Goal: Transaction & Acquisition: Book appointment/travel/reservation

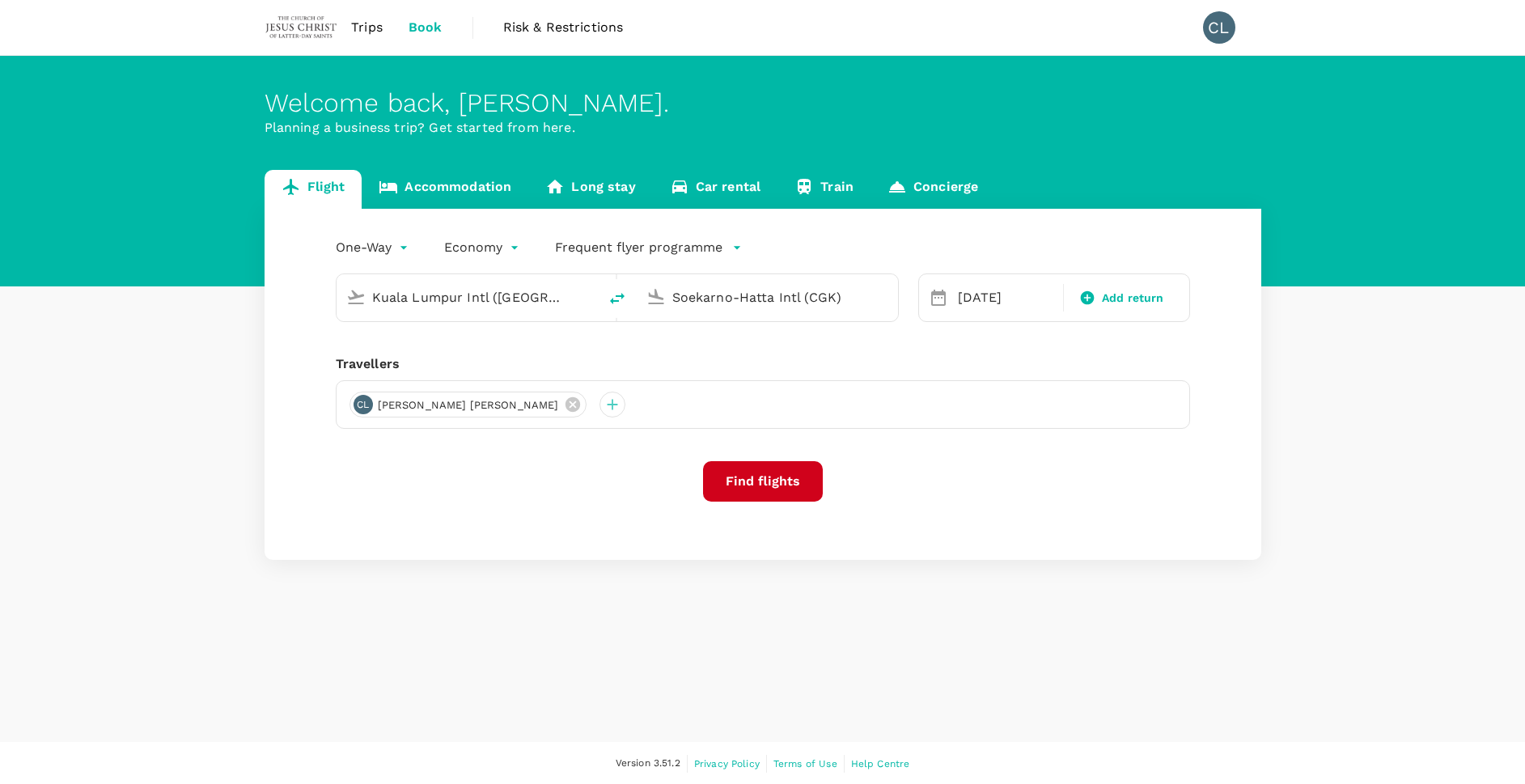
type input "Kuala Lumpur Intl (KUL)"
type input "Soekarno-Hatta Intl (CGK)"
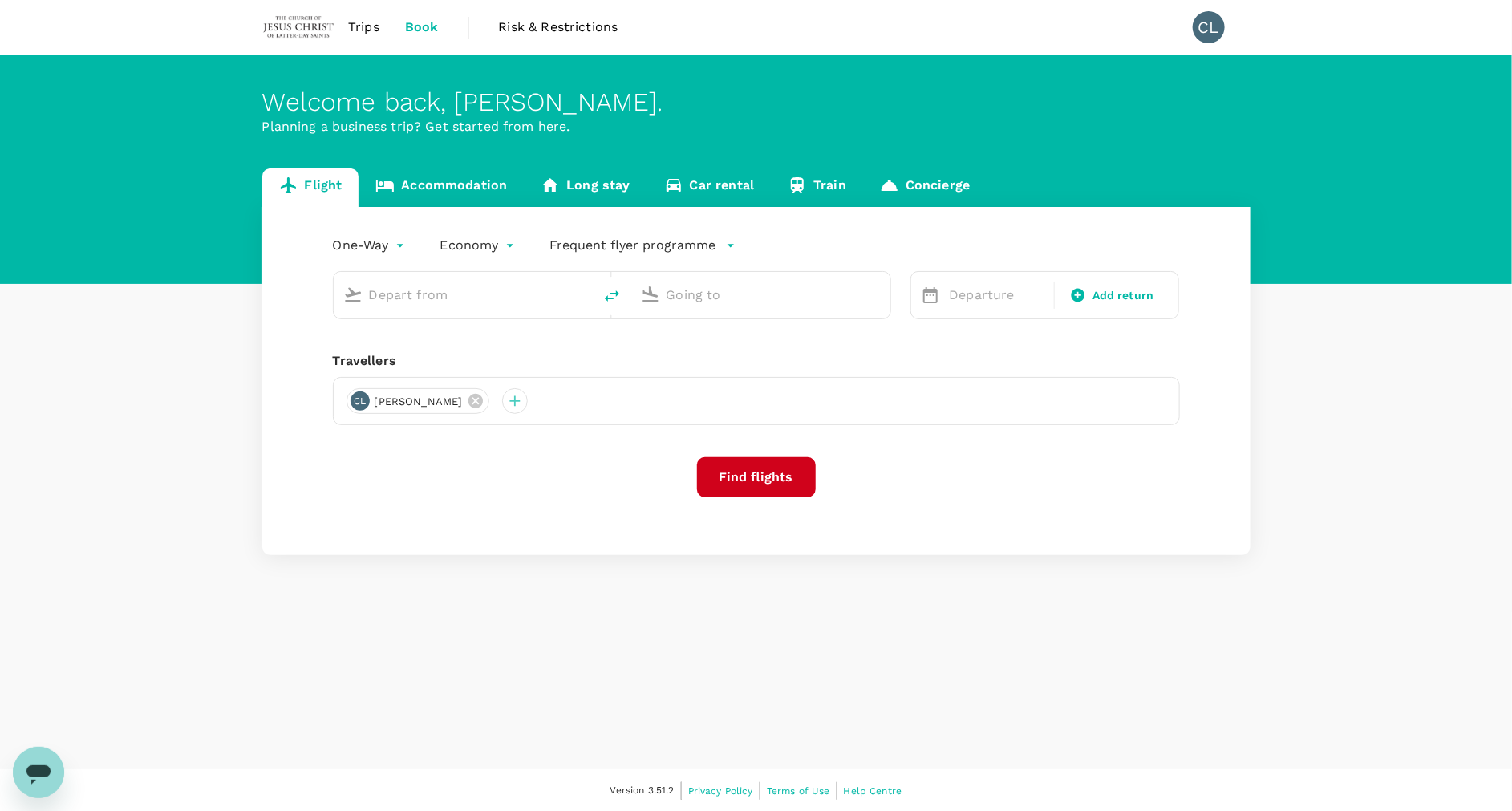
type input "Kuala Lumpur Intl (KUL)"
type input "Soekarno-Hatta Intl (CGK)"
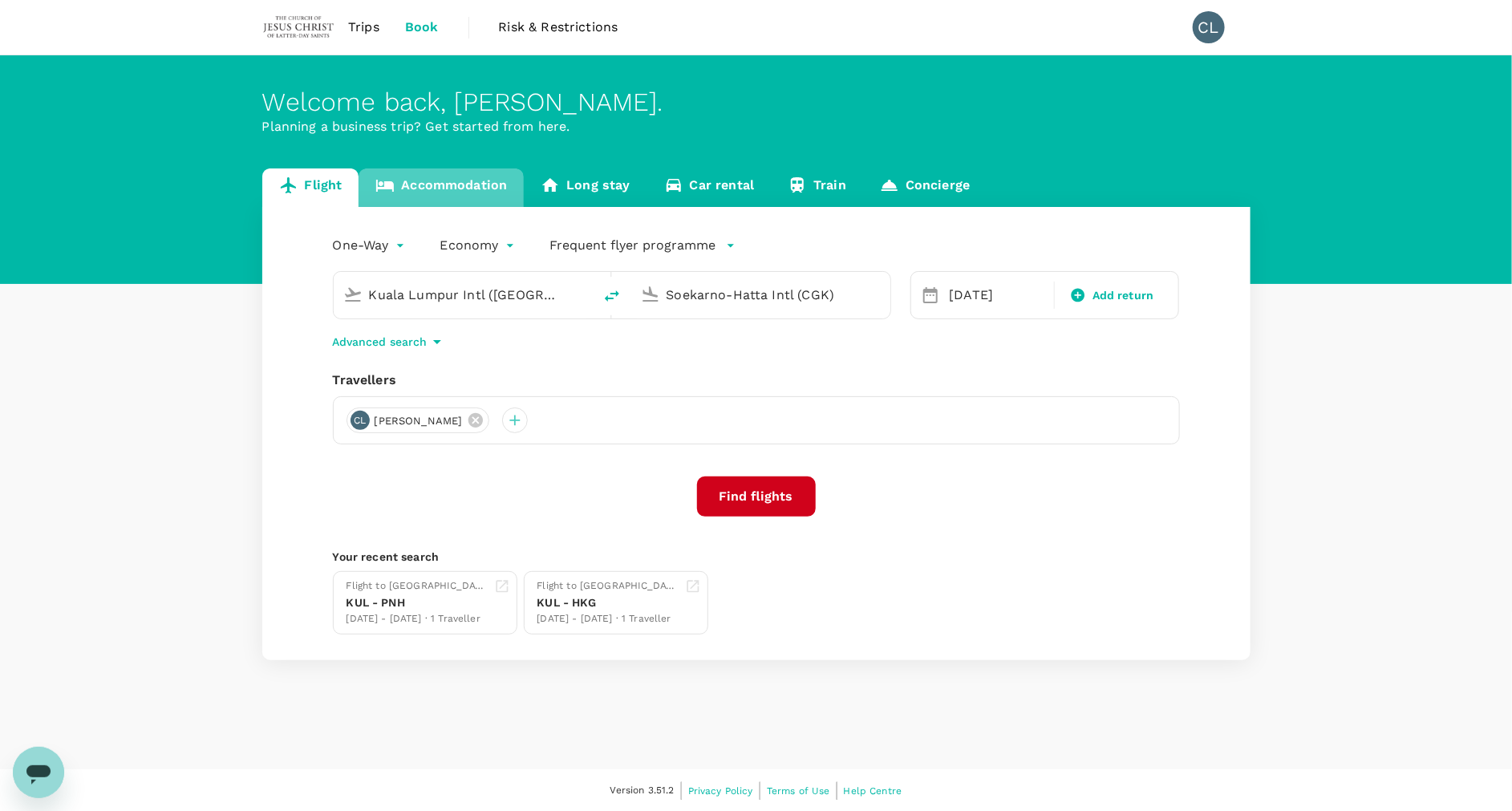
click at [494, 173] on link "Accommodation" at bounding box center [441, 188] width 165 height 39
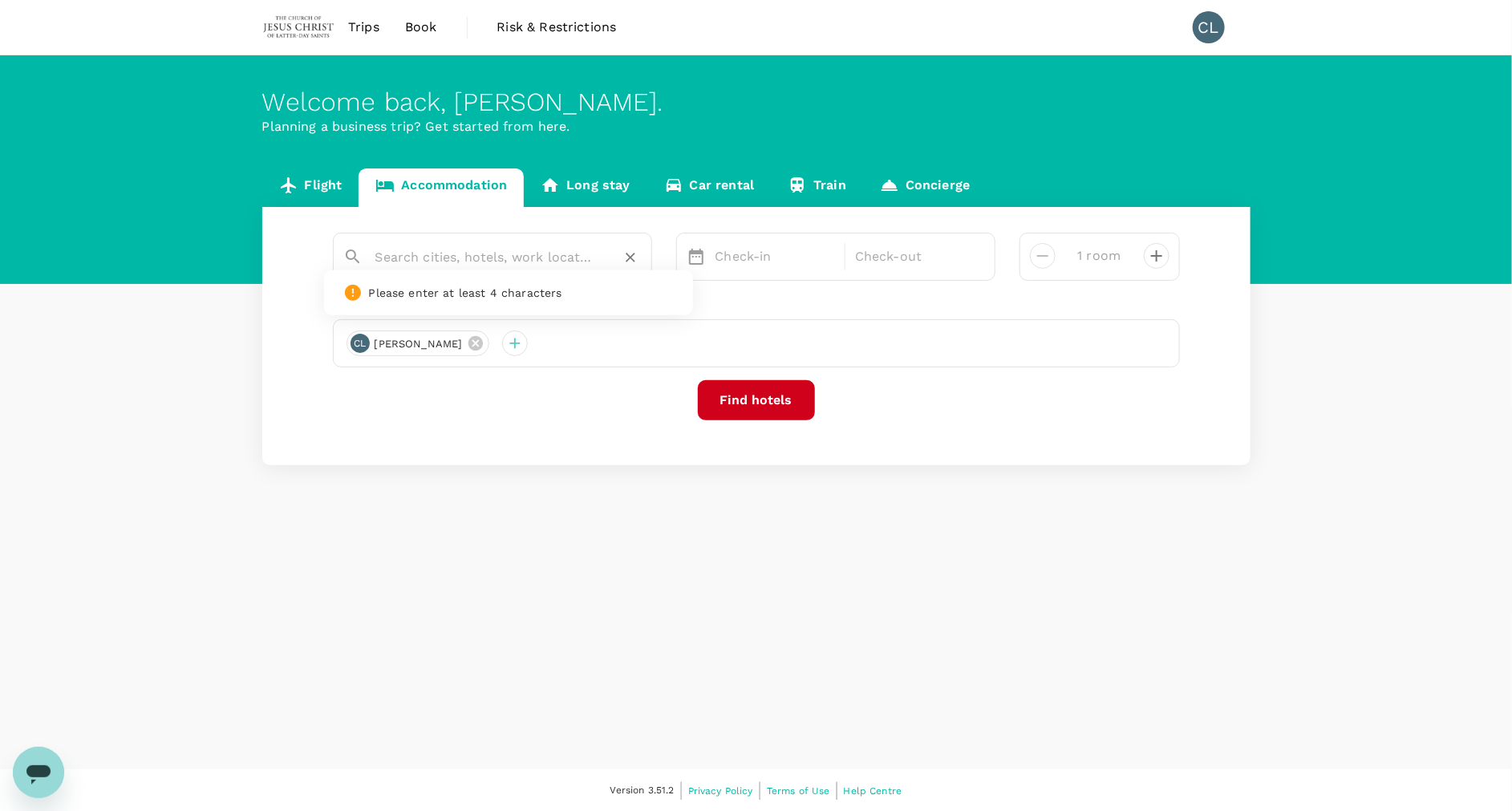
click at [486, 247] on input "text" at bounding box center [486, 257] width 221 height 25
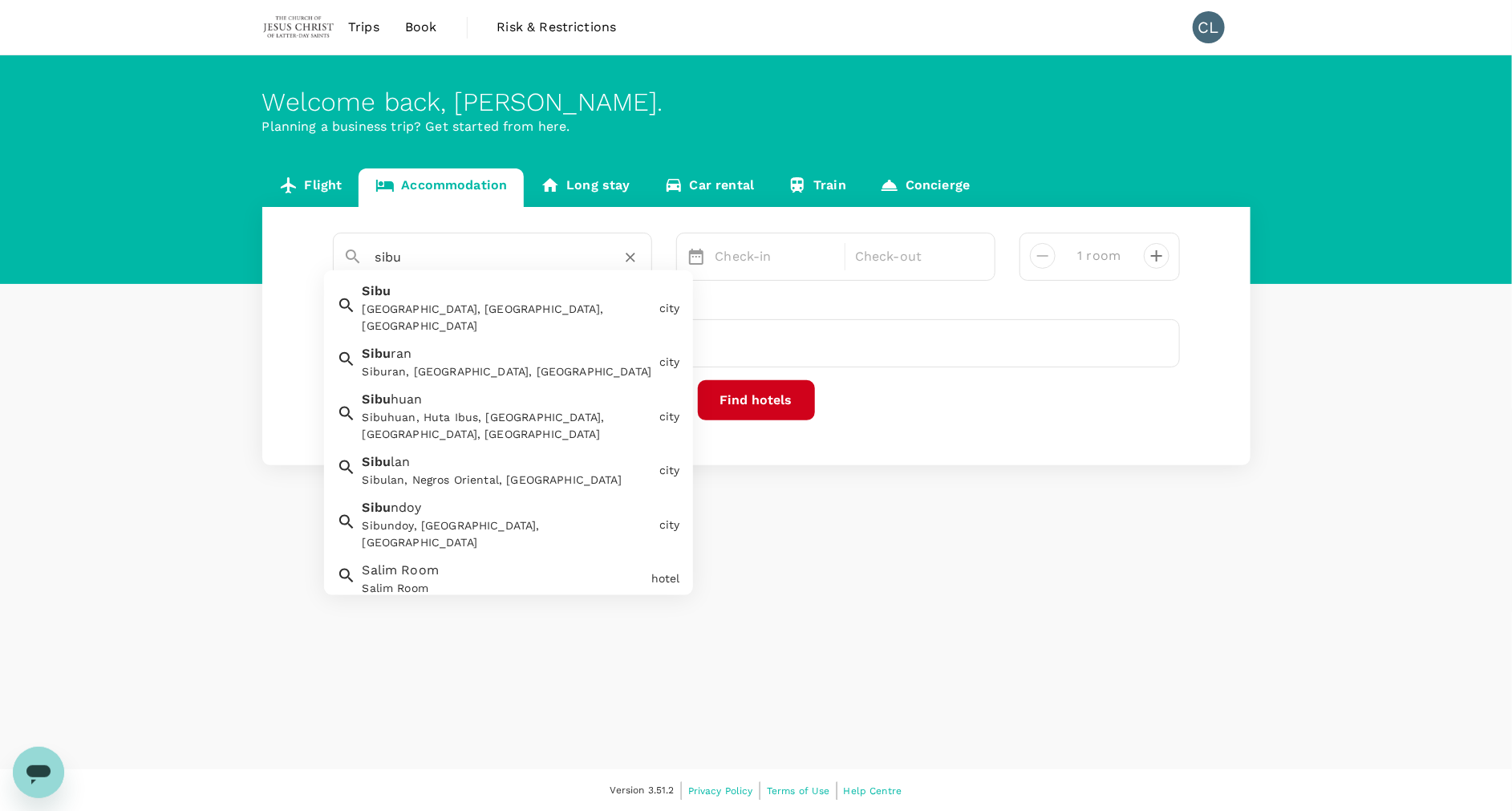
click at [511, 288] on div "Sibu Sibu, Sarawak, Malaysia" at bounding box center [504, 304] width 297 height 59
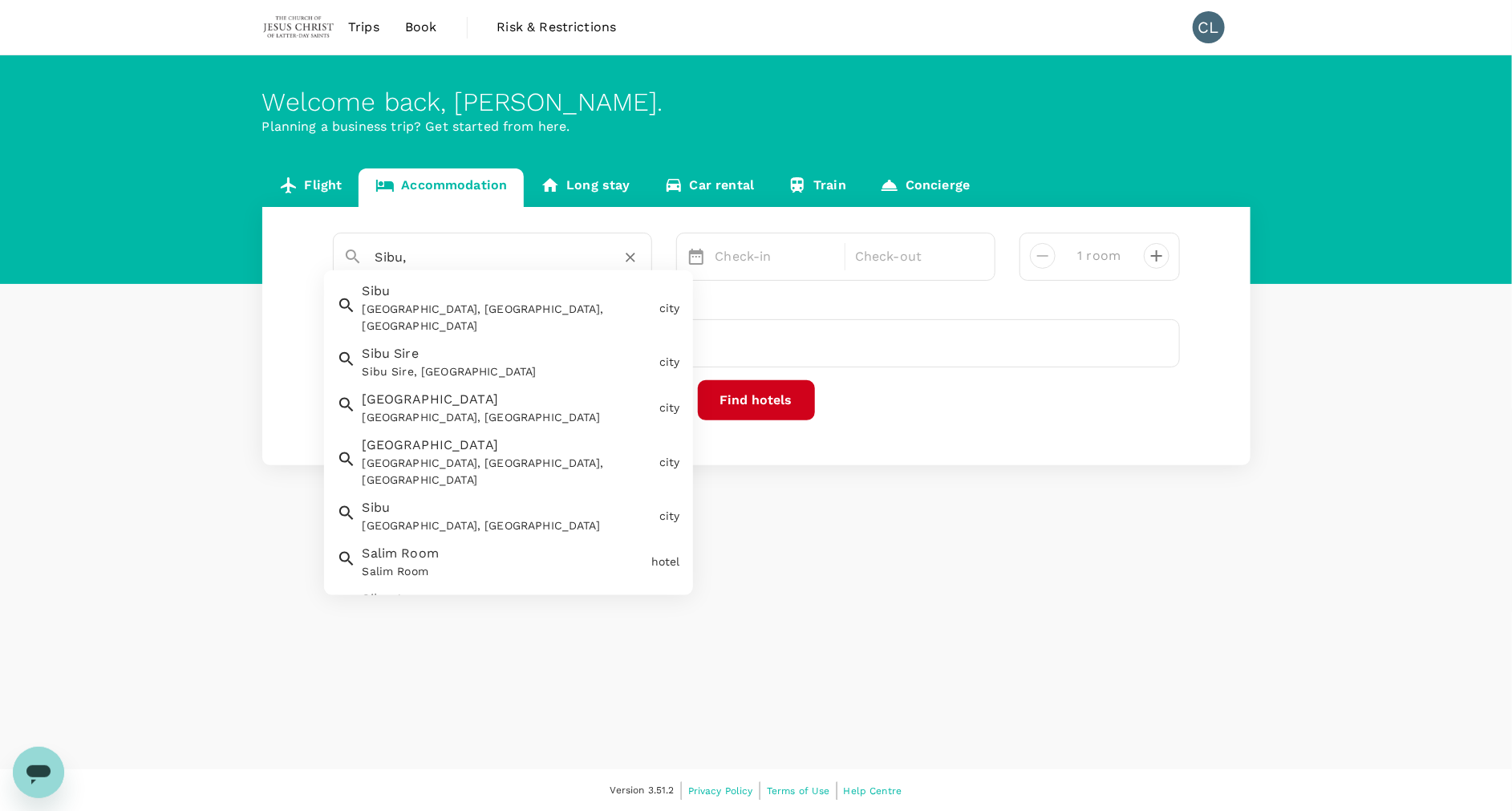
click at [524, 307] on div "Sibu, Sarawak, Malaysia" at bounding box center [507, 317] width 291 height 34
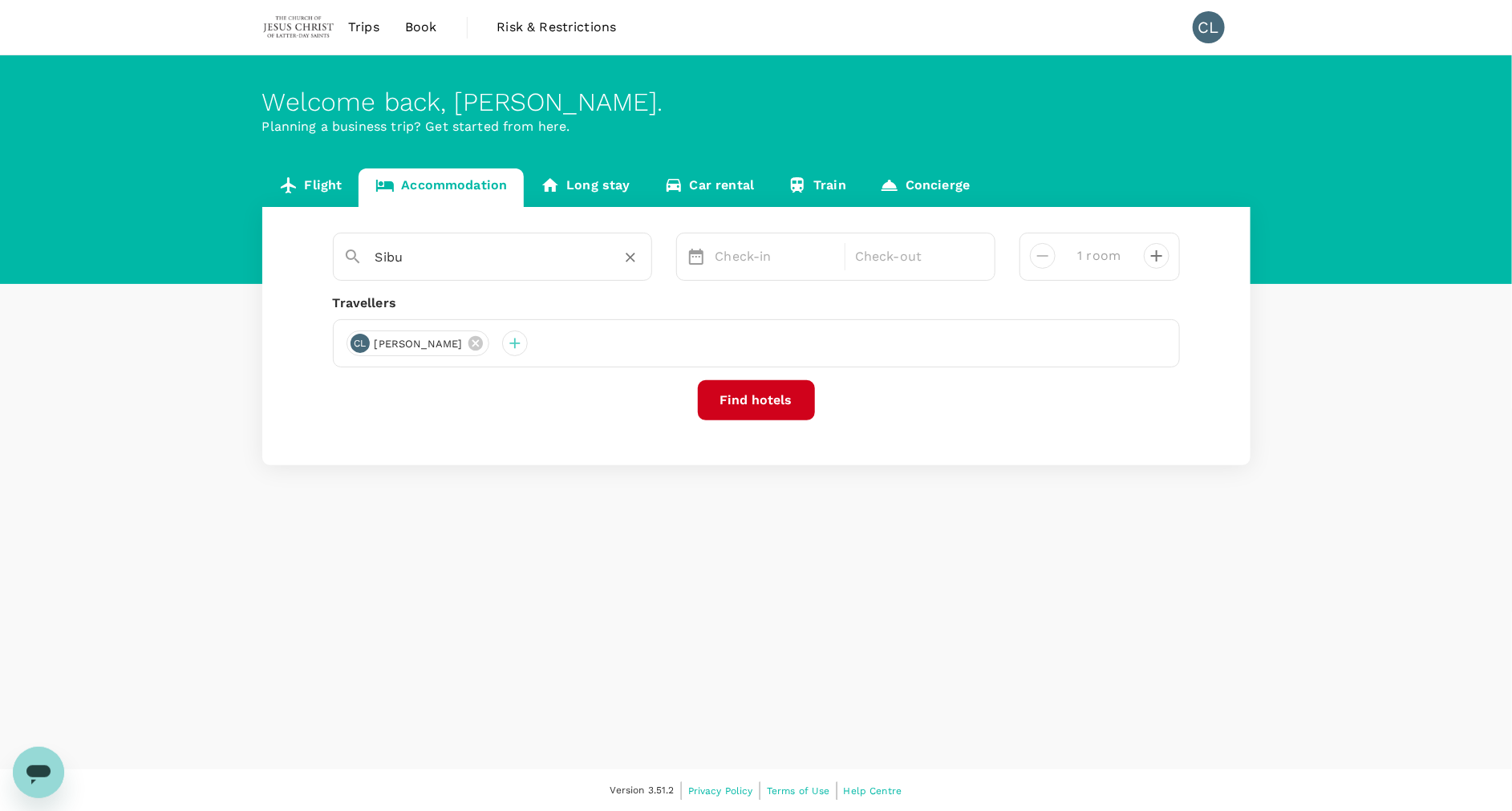
click at [527, 264] on input "Sibu" at bounding box center [486, 257] width 221 height 25
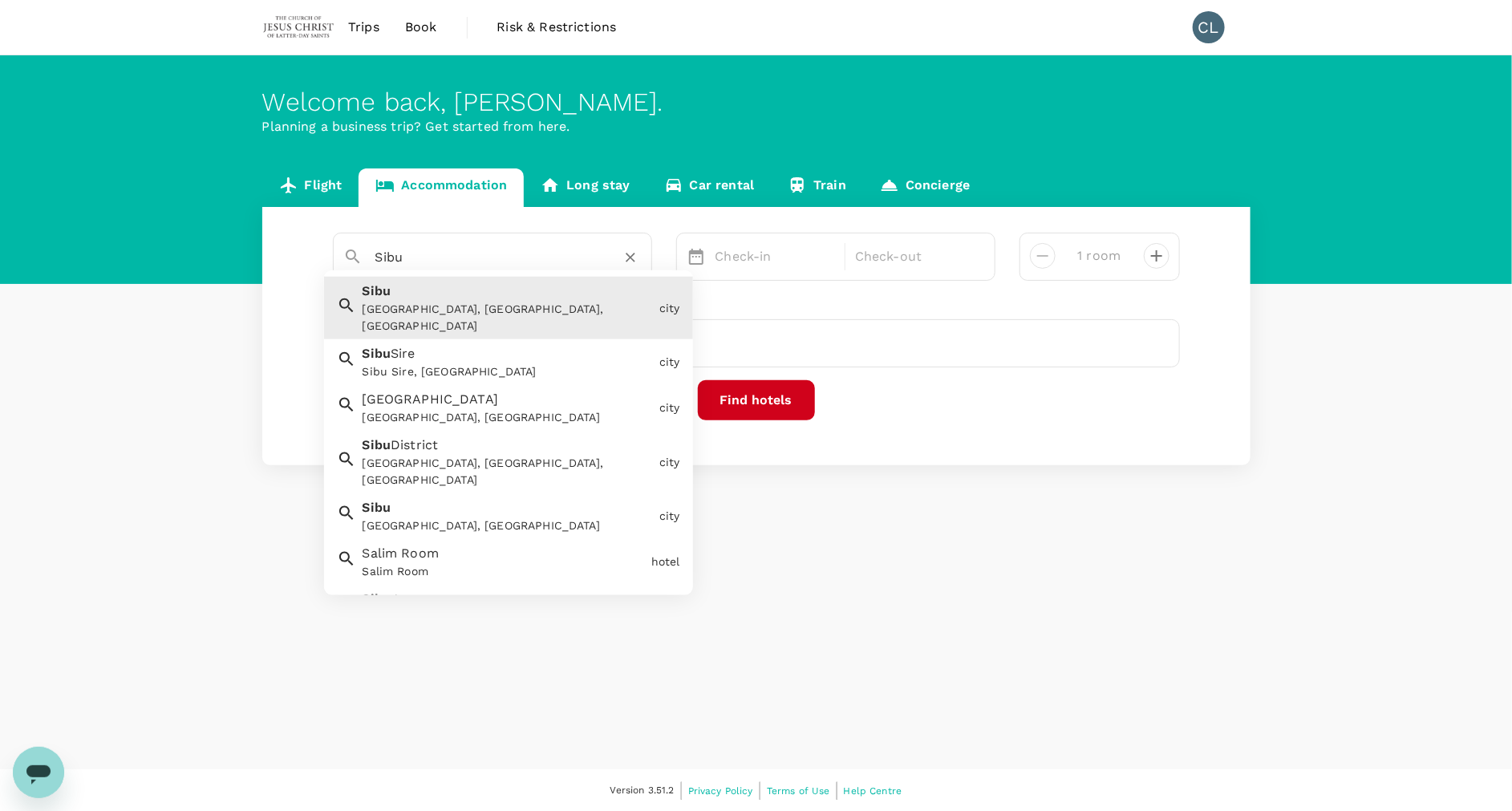
click at [468, 299] on div "Sibu Sibu, Sarawak, Malaysia" at bounding box center [504, 304] width 297 height 59
click at [514, 263] on input "Sibu" at bounding box center [486, 257] width 221 height 25
click at [468, 291] on div "Sibu Sibu, Sarawak, Malaysia" at bounding box center [504, 304] width 297 height 59
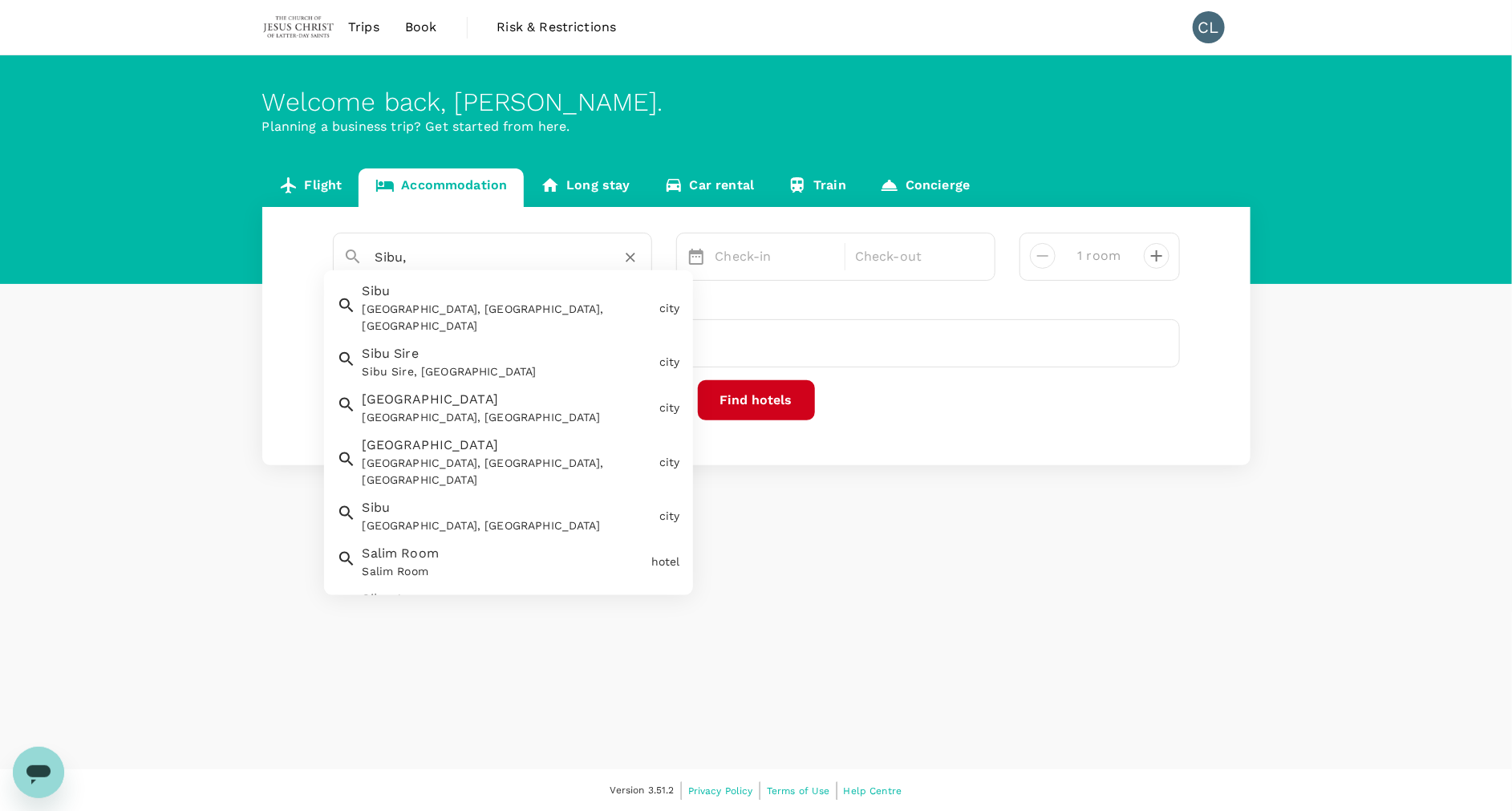
type input "Sibu"
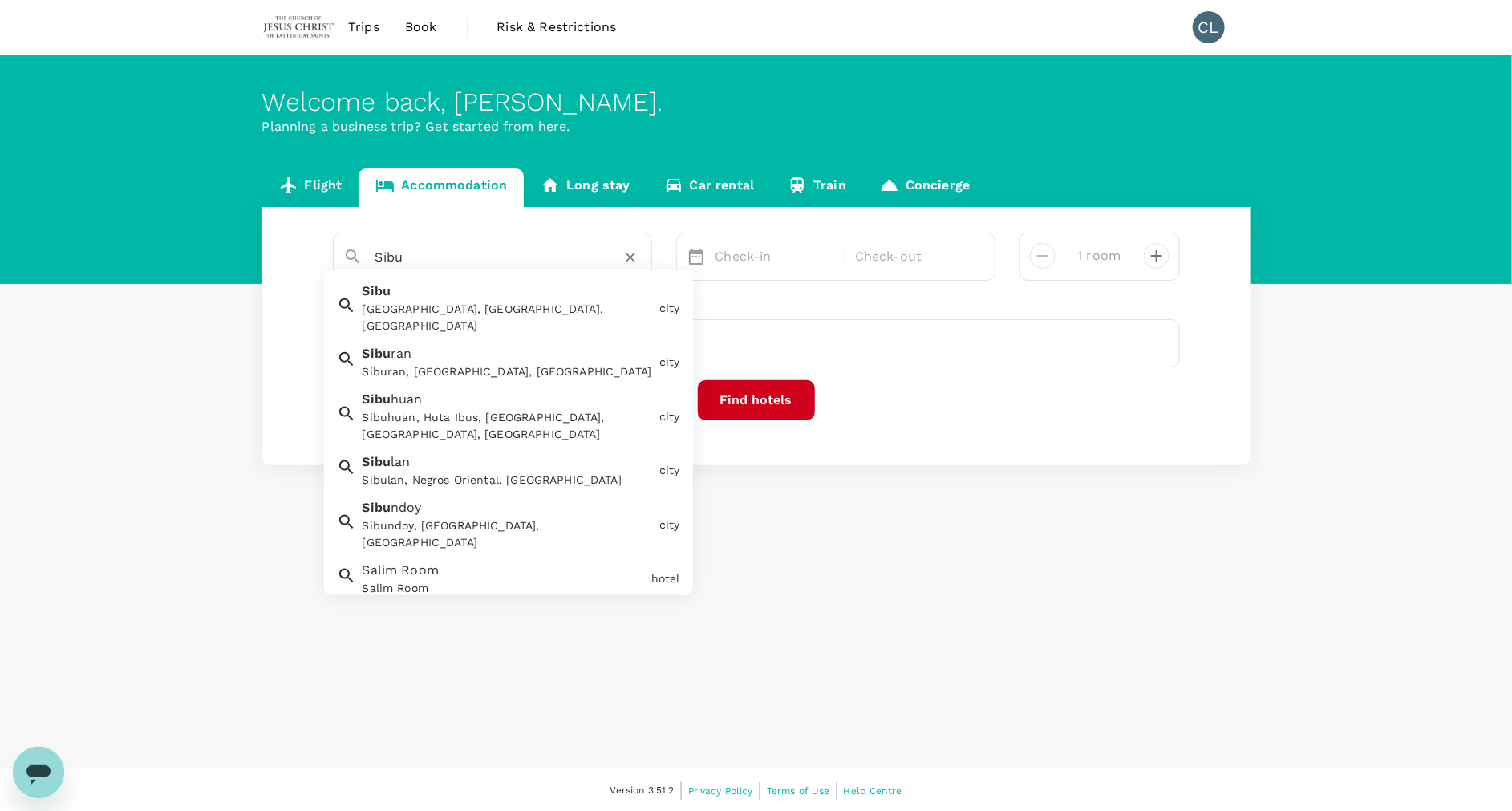
click at [565, 297] on div "Sibu Sibu, Sarawak, Malaysia" at bounding box center [504, 304] width 297 height 59
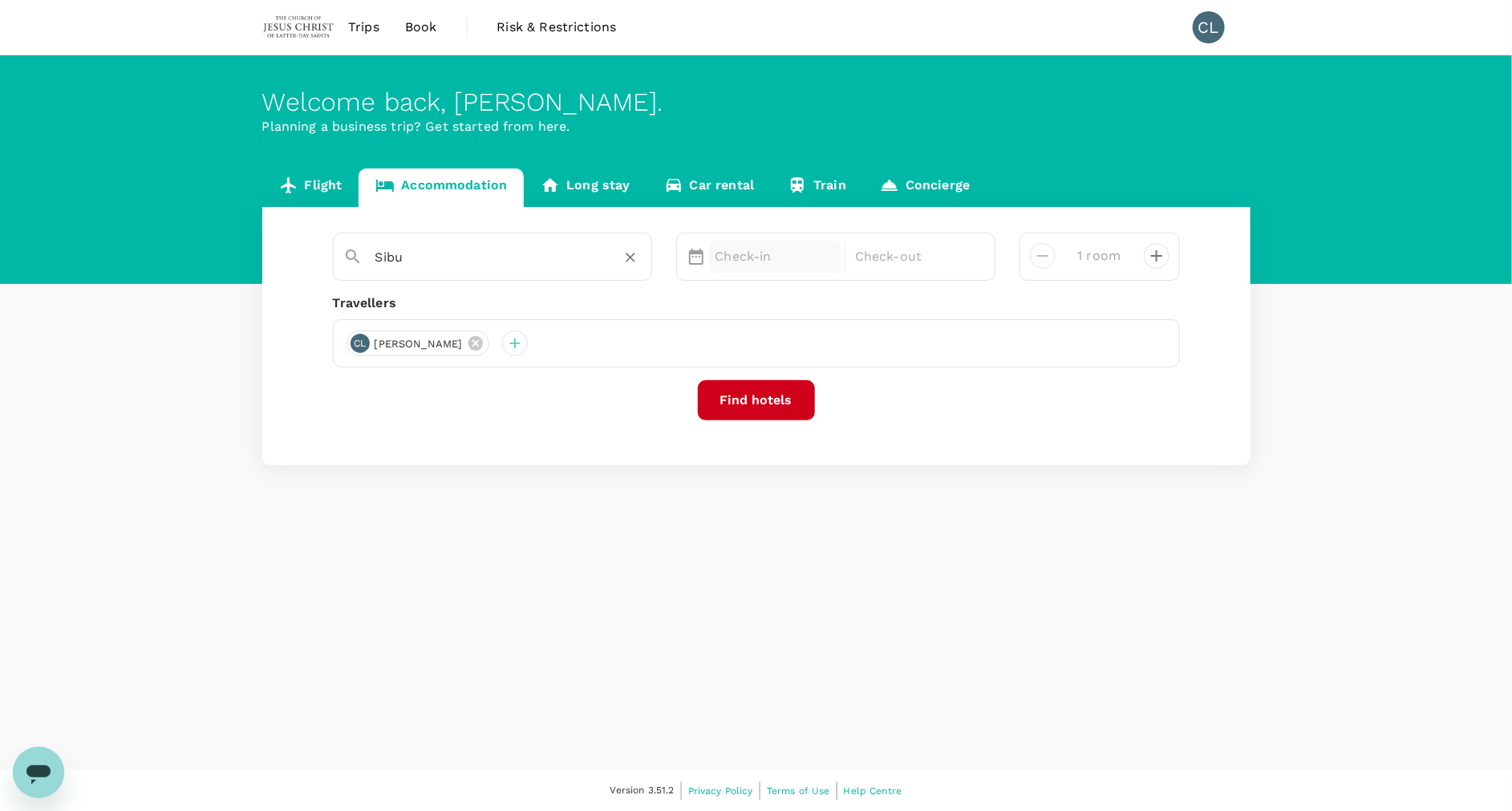
click at [731, 257] on p "Check-in" at bounding box center [776, 257] width 121 height 19
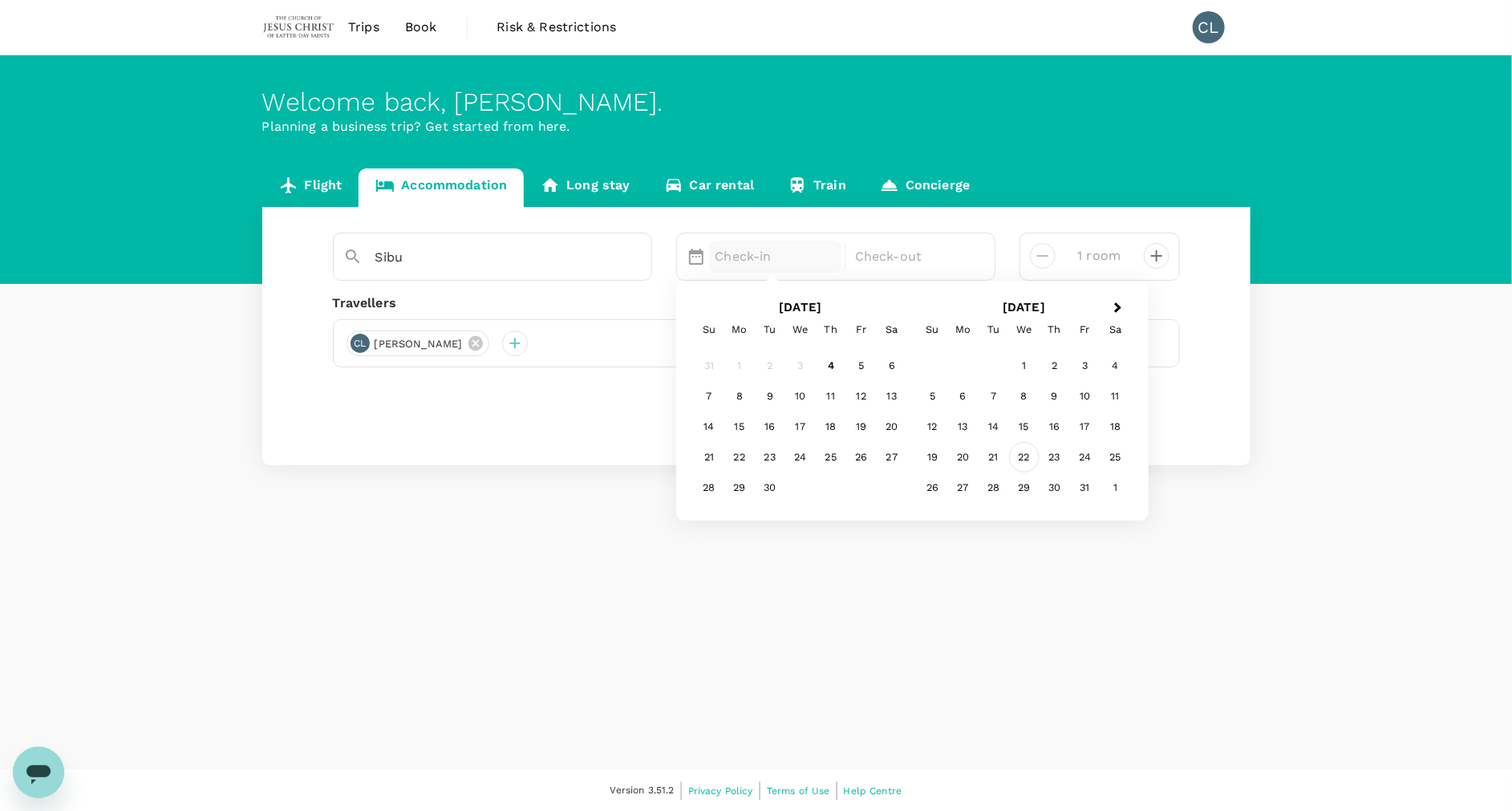
click at [1013, 459] on div "22" at bounding box center [1024, 457] width 31 height 31
click at [869, 461] on div "24" at bounding box center [862, 457] width 31 height 31
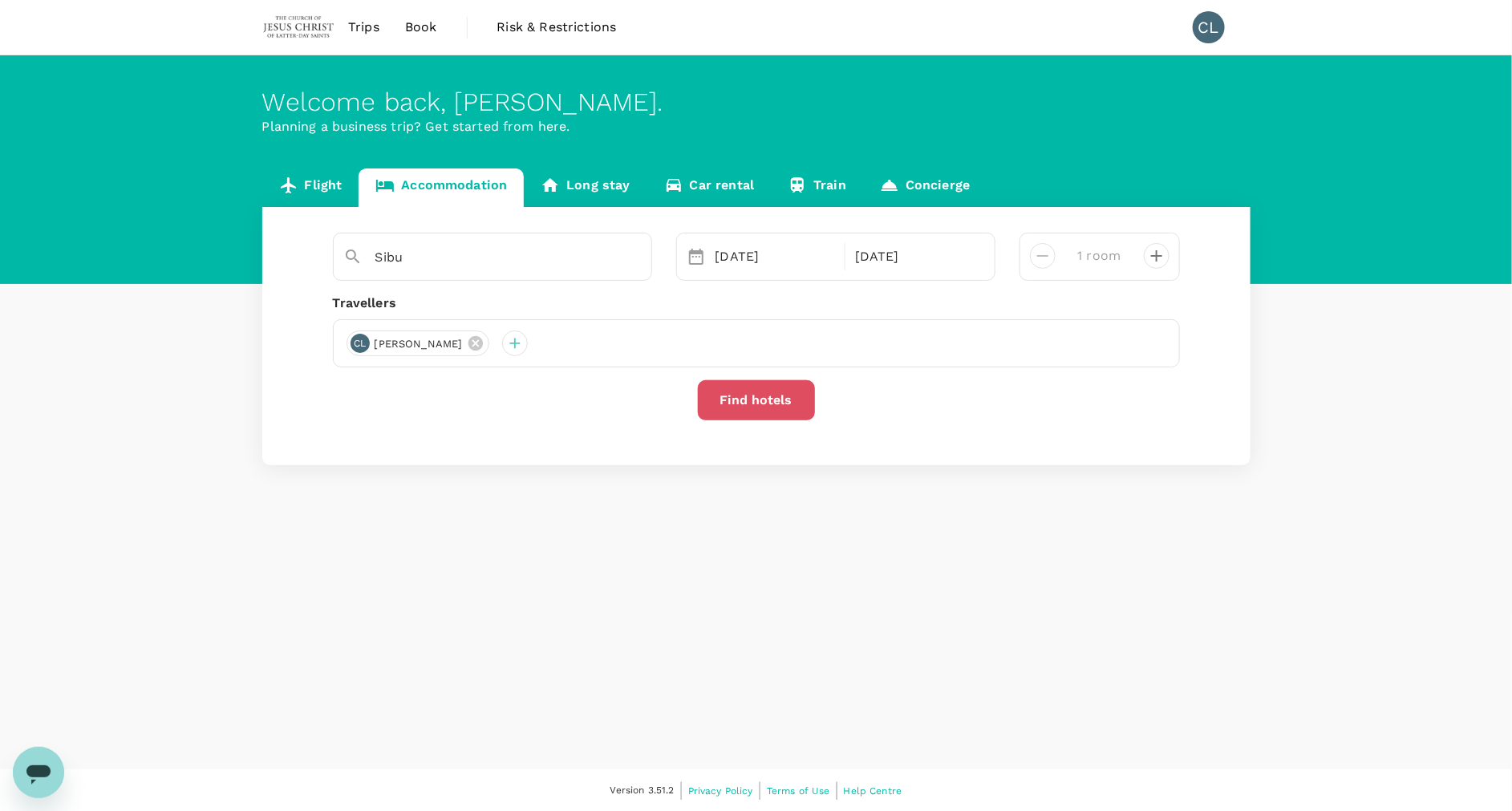
click at [775, 393] on button "Find hotels" at bounding box center [756, 401] width 117 height 41
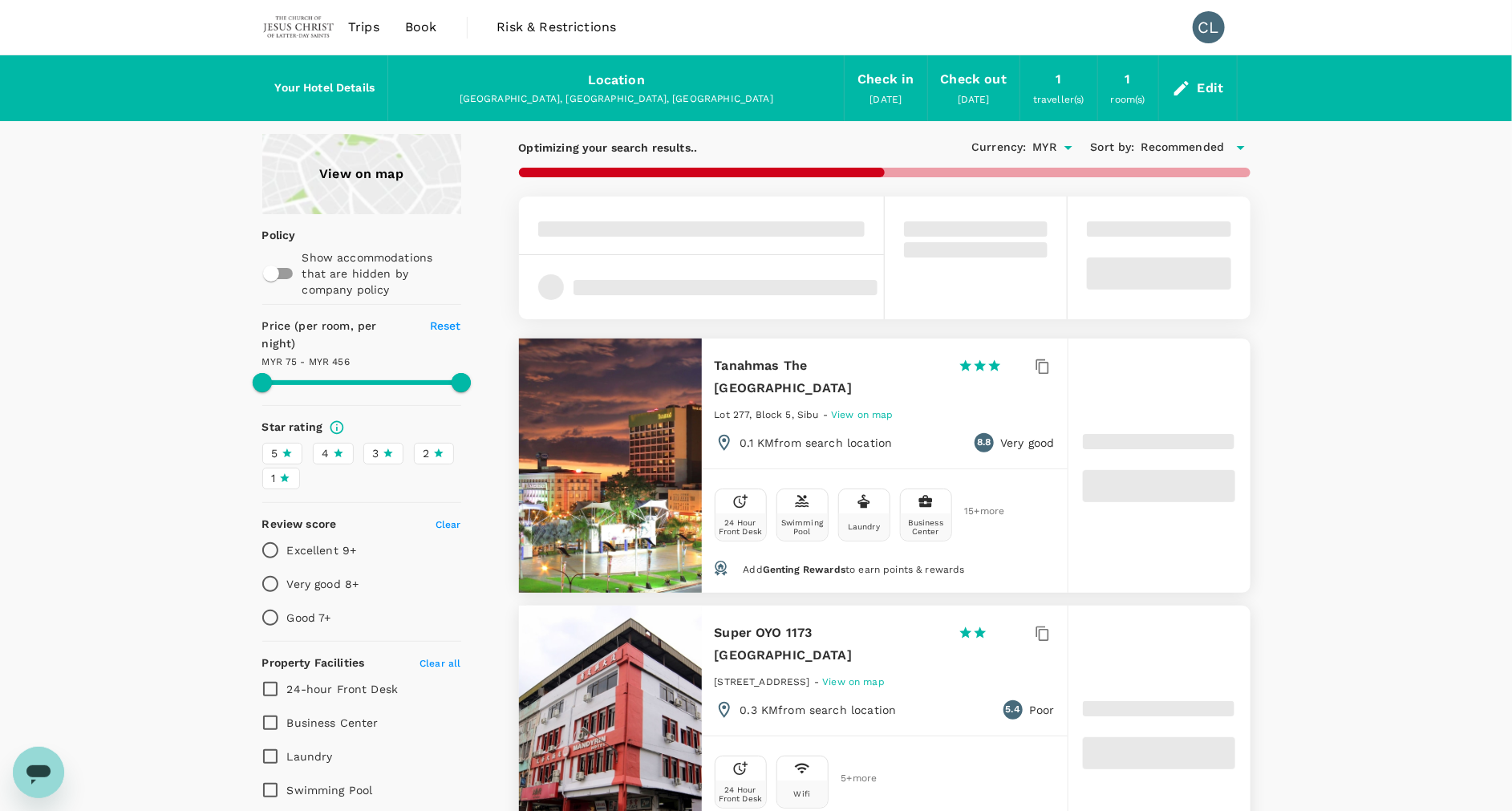
type input "455.82"
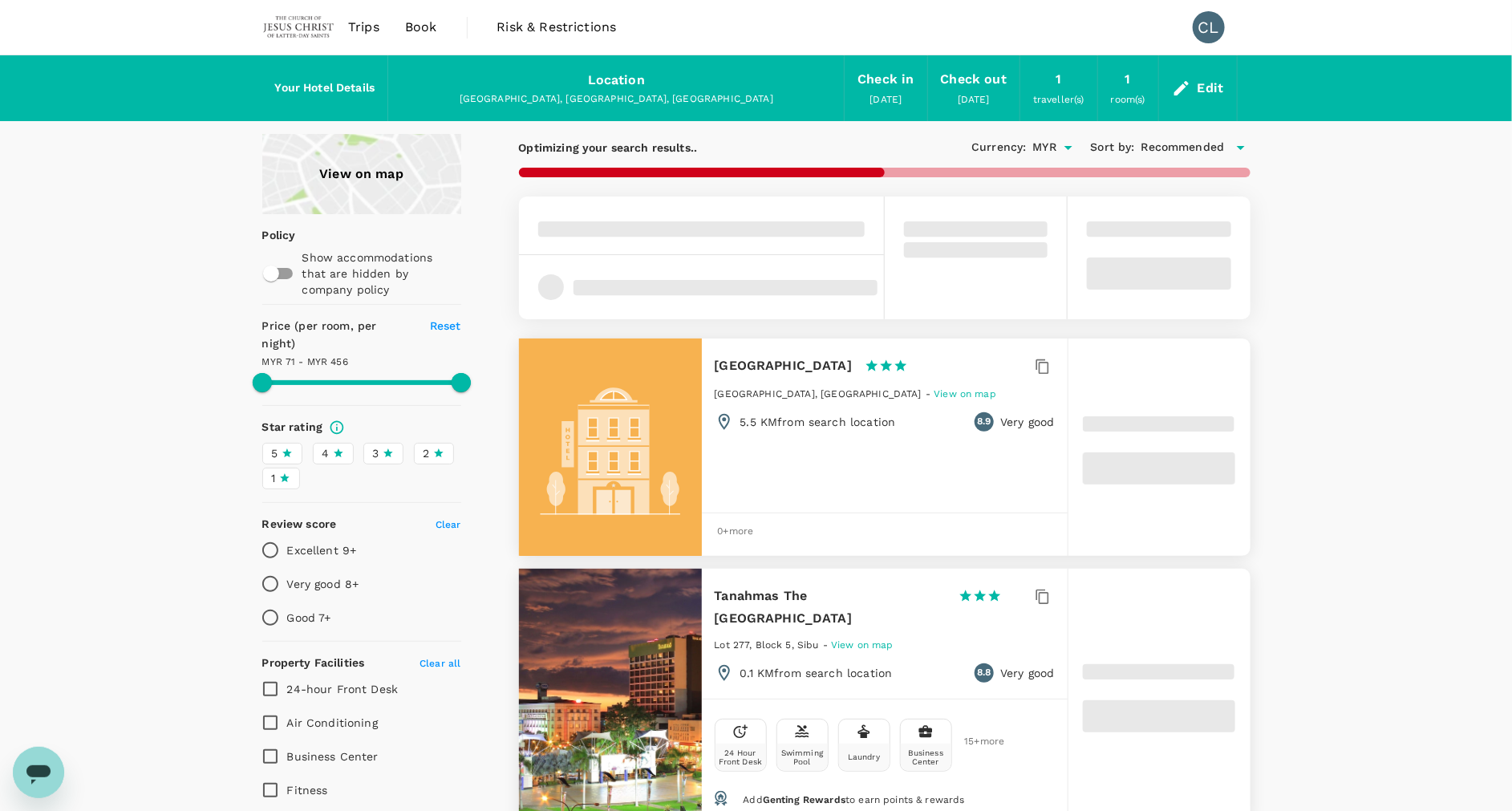
type input "70.82"
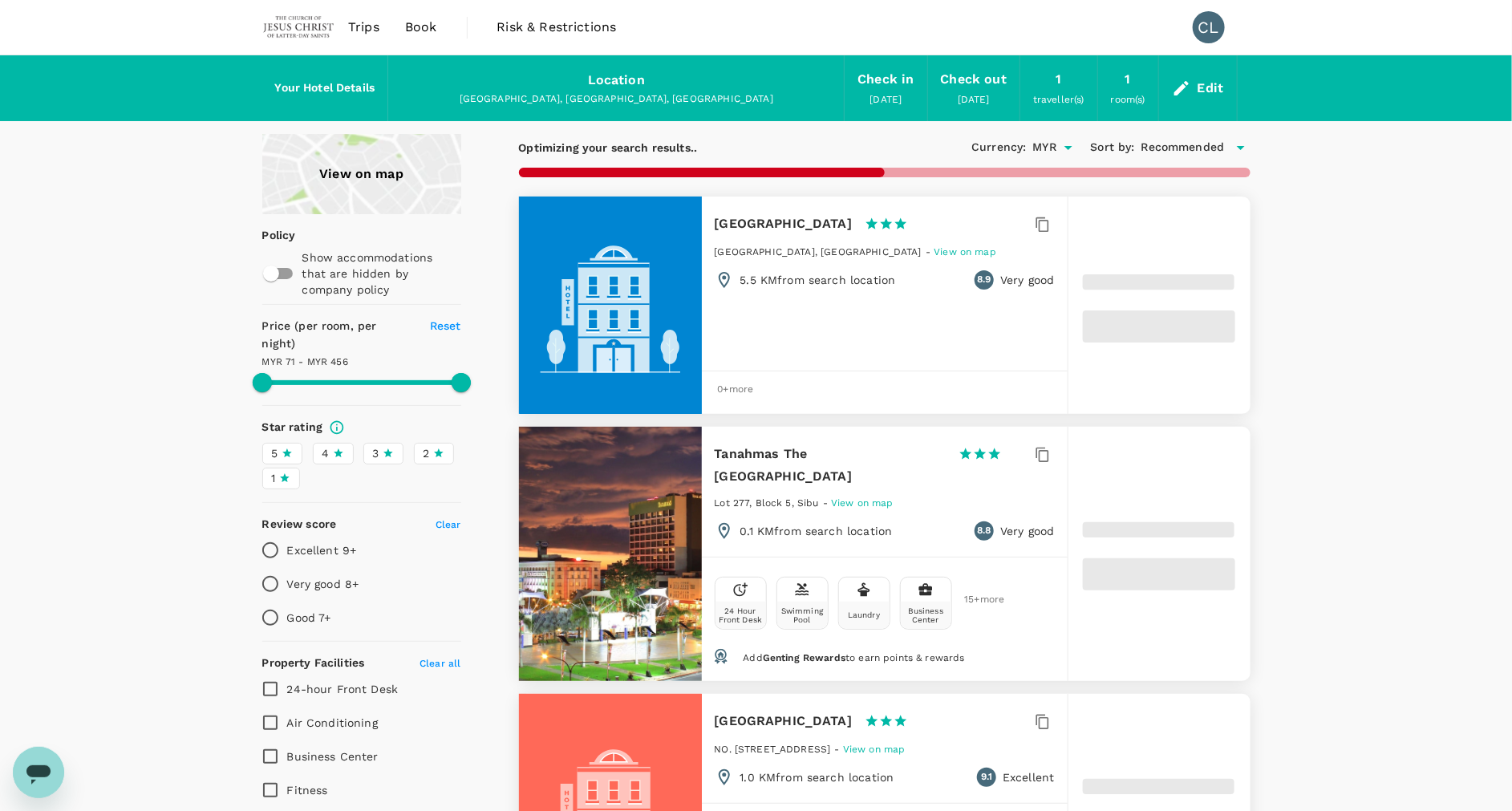
type input "455.82"
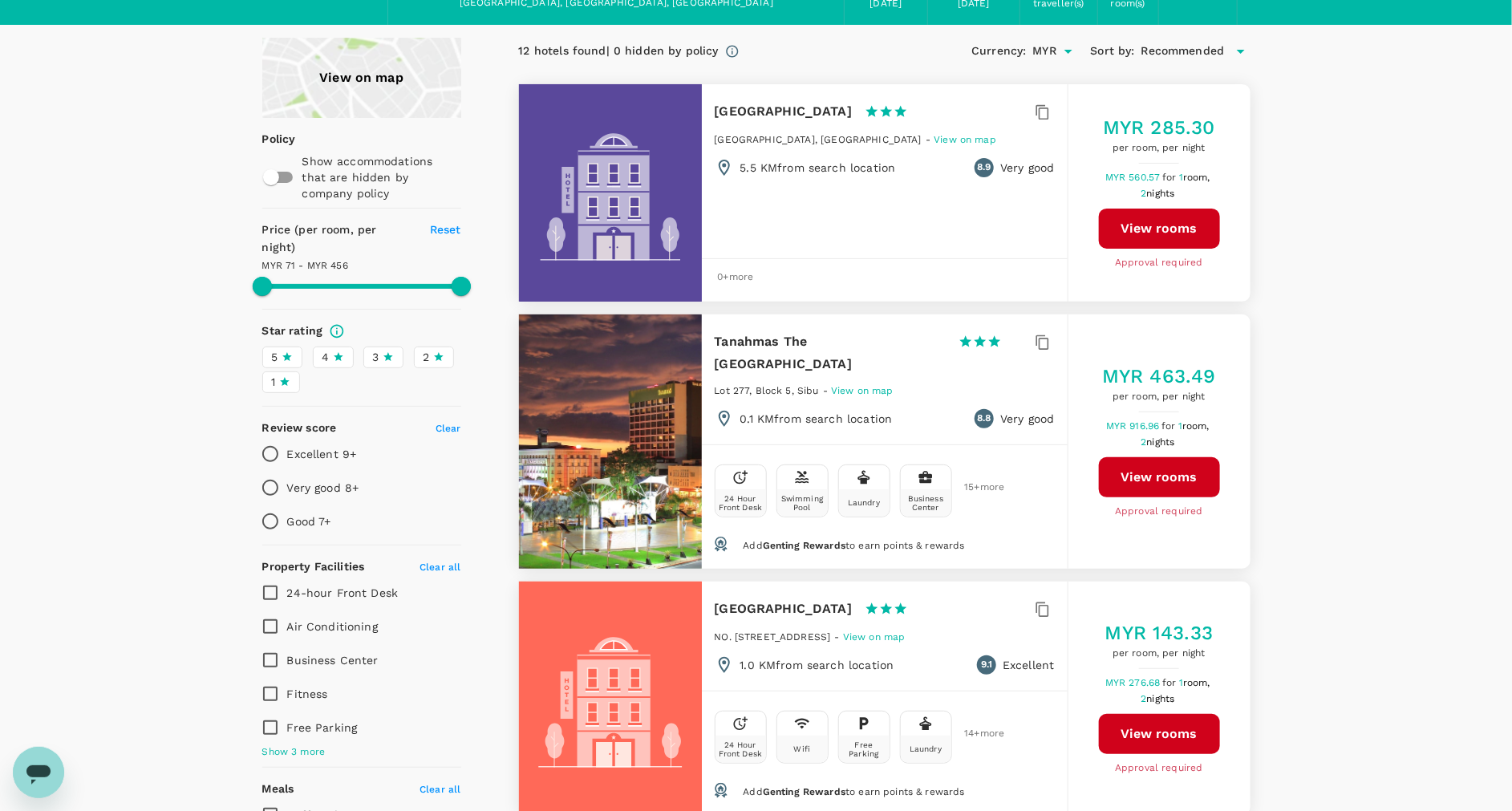
scroll to position [92, 0]
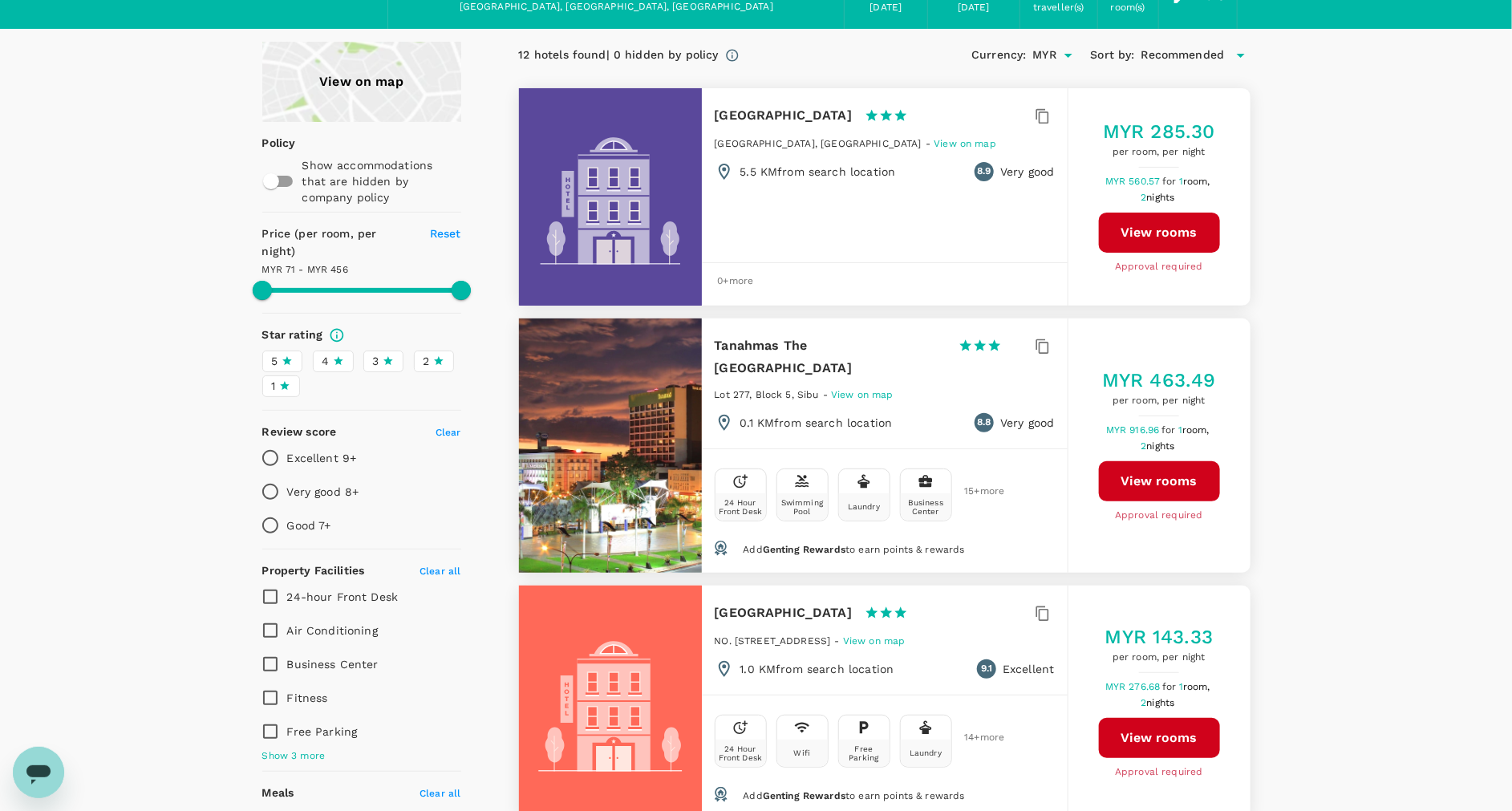
click at [272, 476] on input "Very good 8+" at bounding box center [270, 492] width 34 height 34
radio input "true"
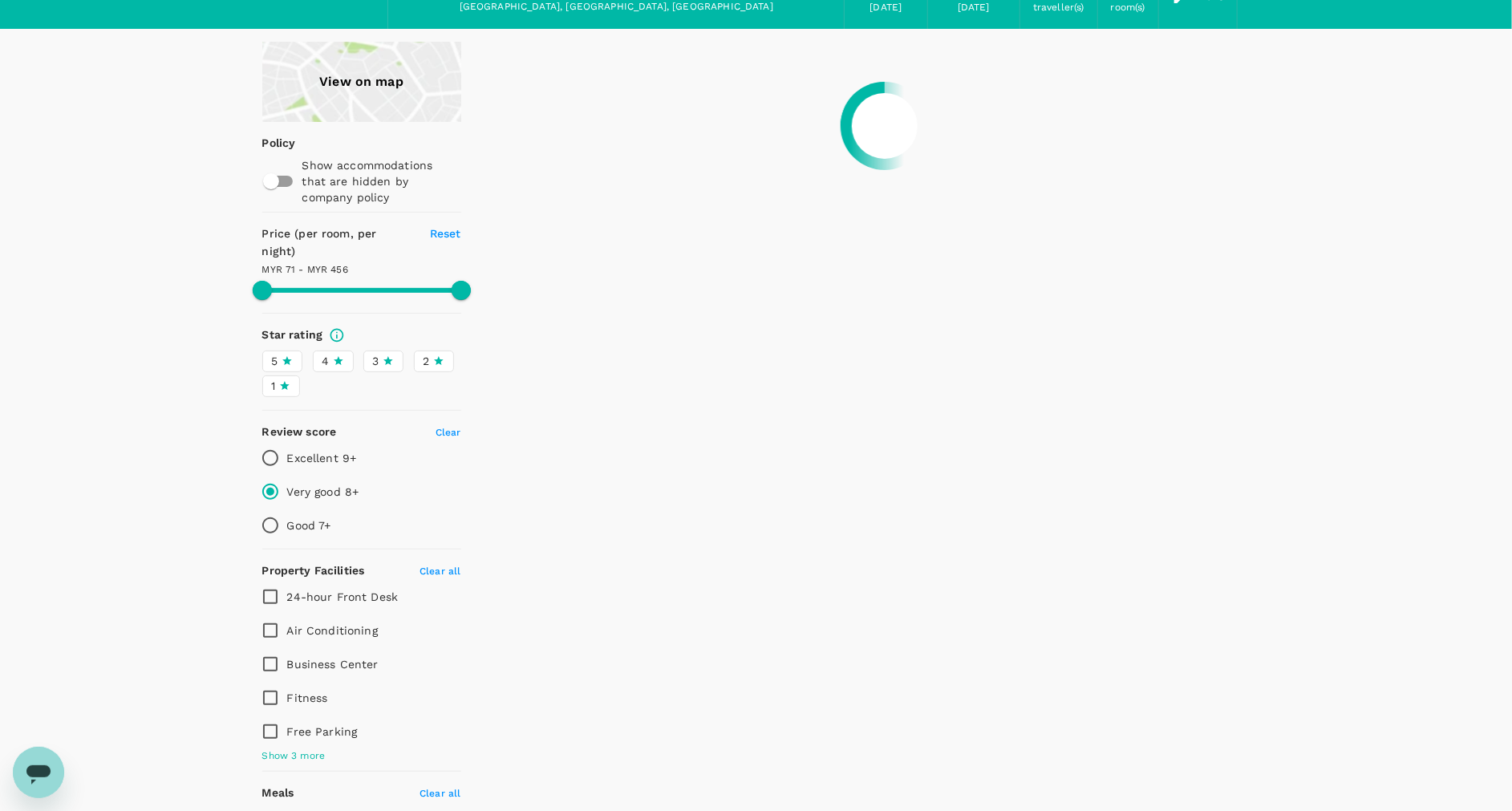
type input "455.82"
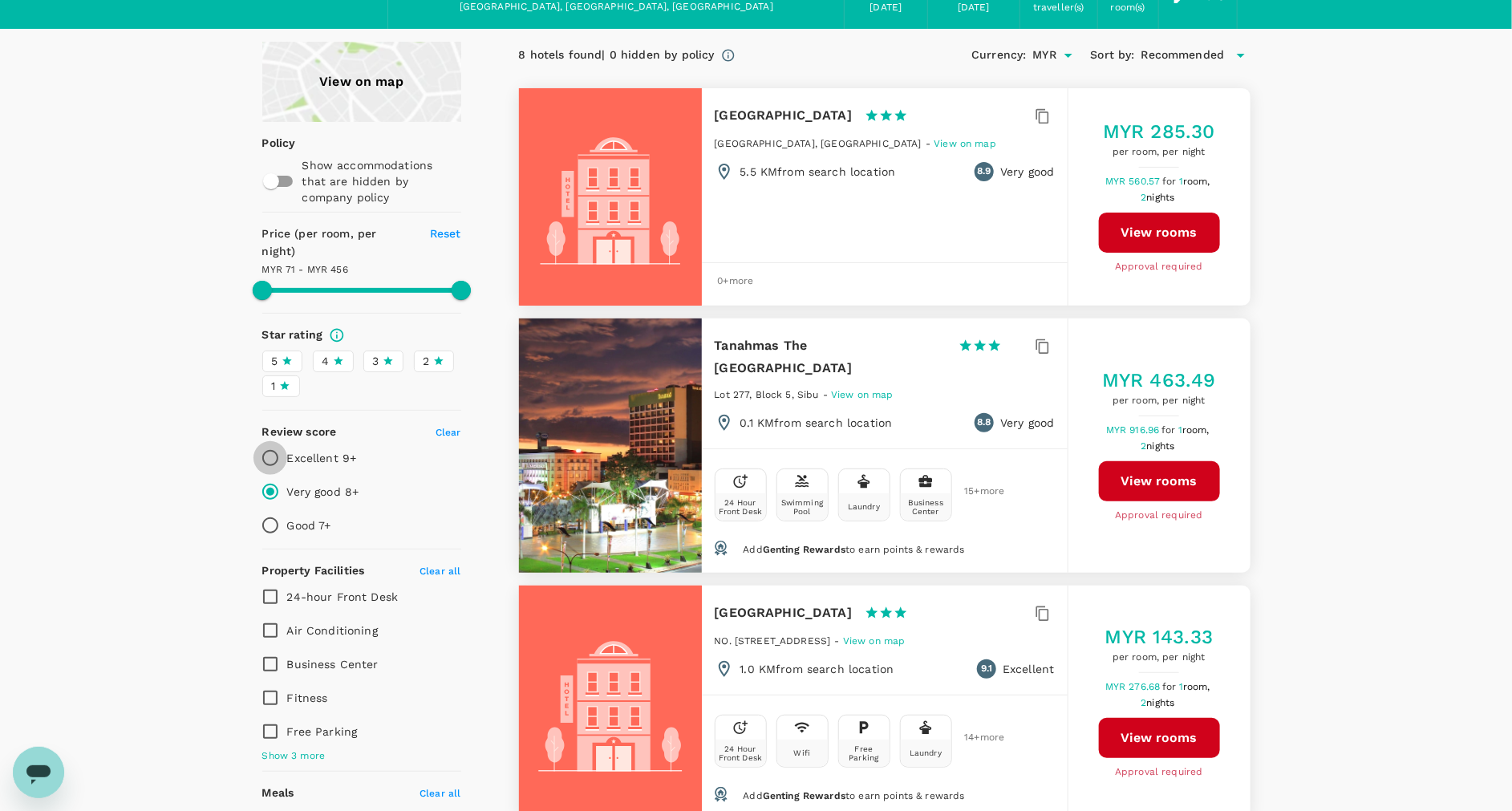
click at [272, 442] on input "Excellent 9+" at bounding box center [270, 458] width 34 height 34
radio input "true"
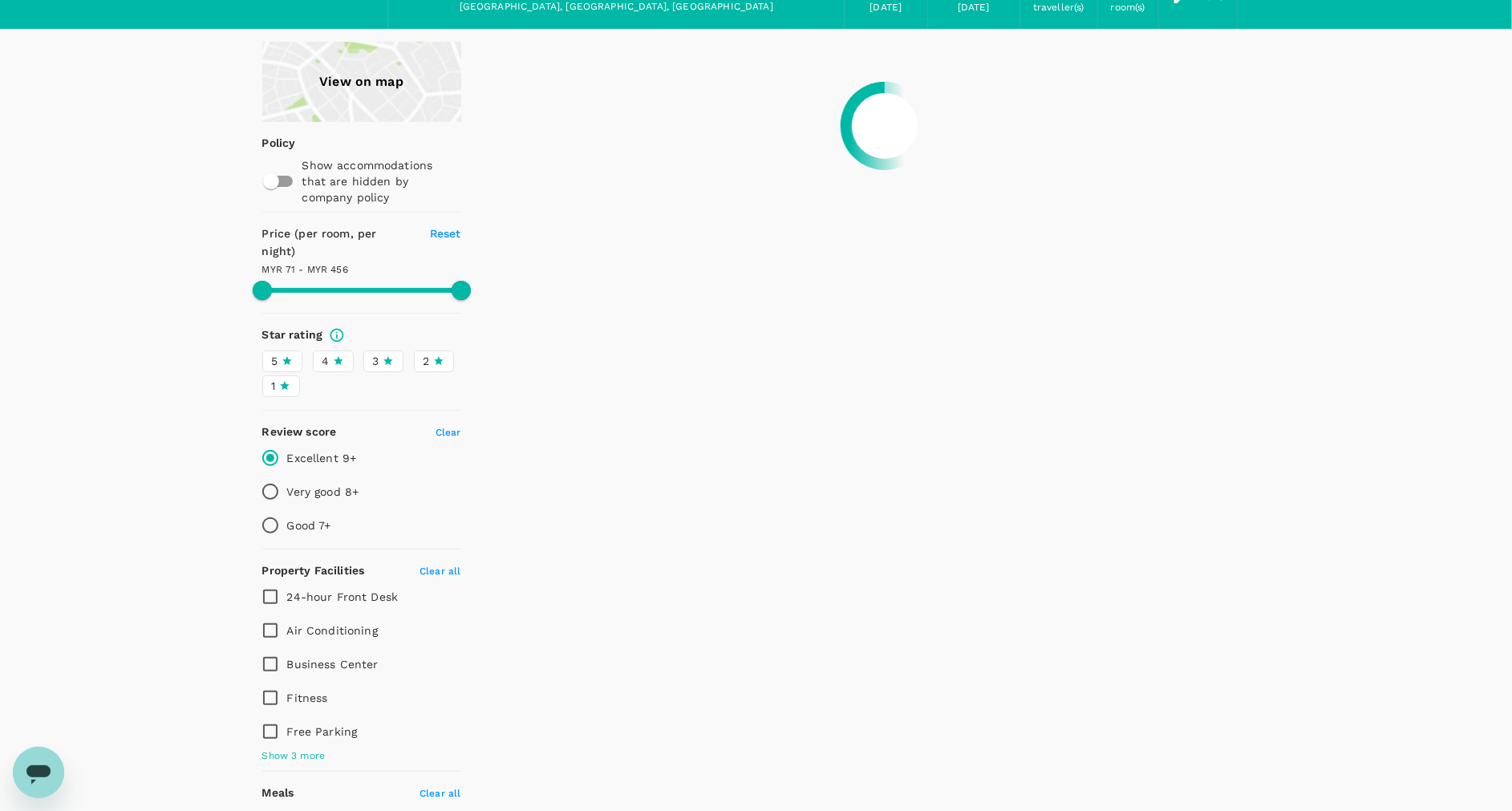
type input "455.82"
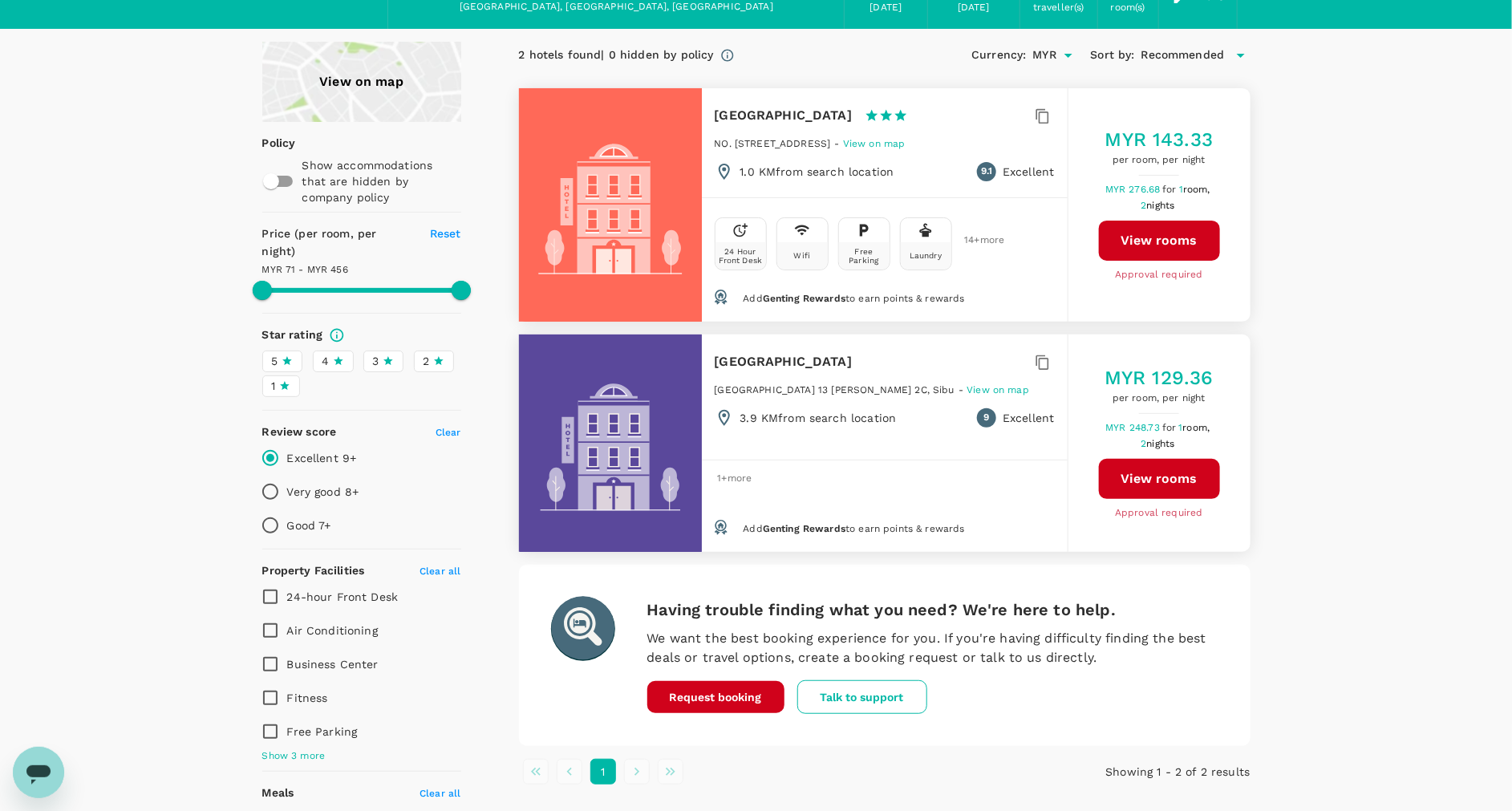
click at [271, 476] on input "Very good 8+" at bounding box center [270, 492] width 34 height 34
radio input "true"
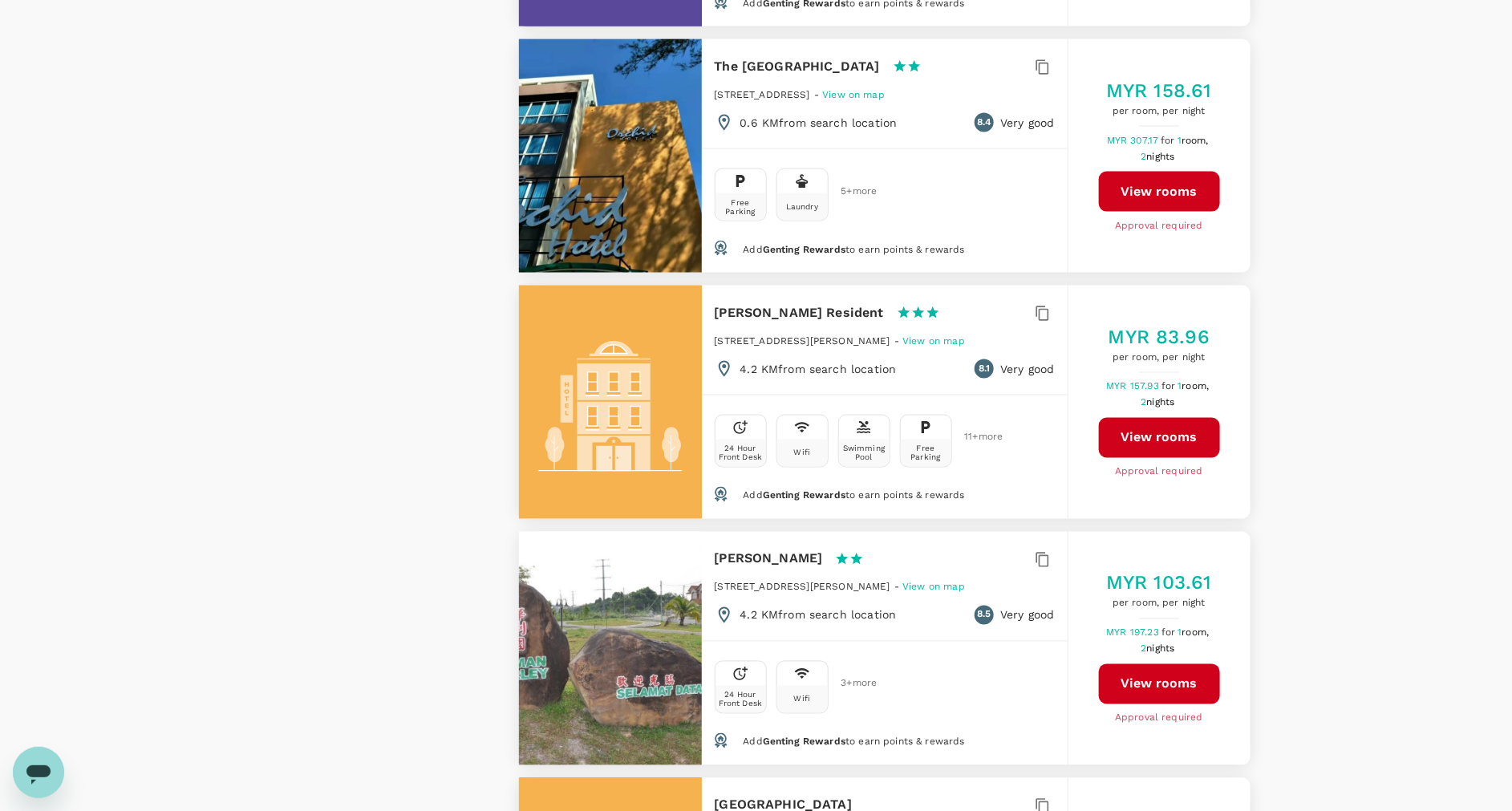
scroll to position [1134, 0]
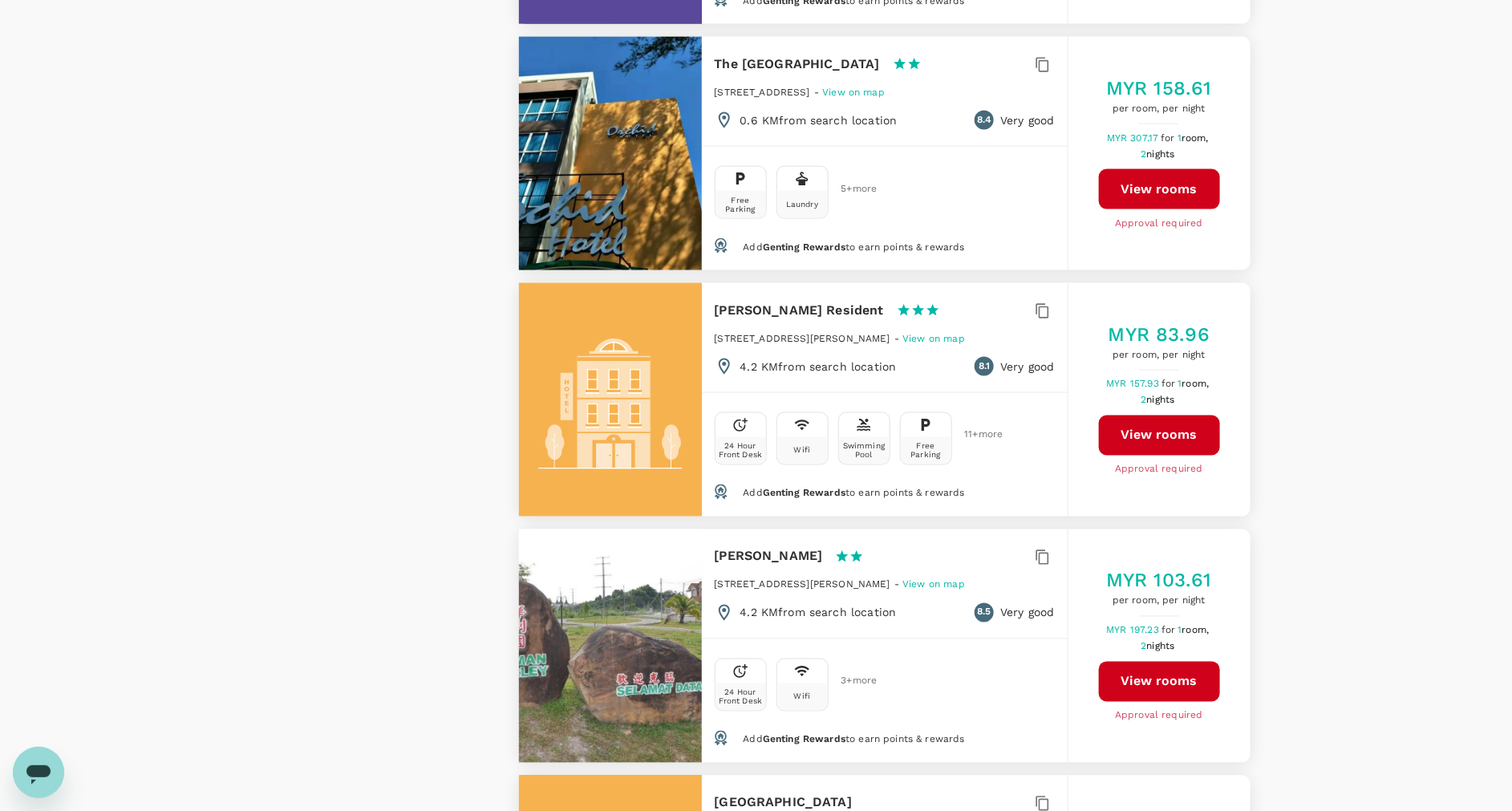
type input "455.82"
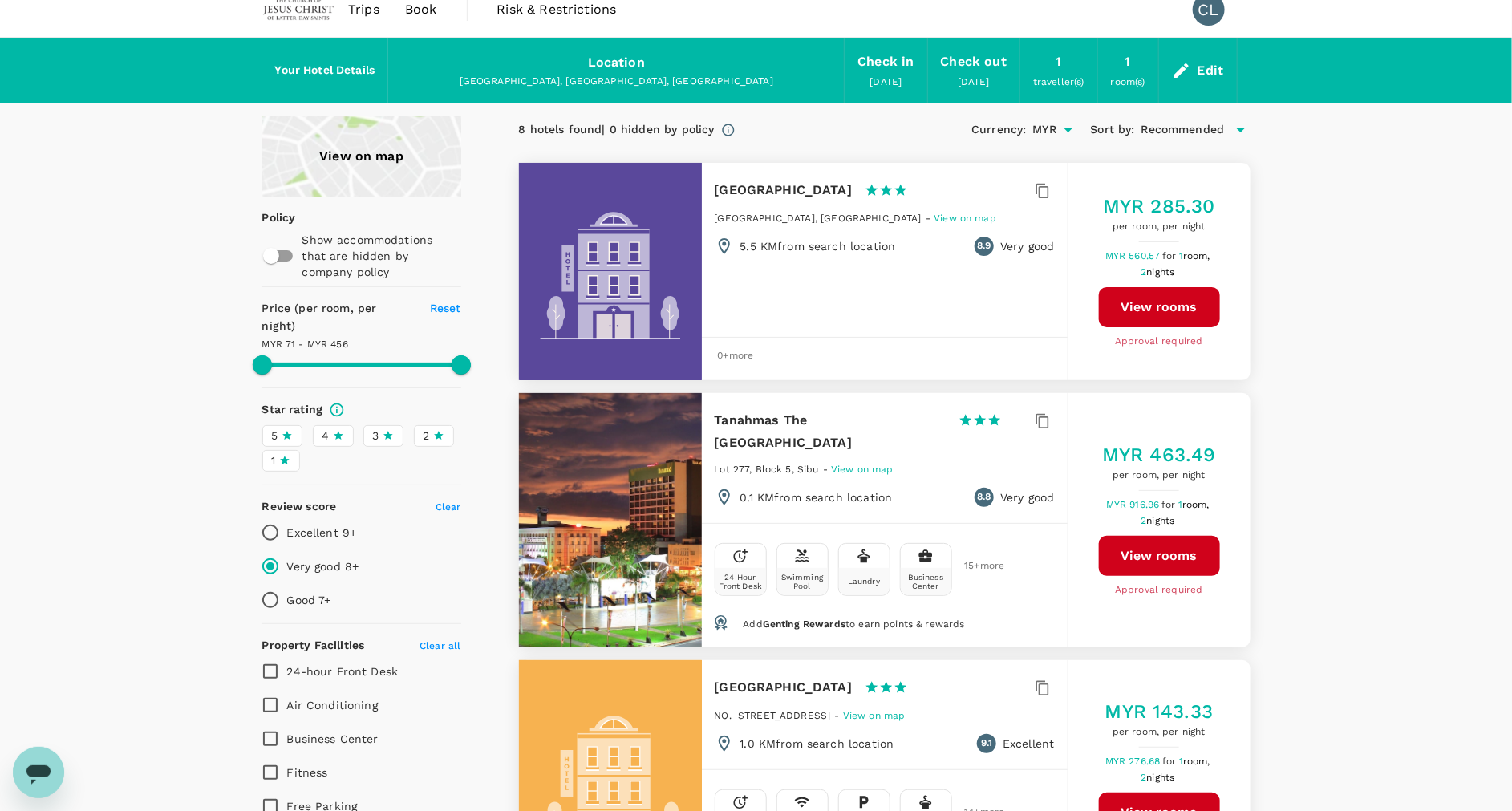
scroll to position [0, 0]
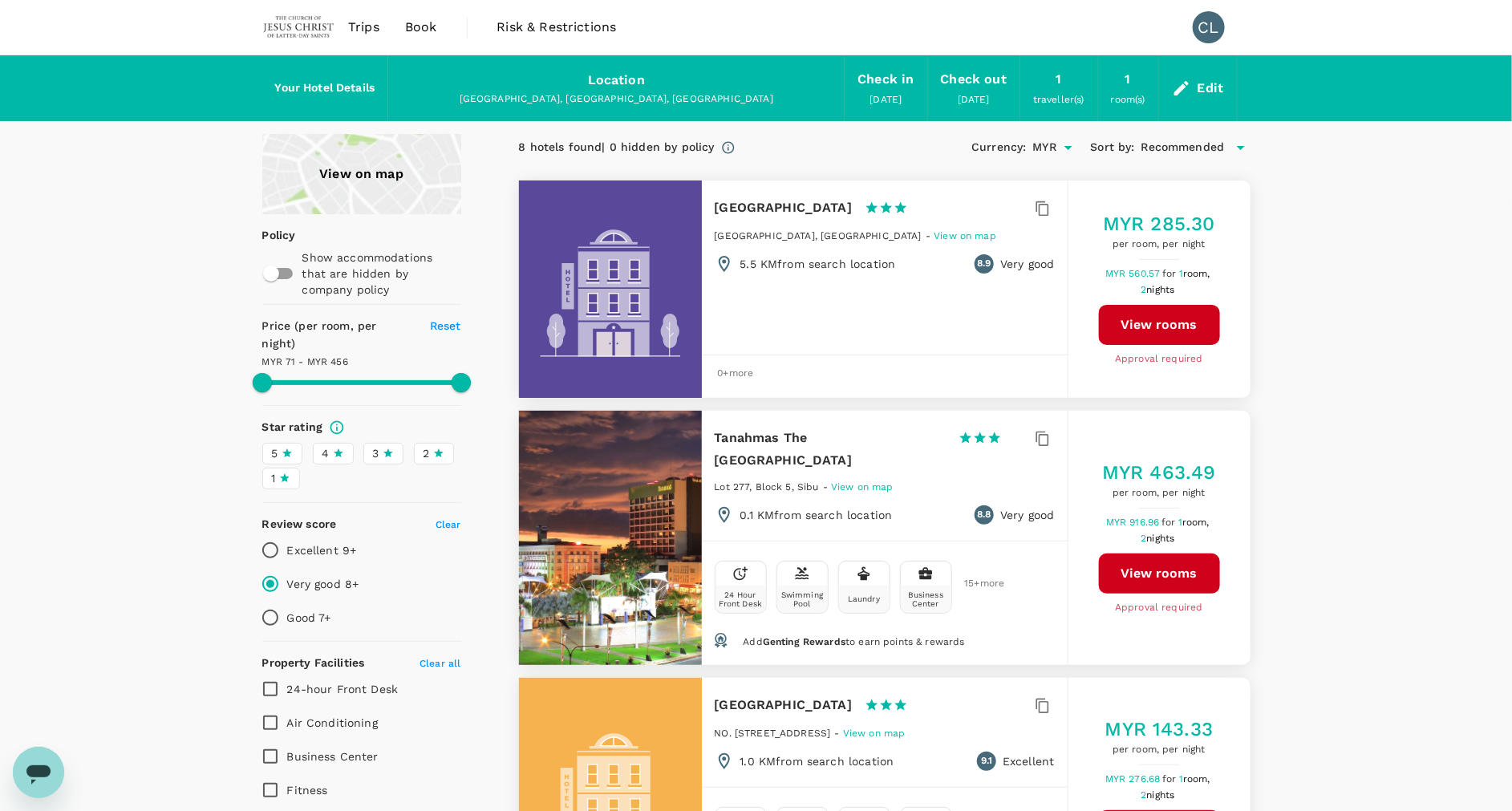
click at [273, 534] on input "Excellent 9+" at bounding box center [270, 550] width 34 height 34
radio input "true"
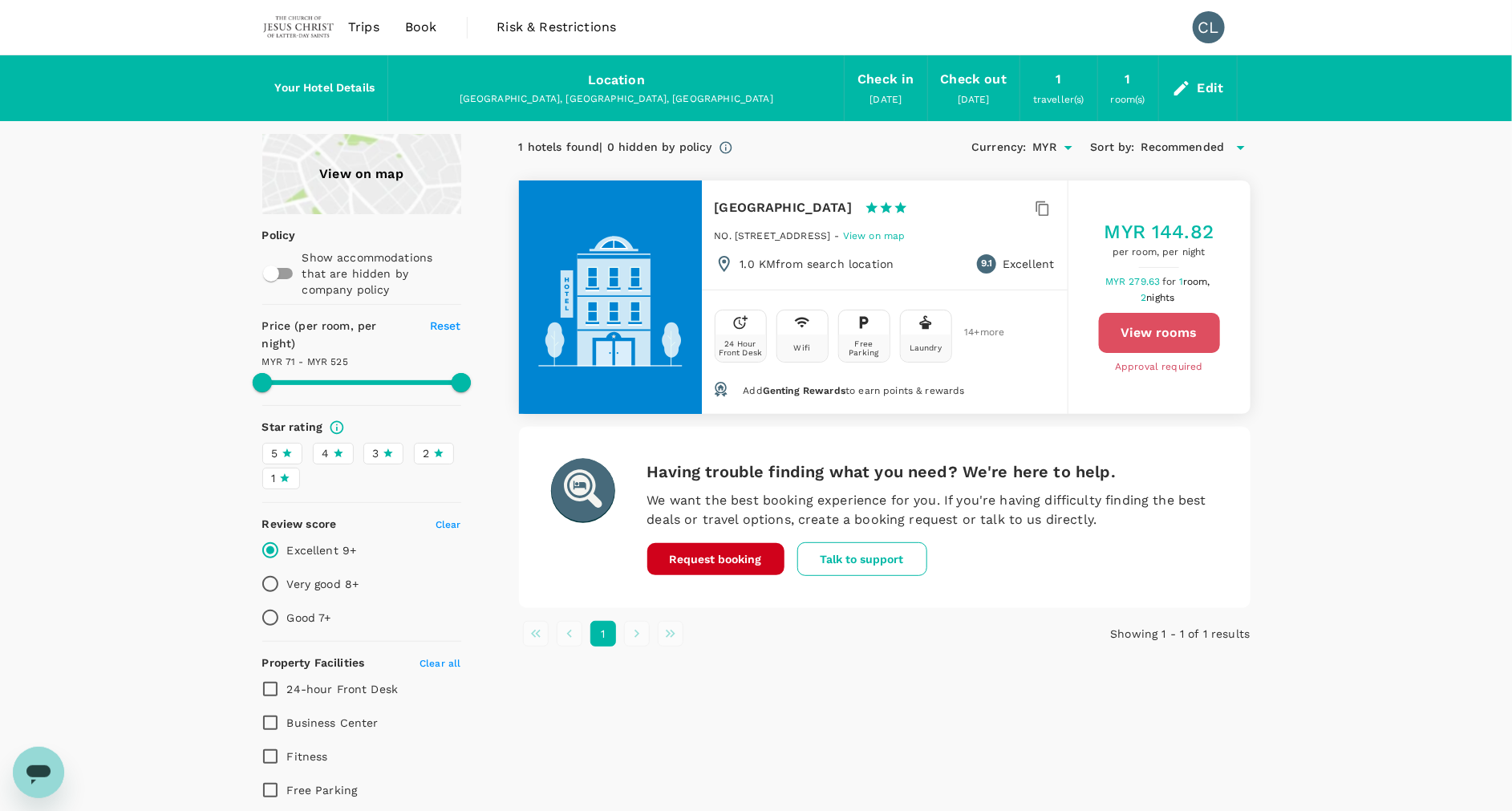
click at [1171, 329] on button "View rooms" at bounding box center [1158, 333] width 121 height 41
type input "524.82"
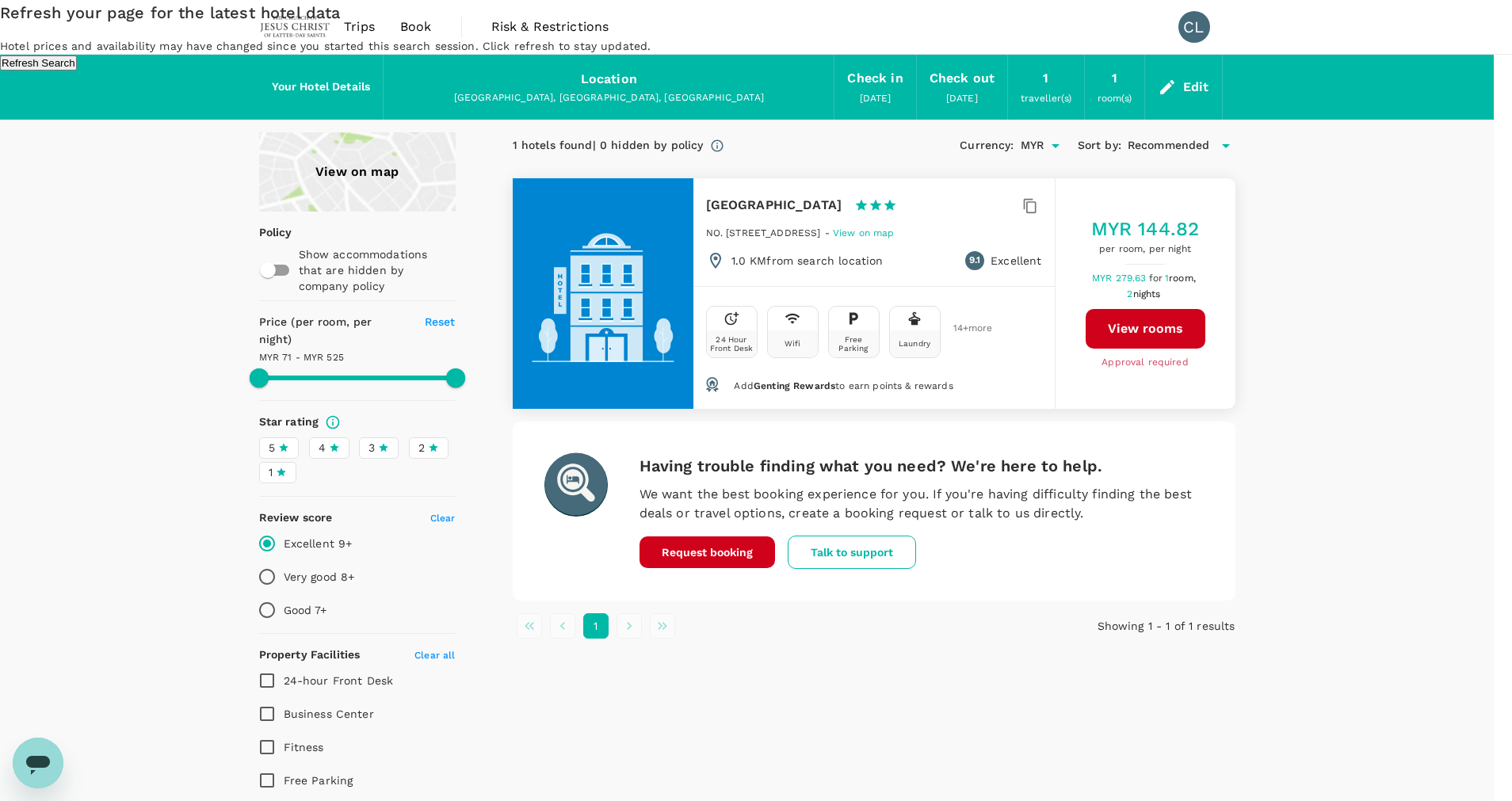
click at [77, 71] on button "Refresh Search" at bounding box center [38, 63] width 77 height 15
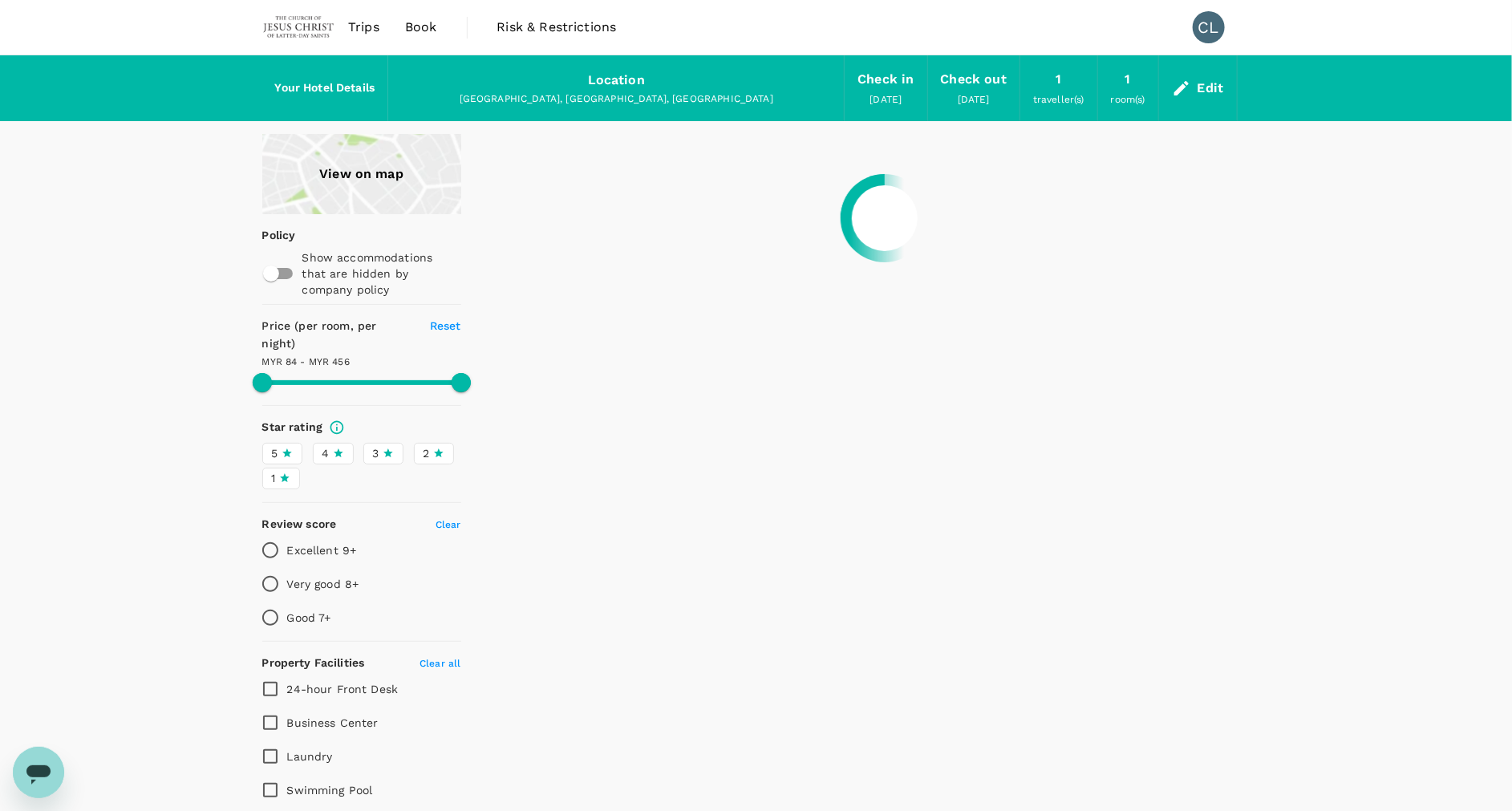
type input "455.82"
type input "70.82"
type input "455.82"
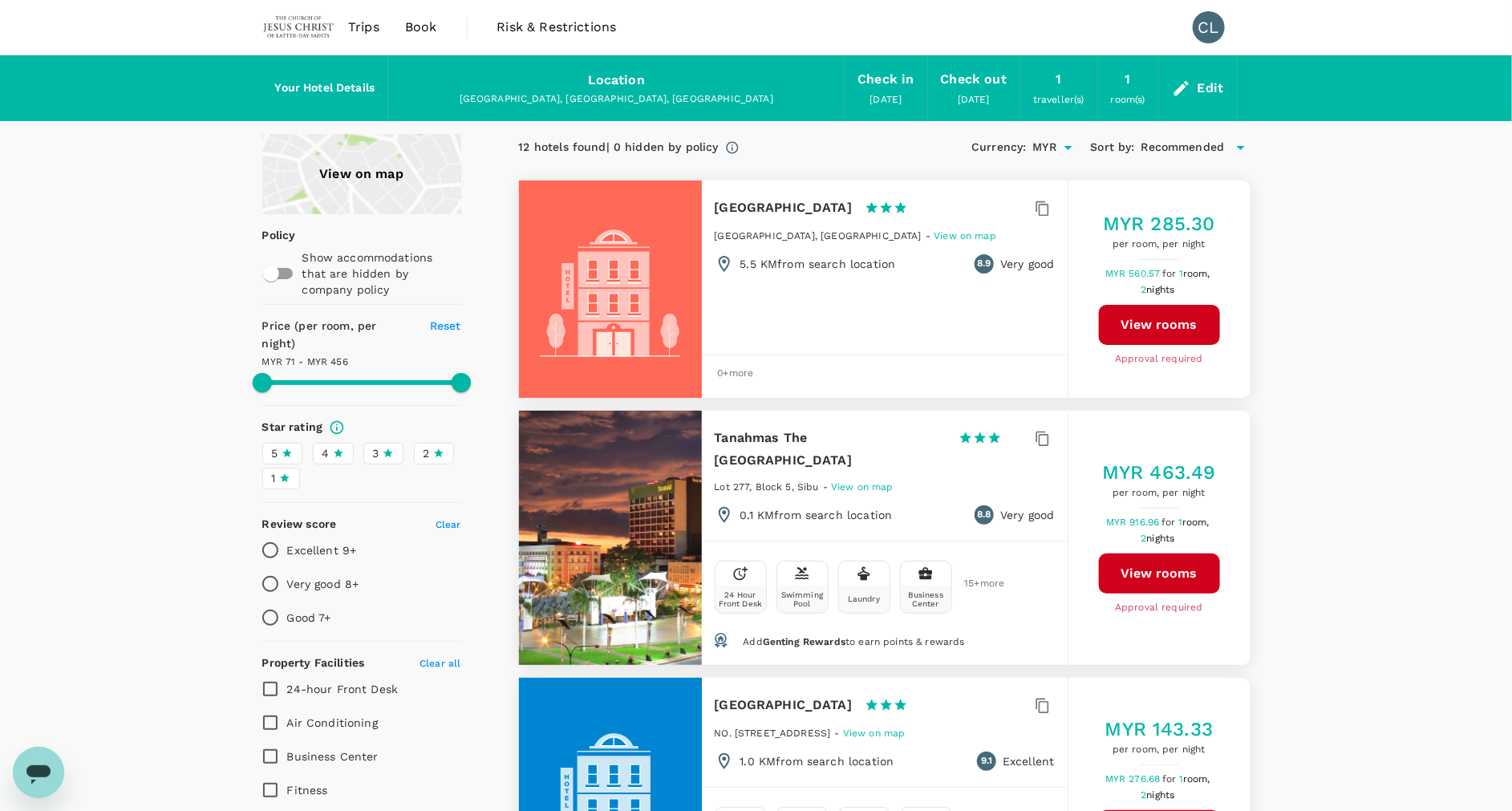
click at [1216, 82] on div "Edit" at bounding box center [1211, 88] width 26 height 22
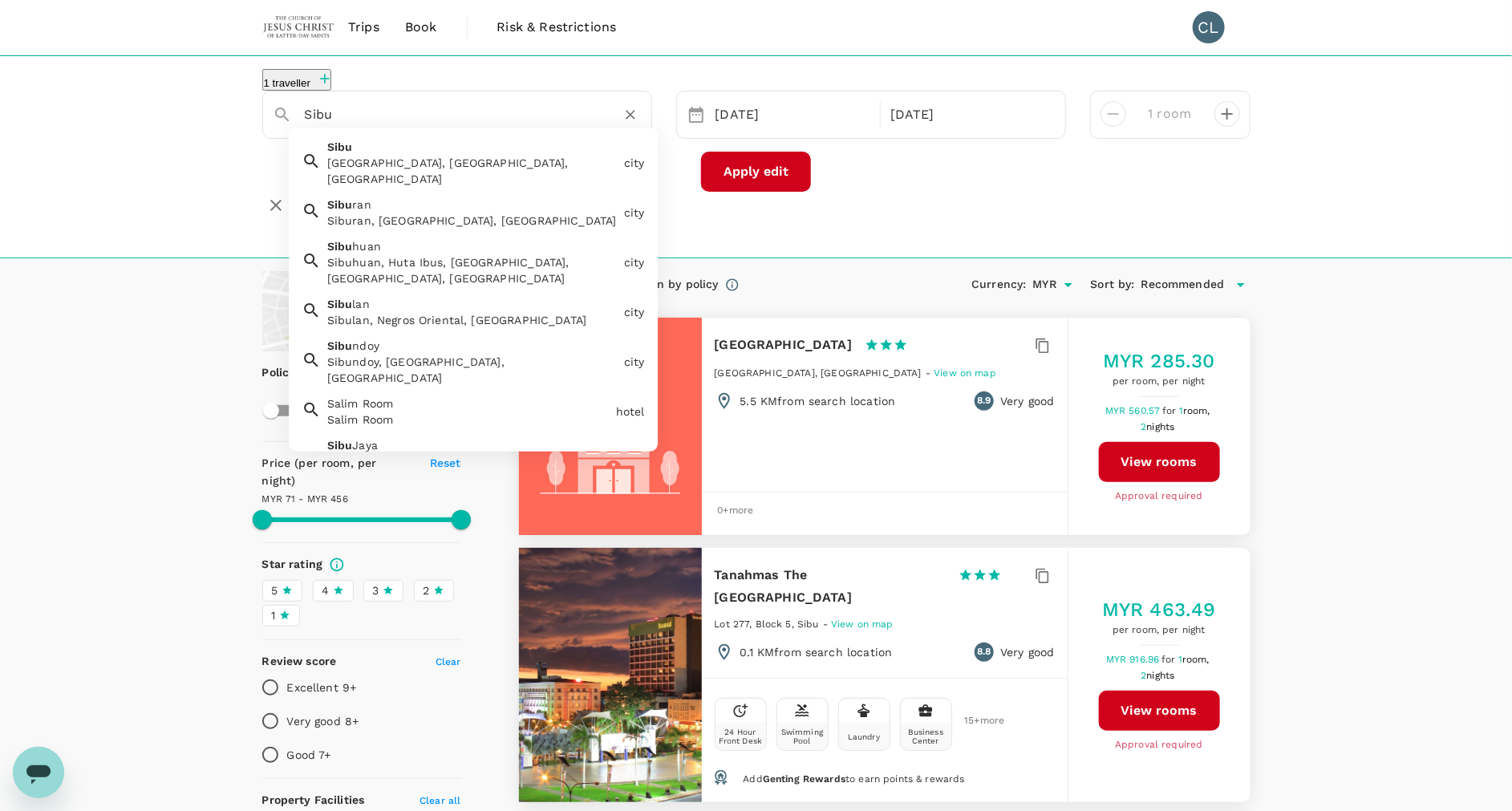
click at [466, 127] on input "Sibu" at bounding box center [450, 114] width 292 height 25
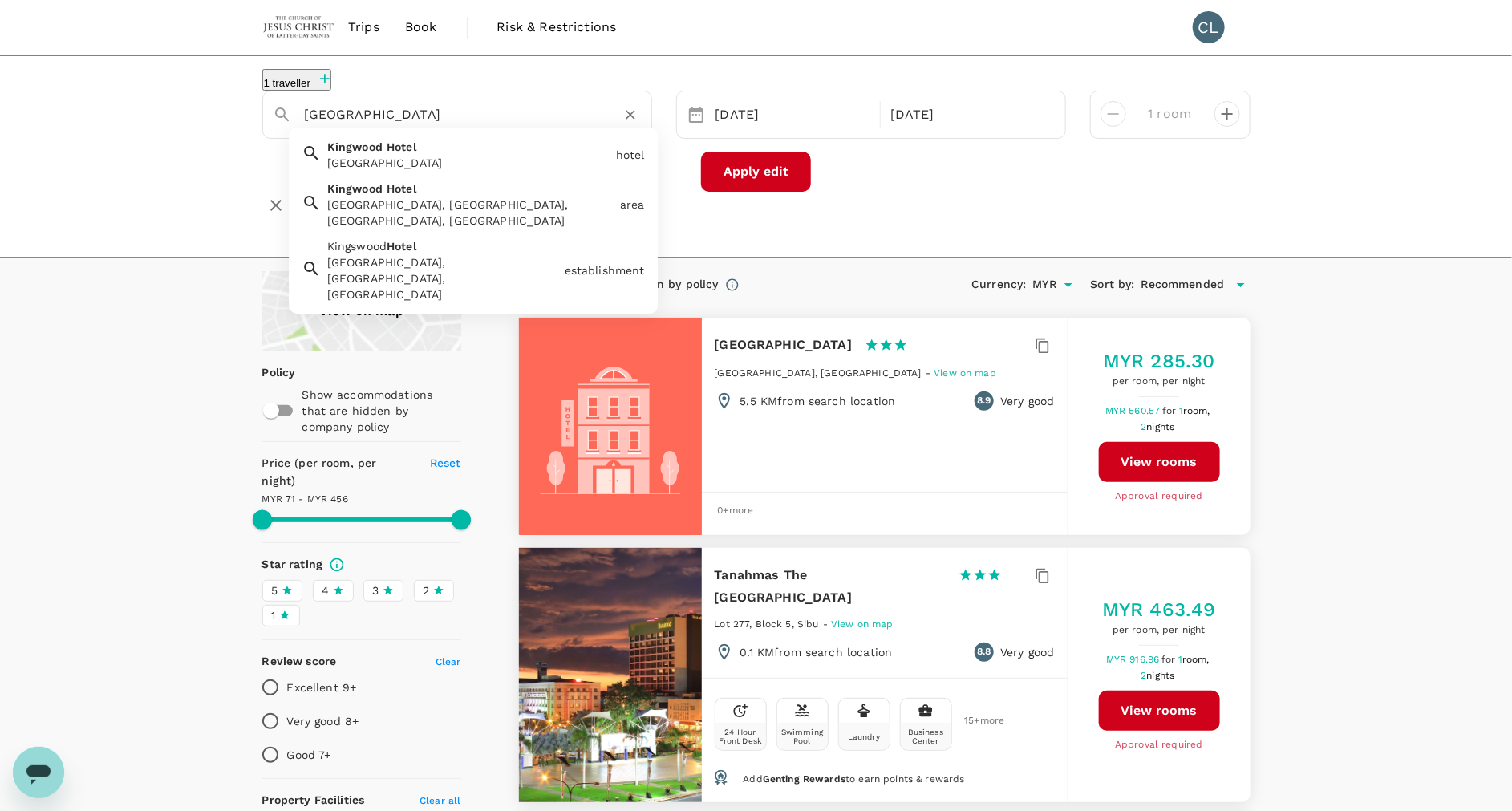
click at [508, 206] on div "Kingwood Hotel Kingwood Hotel, Sibu, Sarawak, Malaysia" at bounding box center [467, 201] width 293 height 54
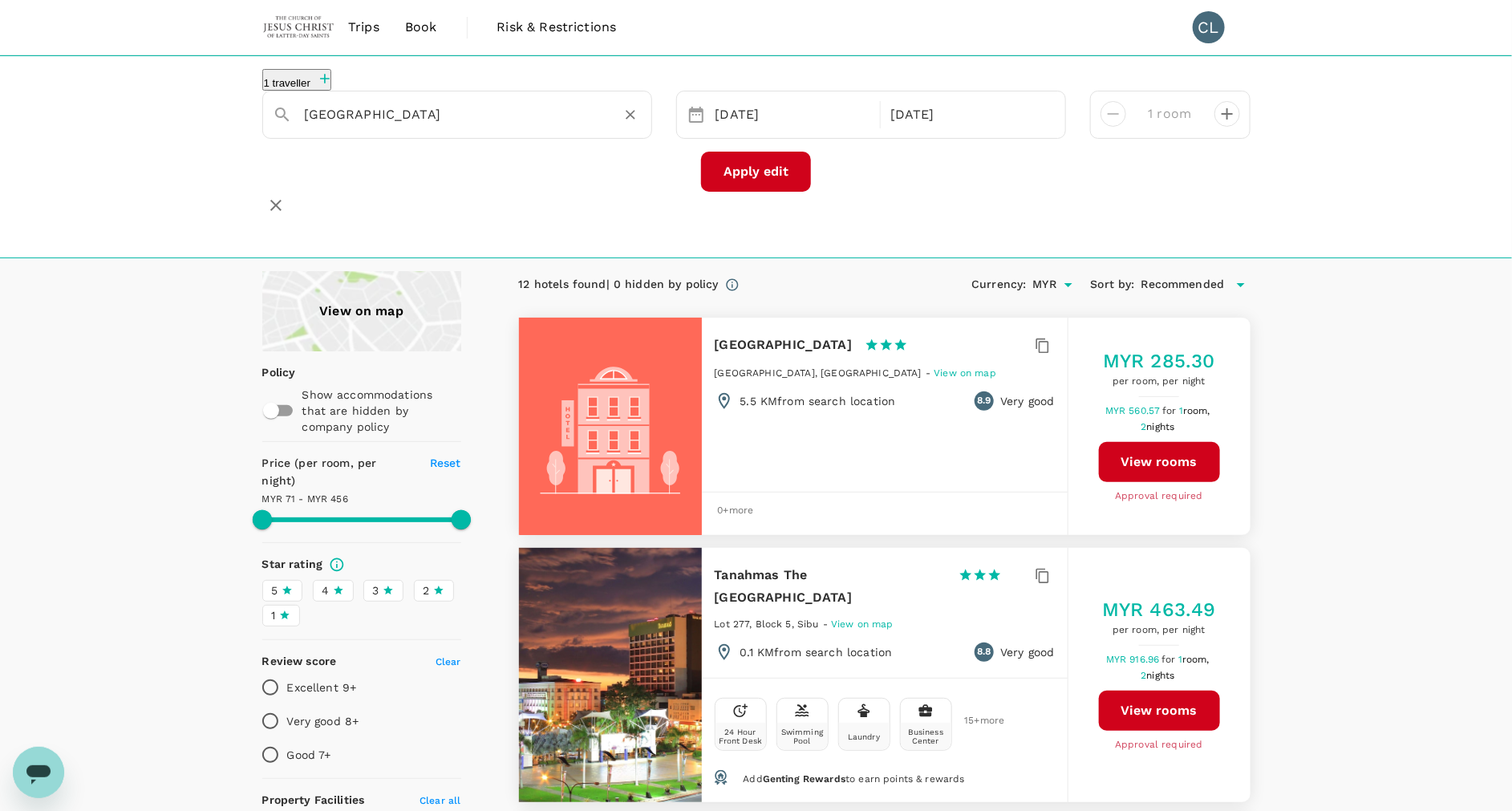
type input "Kingwood Hotel"
click at [758, 168] on button "Apply edit" at bounding box center [756, 172] width 110 height 41
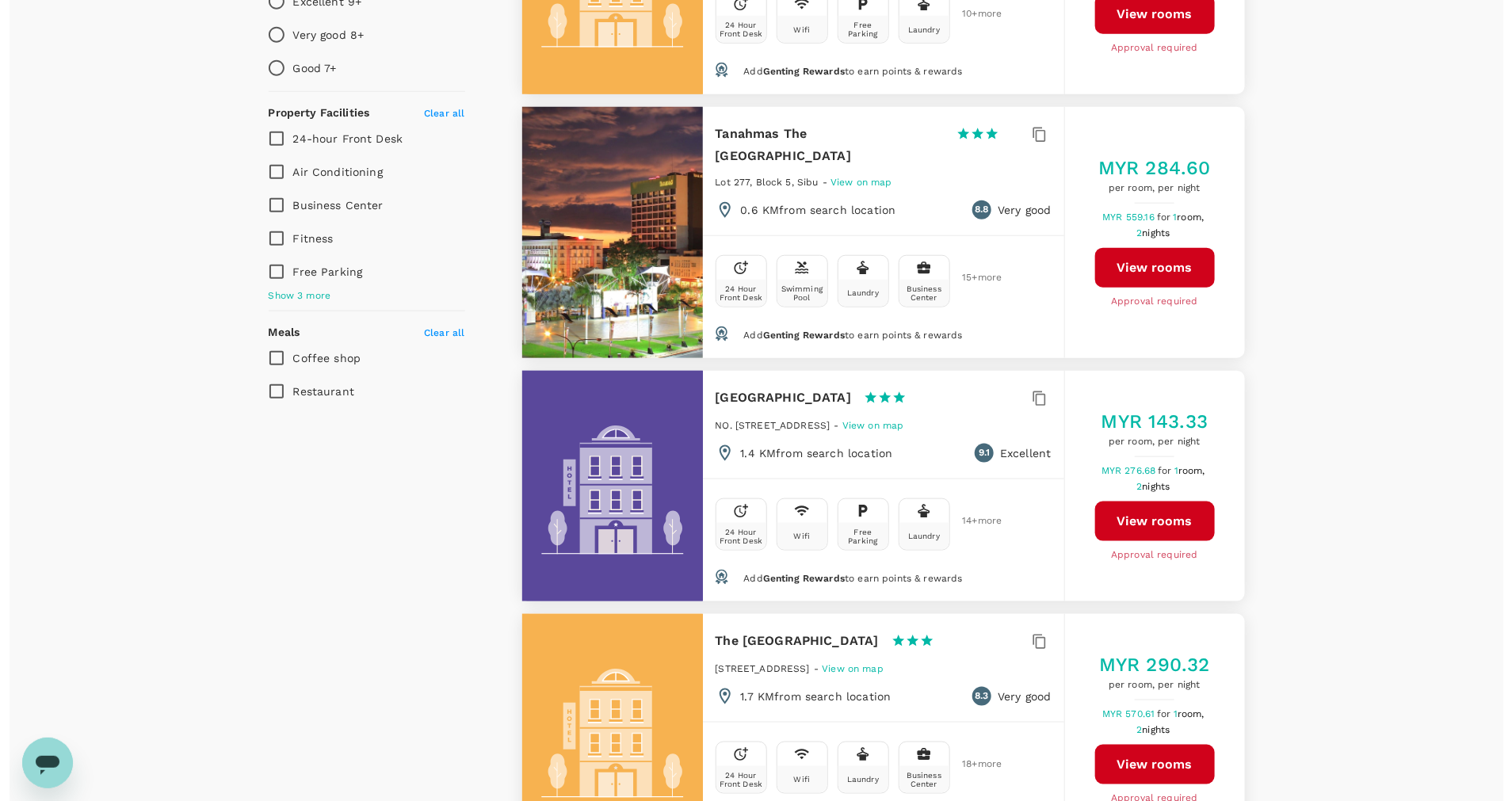
scroll to position [679, 0]
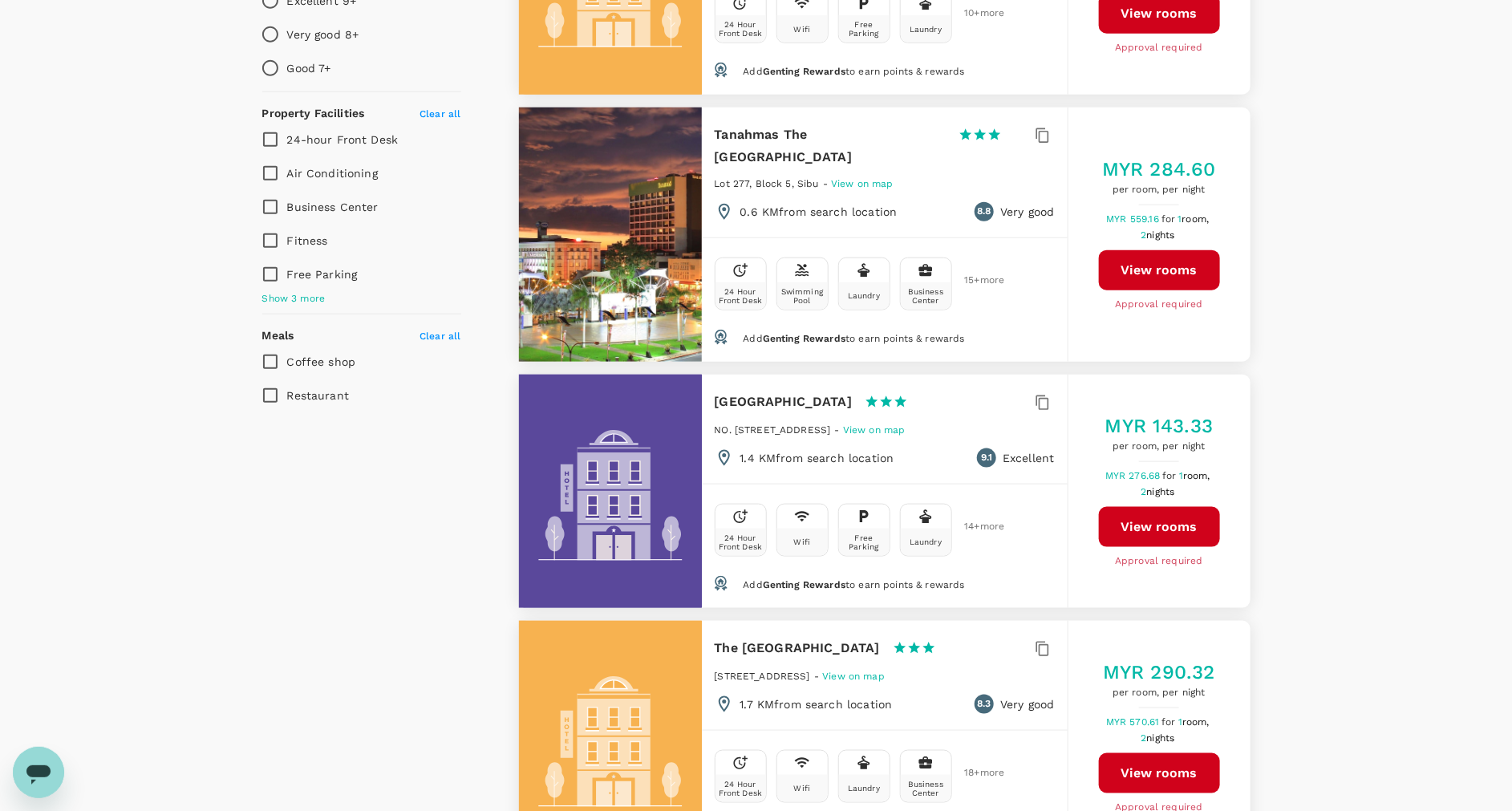
type input "282.82"
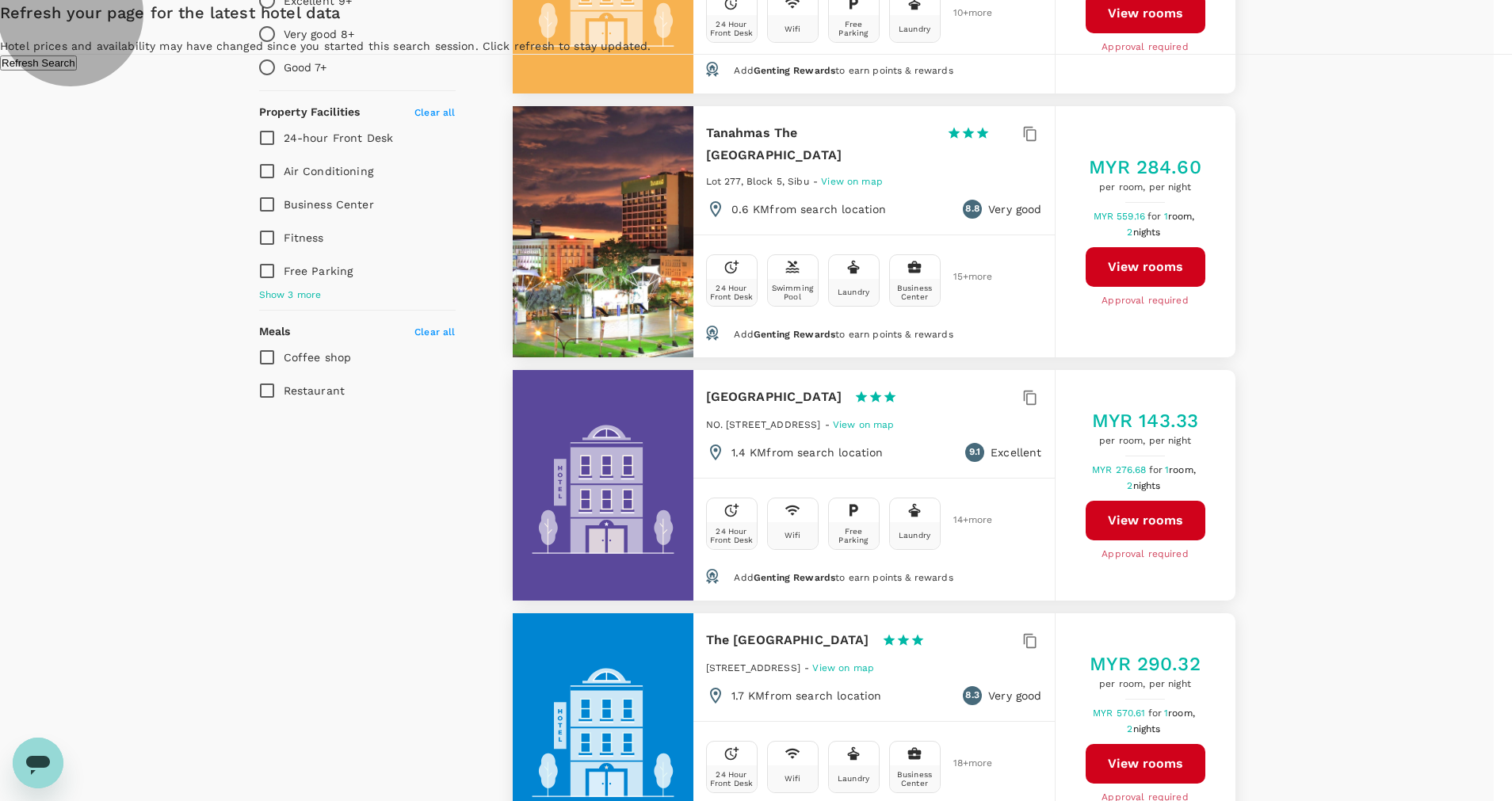
click at [77, 71] on button "Refresh Search" at bounding box center [38, 63] width 77 height 15
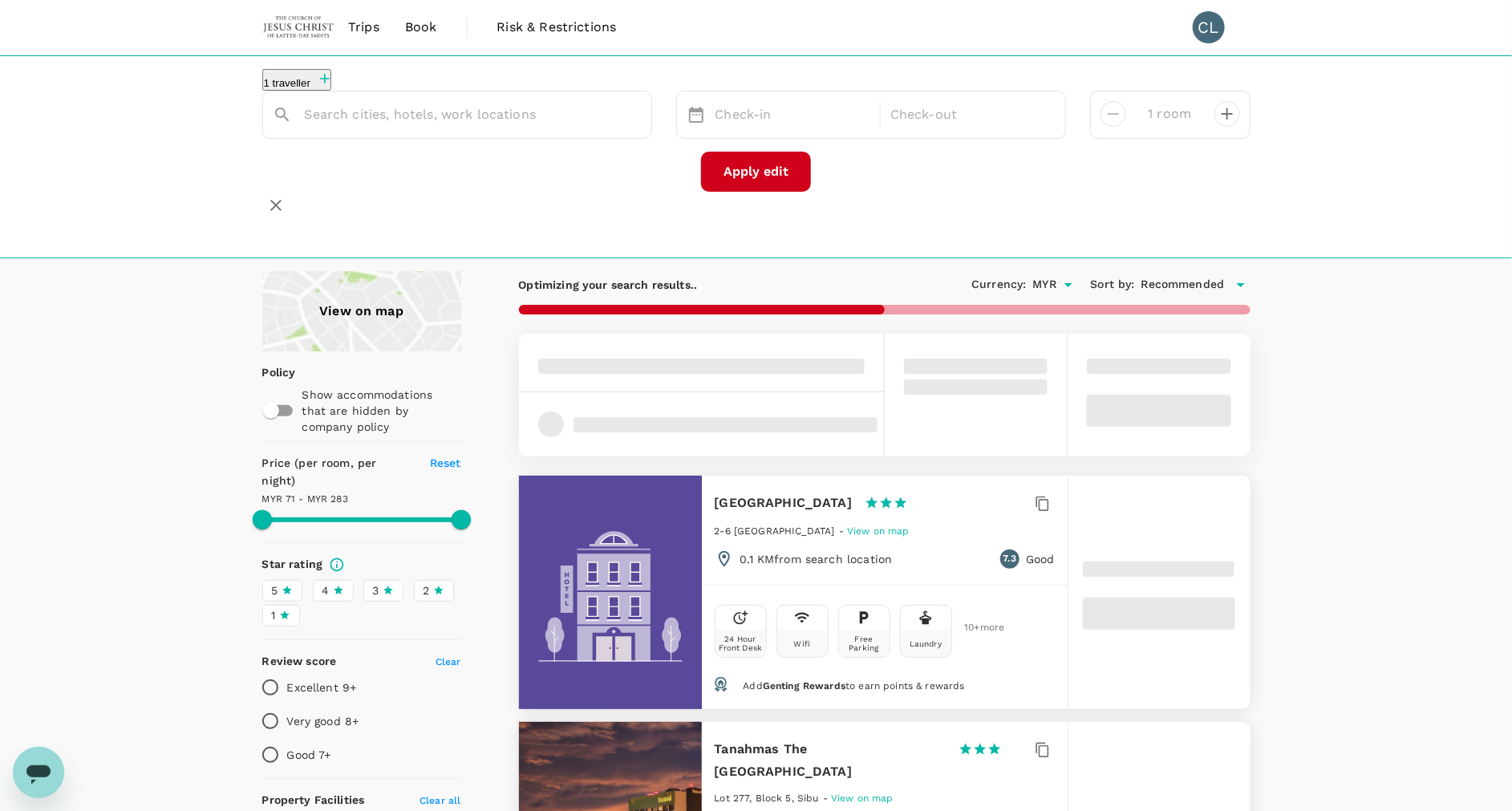
type input "282.82"
type input "MYR"
type input "Kingwood Hotel"
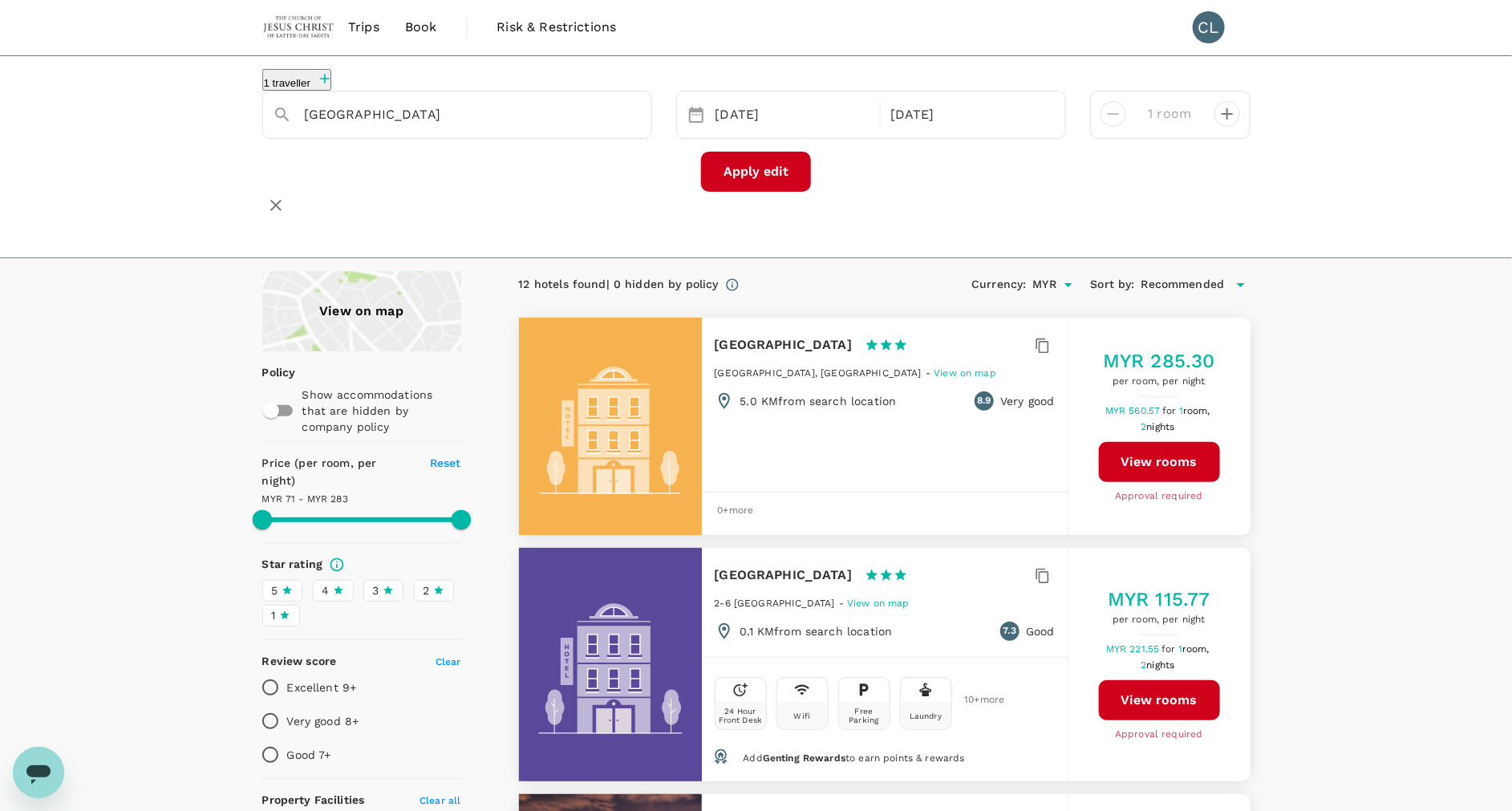
type input "282.82"
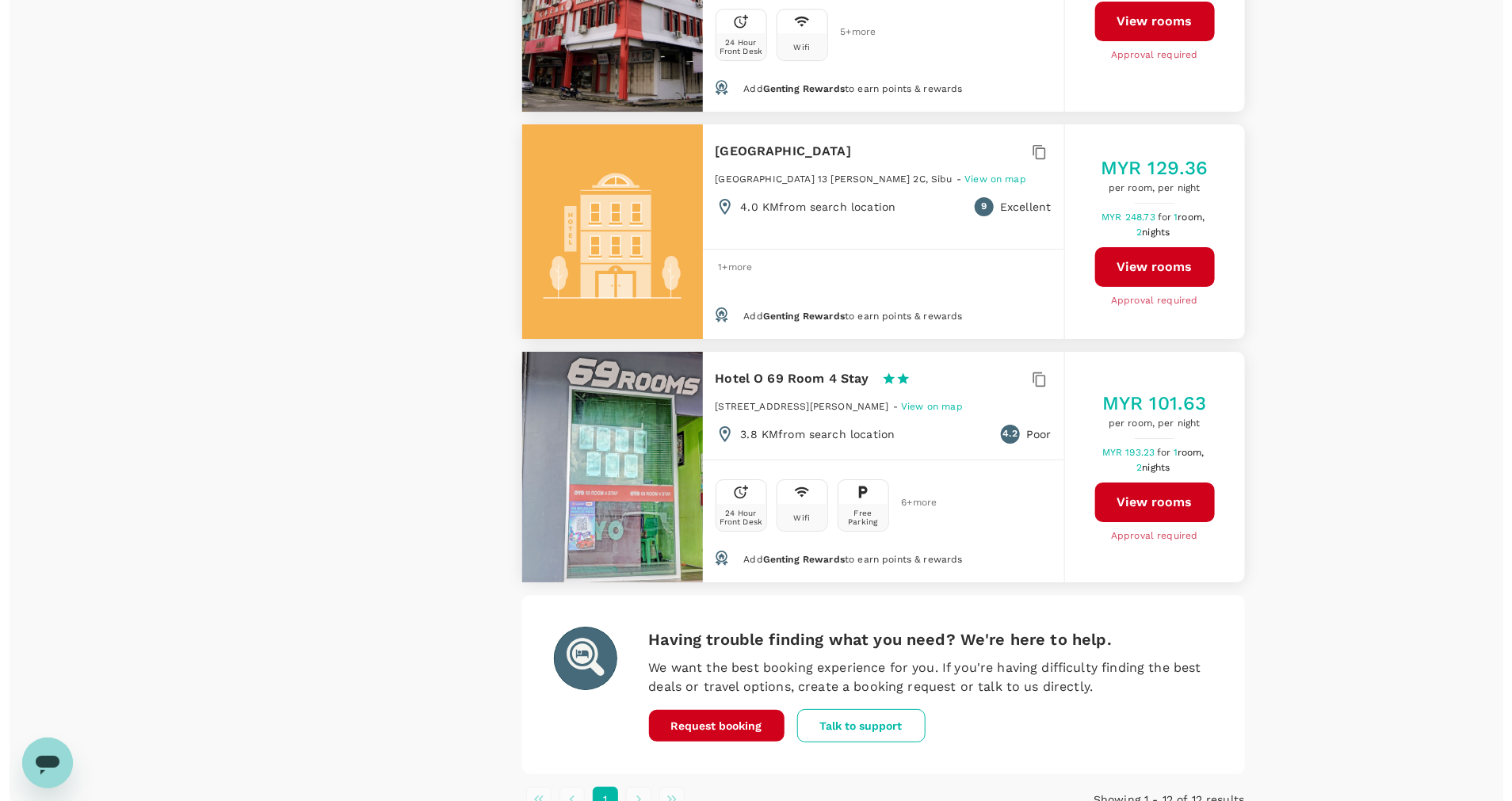
scroll to position [2706, 0]
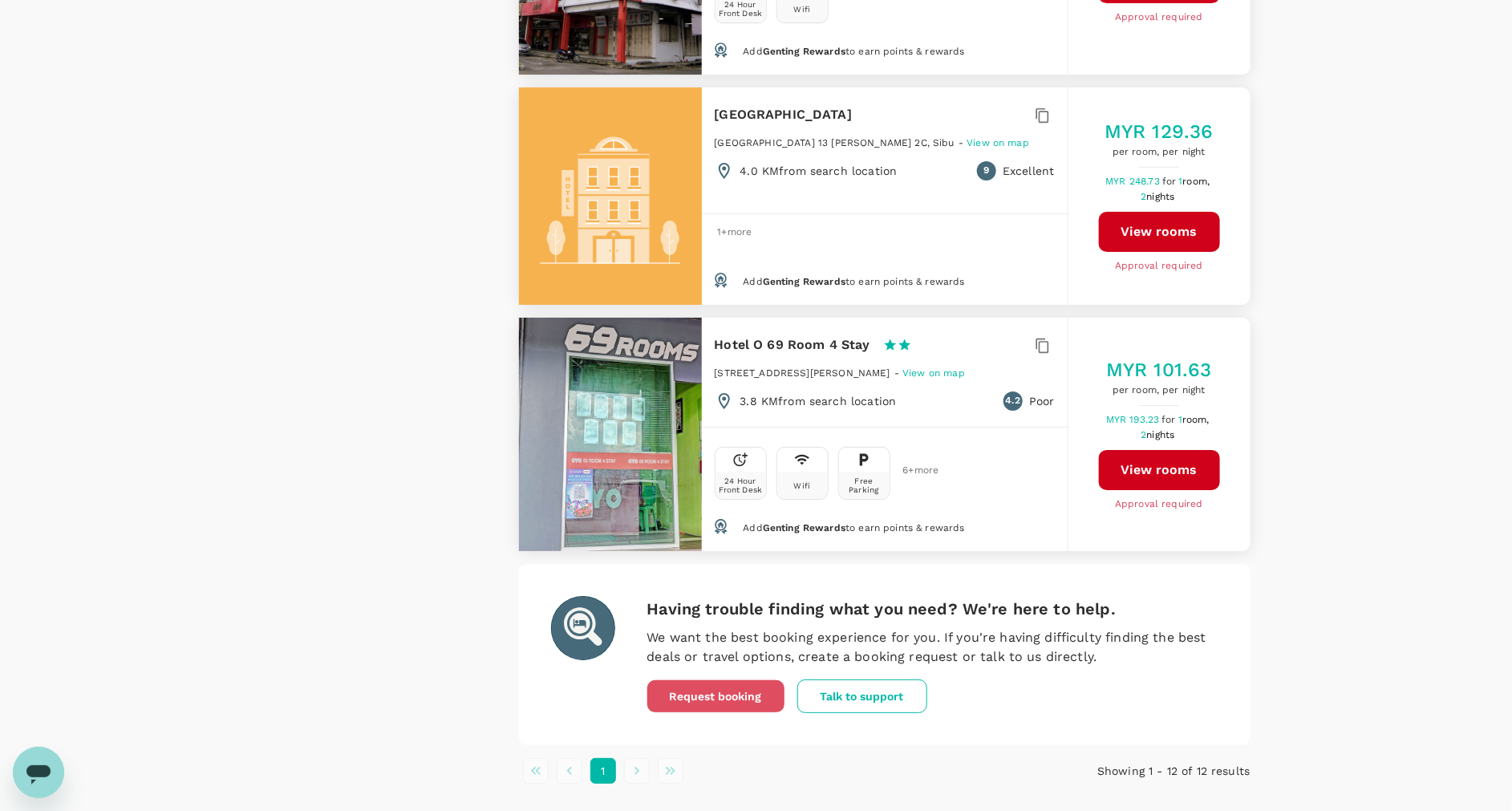
click at [726, 681] on button "Request booking" at bounding box center [716, 696] width 137 height 32
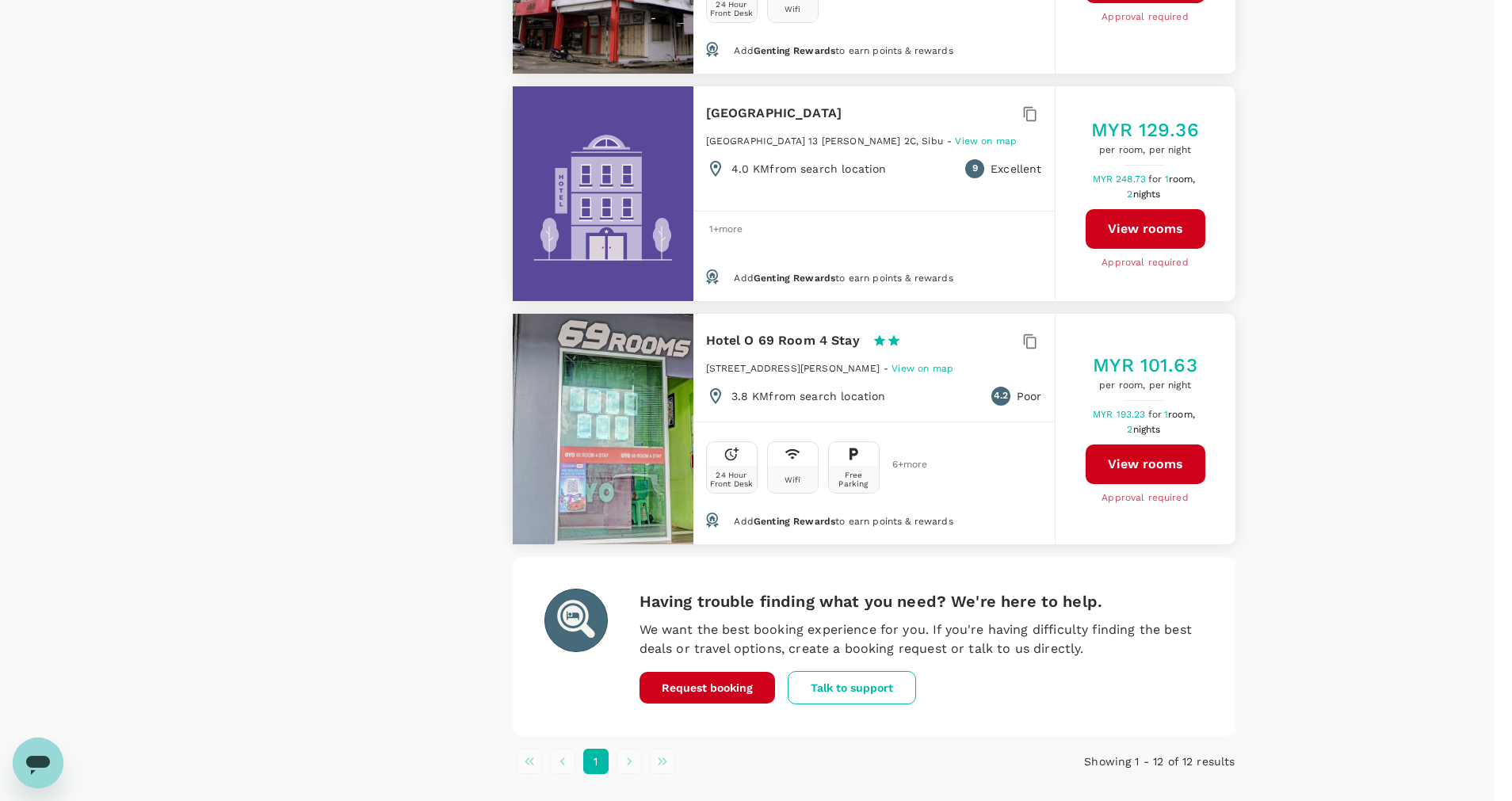
type input "60"
type input "173660062"
type input "chenying.lee@churchofjesuschrist.org"
type input "220"
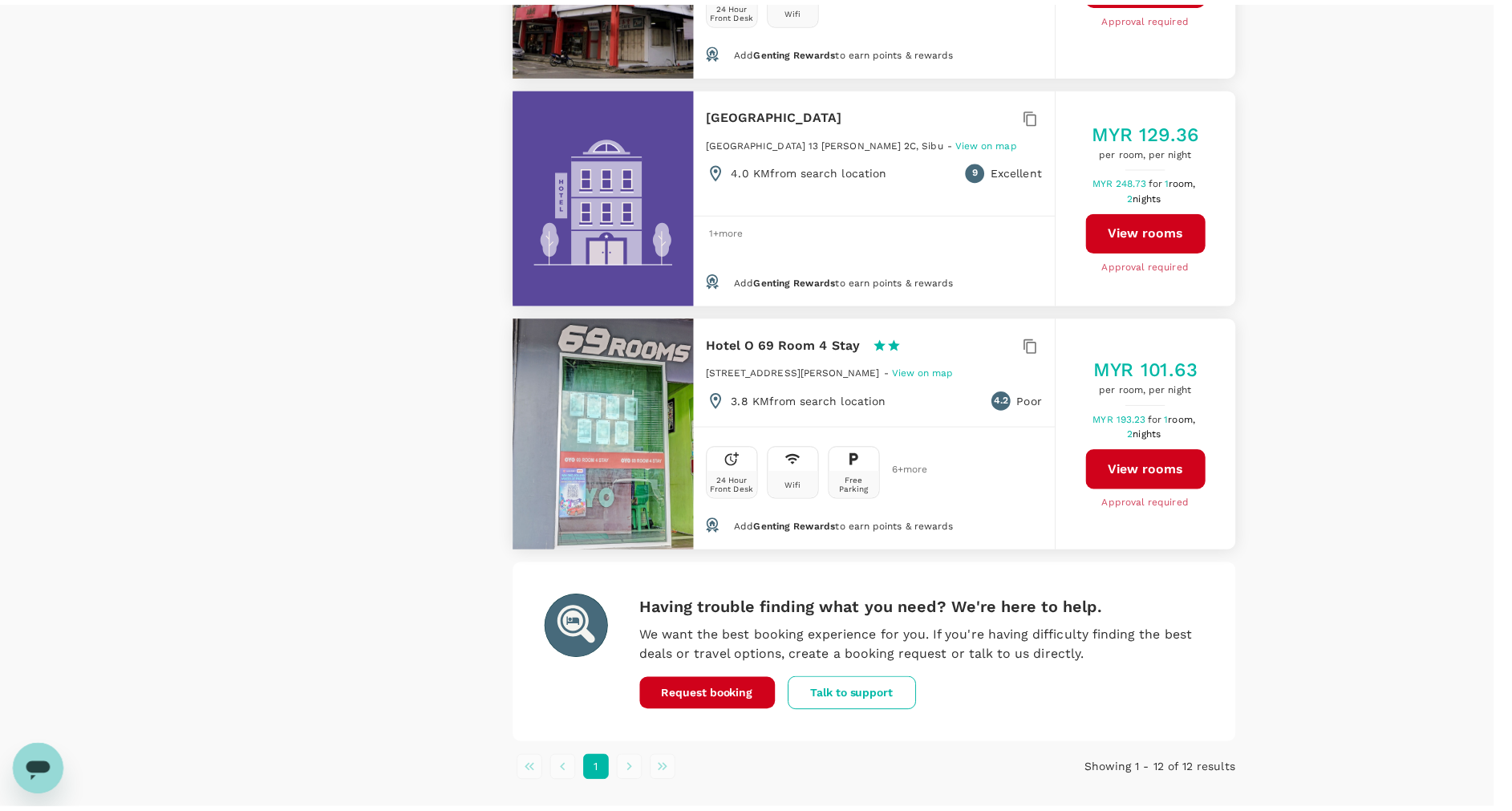
scroll to position [44, 0]
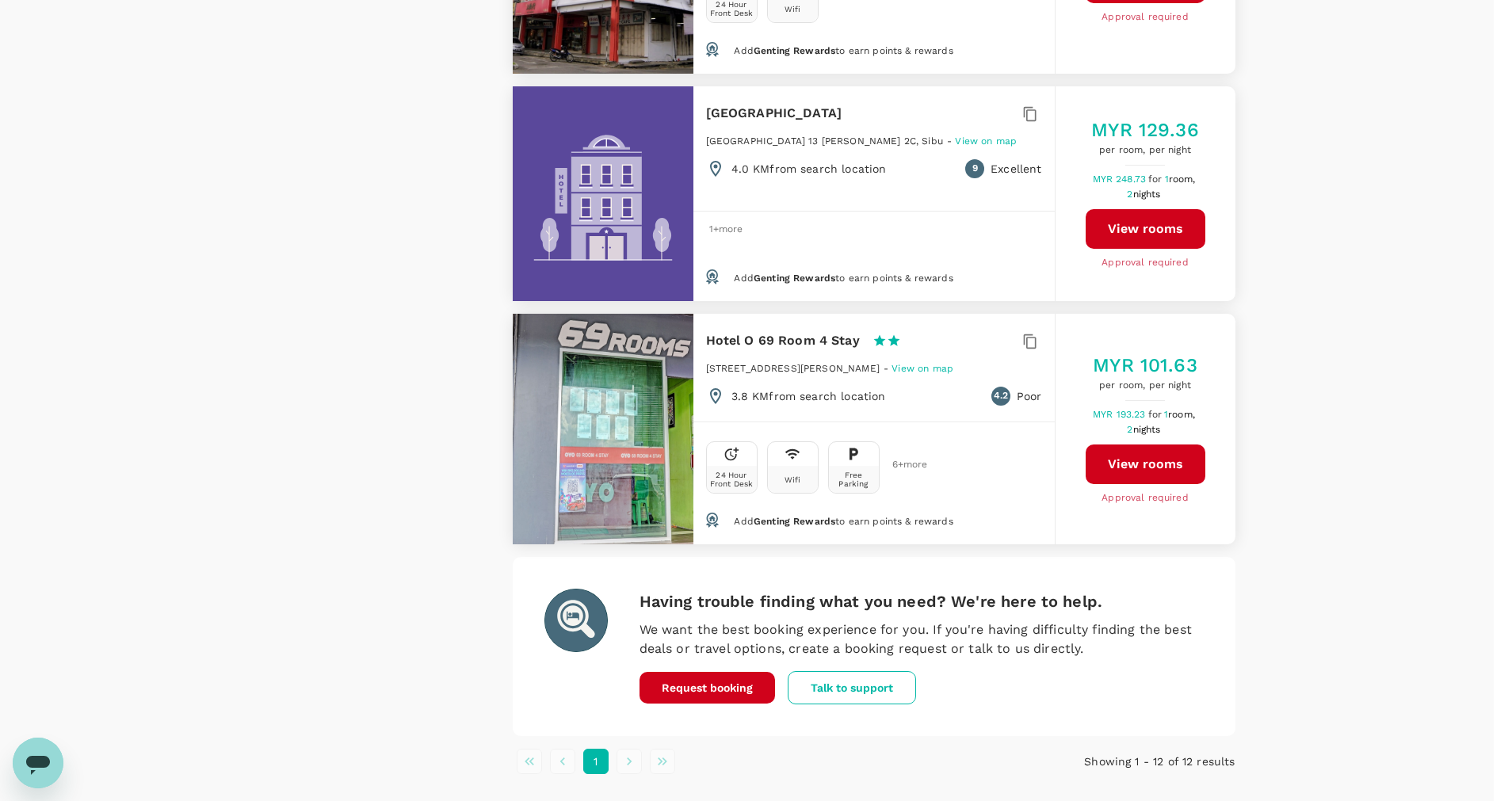
type textarea "Newly renovated room, please."
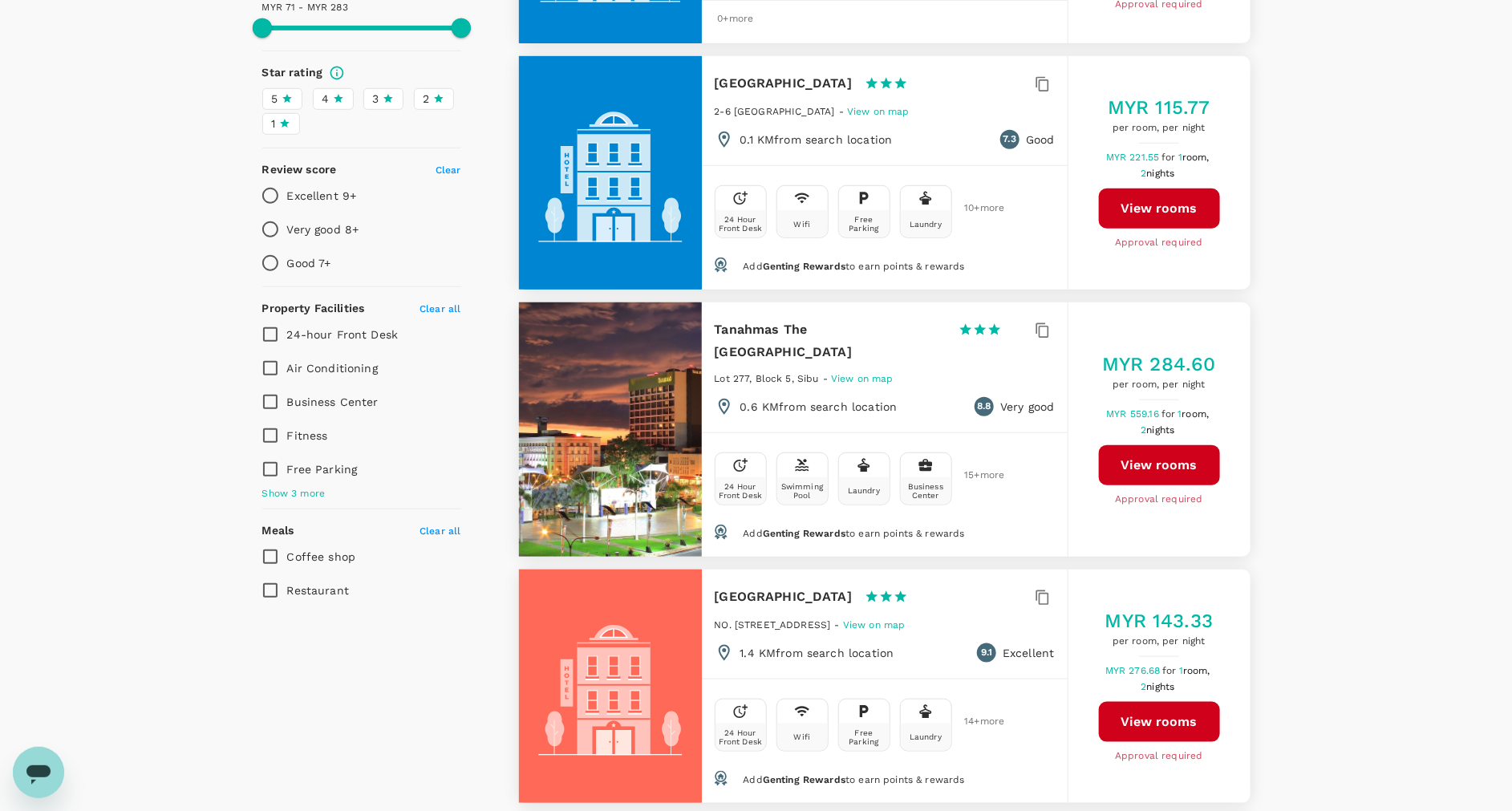
scroll to position [491, 0]
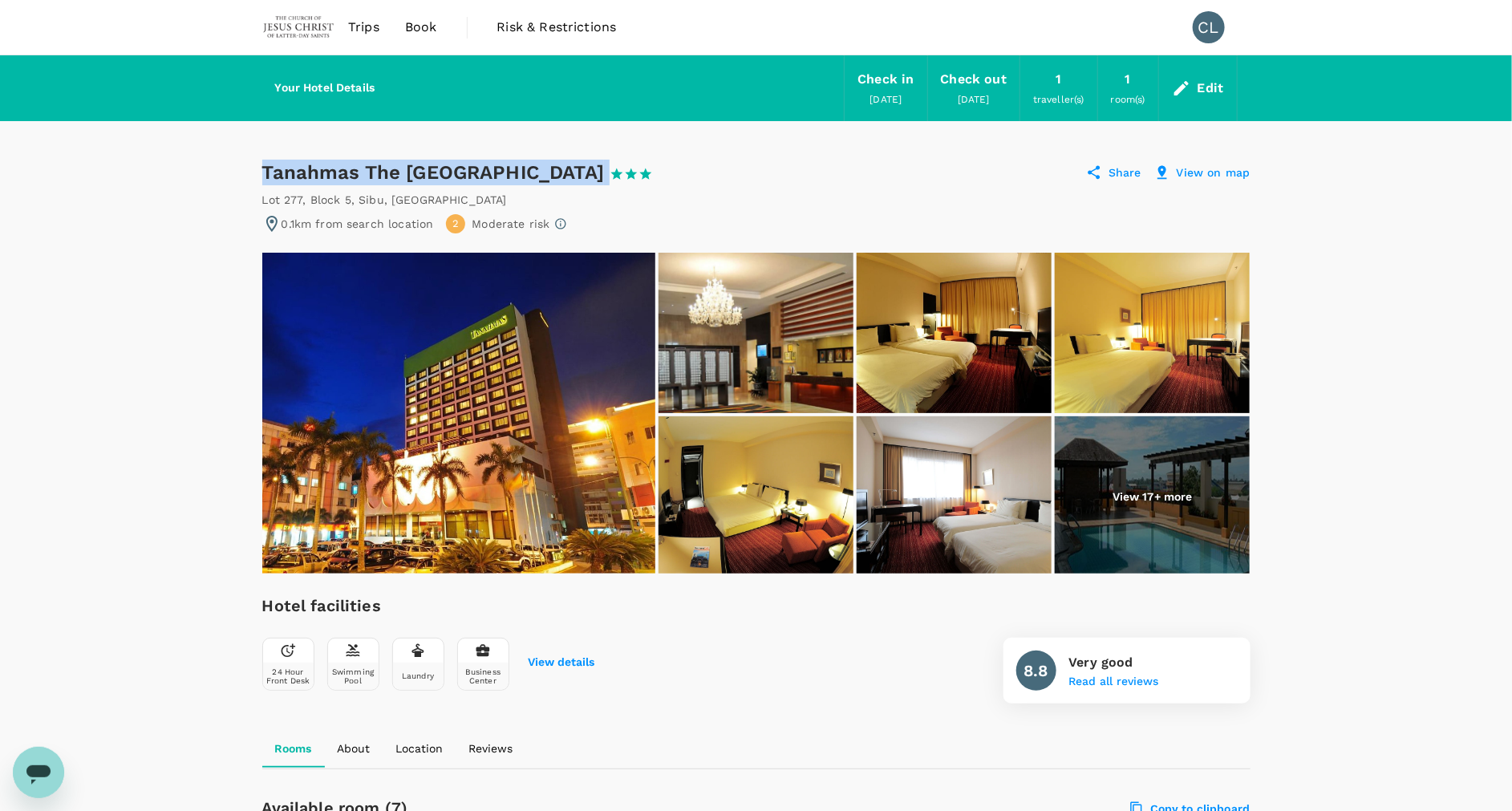
drag, startPoint x: 253, startPoint y: 159, endPoint x: 513, endPoint y: 168, distance: 260.2
drag, startPoint x: 513, startPoint y: 168, endPoint x: 489, endPoint y: 168, distance: 24.0
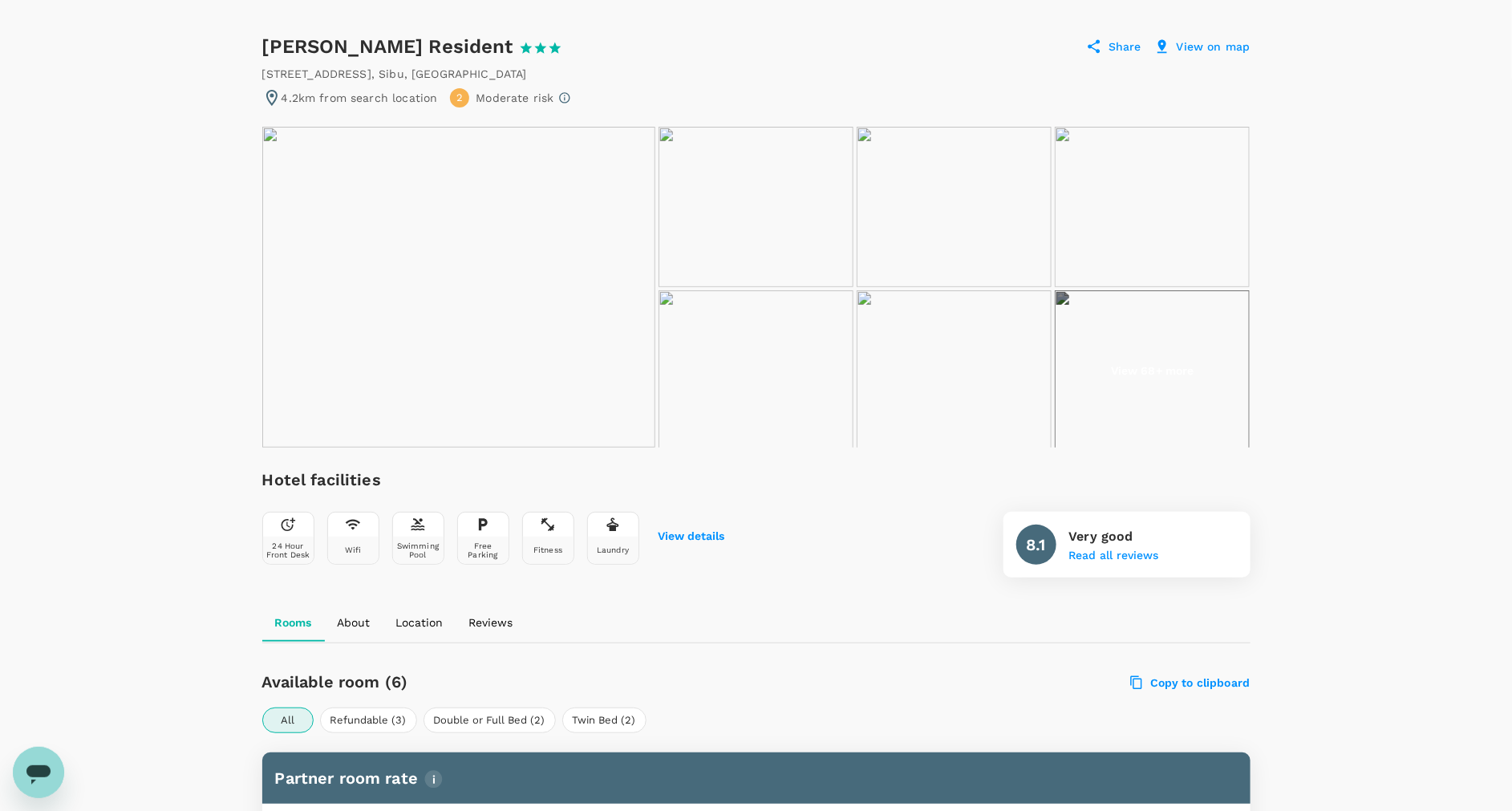
scroll to position [130, 0]
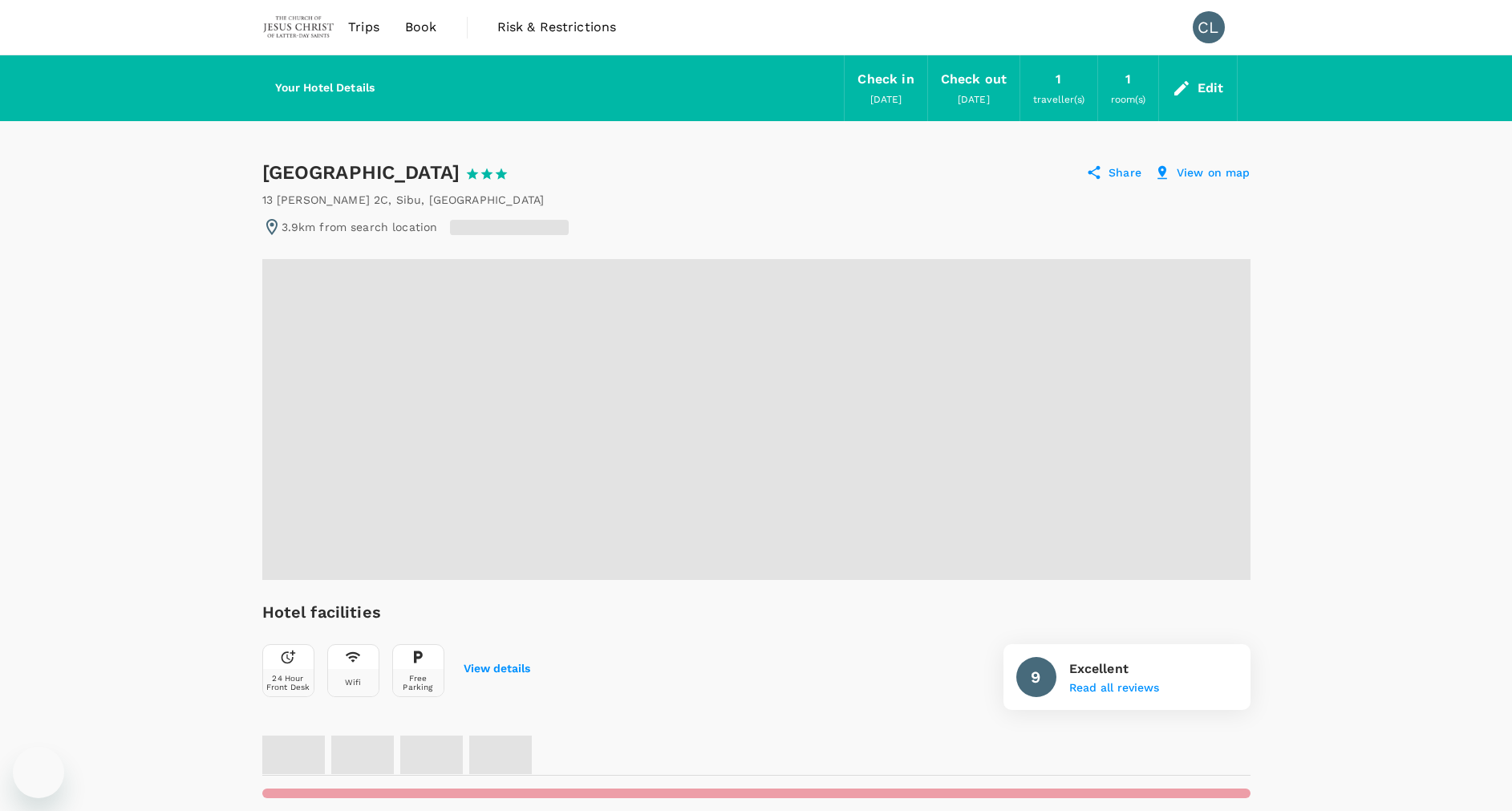
radio input "false"
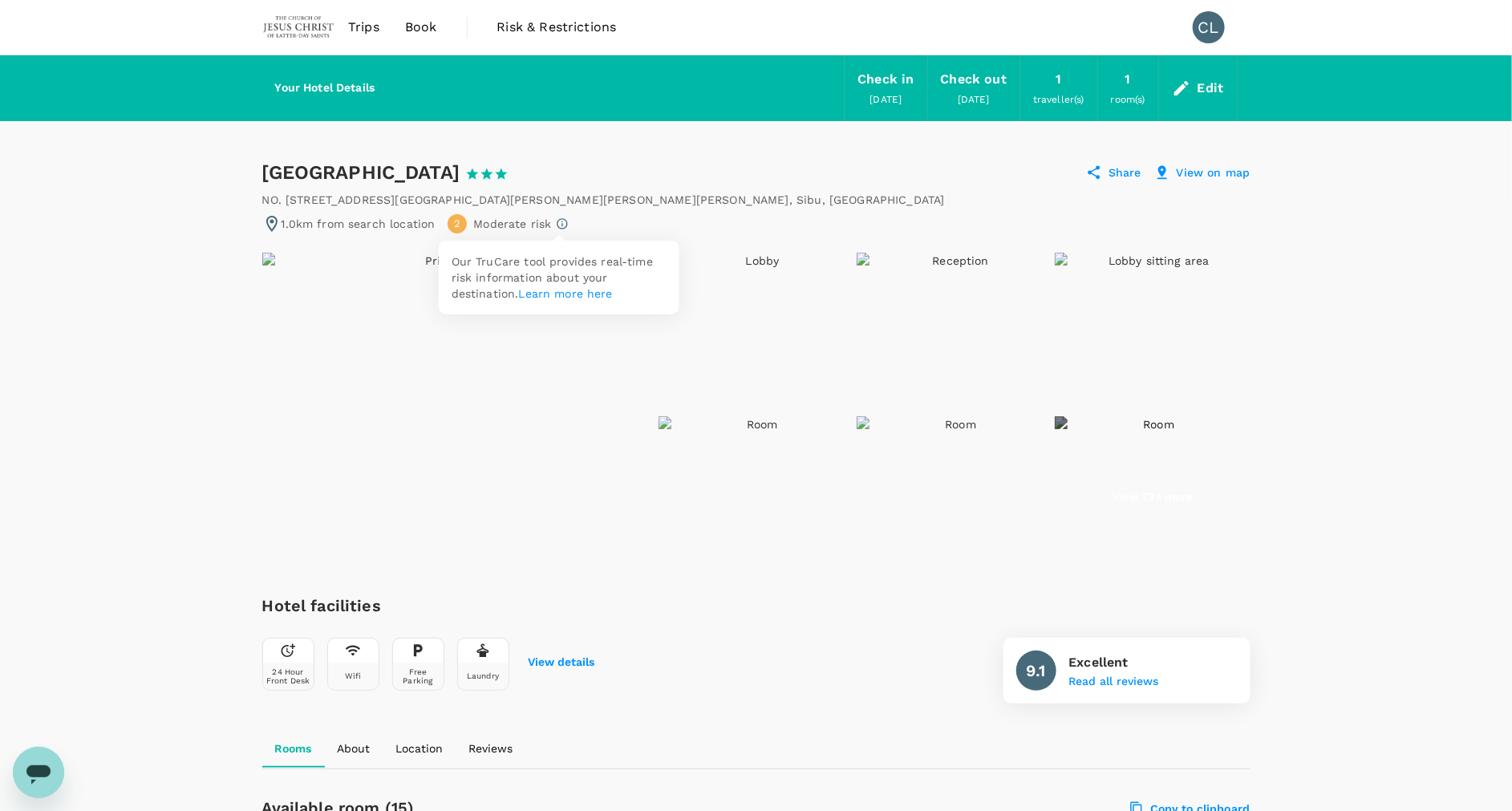
click at [550, 290] on link "Learn more here" at bounding box center [565, 293] width 94 height 13
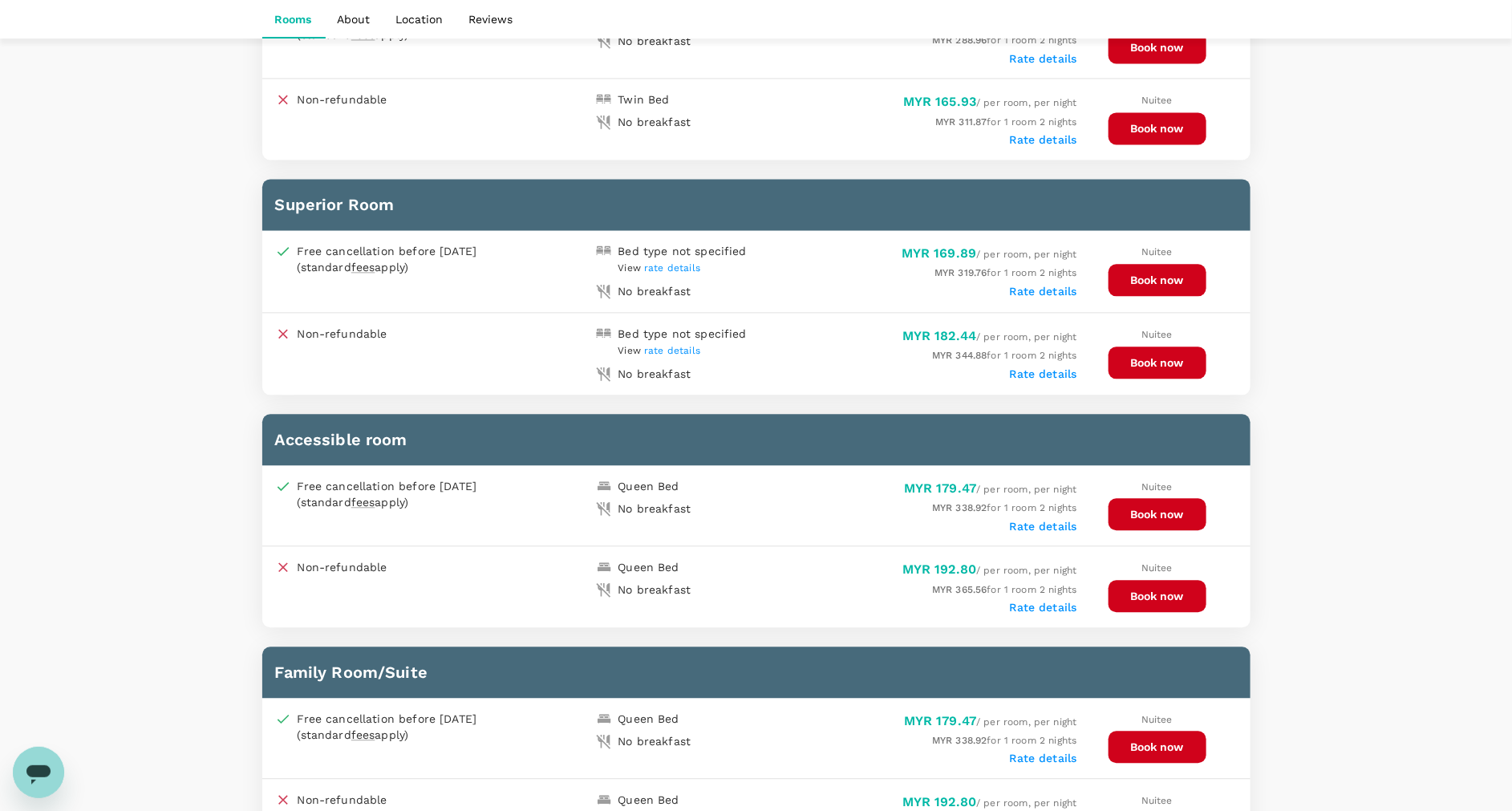
scroll to position [1679, 0]
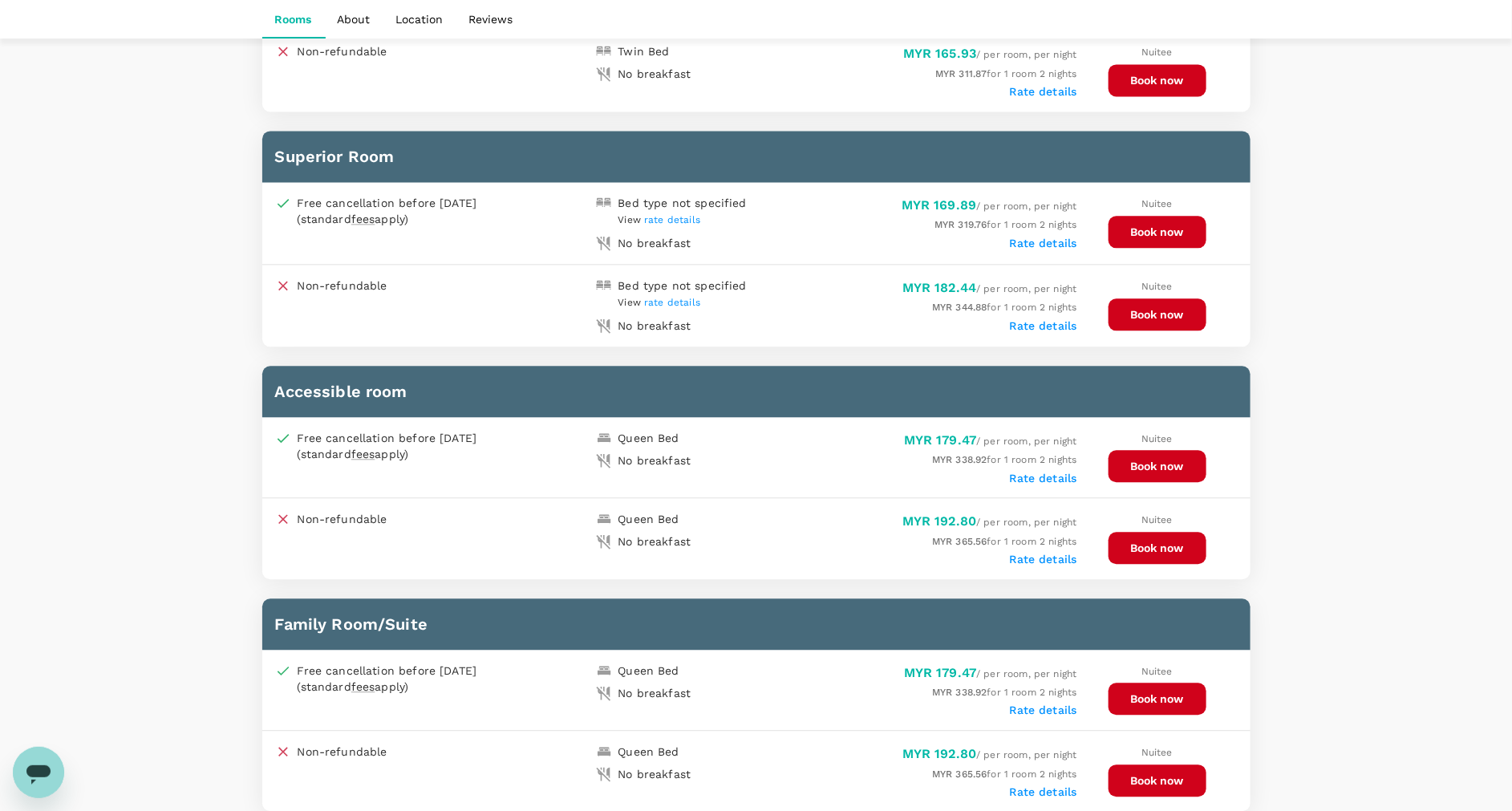
click at [662, 215] on span "rate details" at bounding box center [672, 220] width 56 height 12
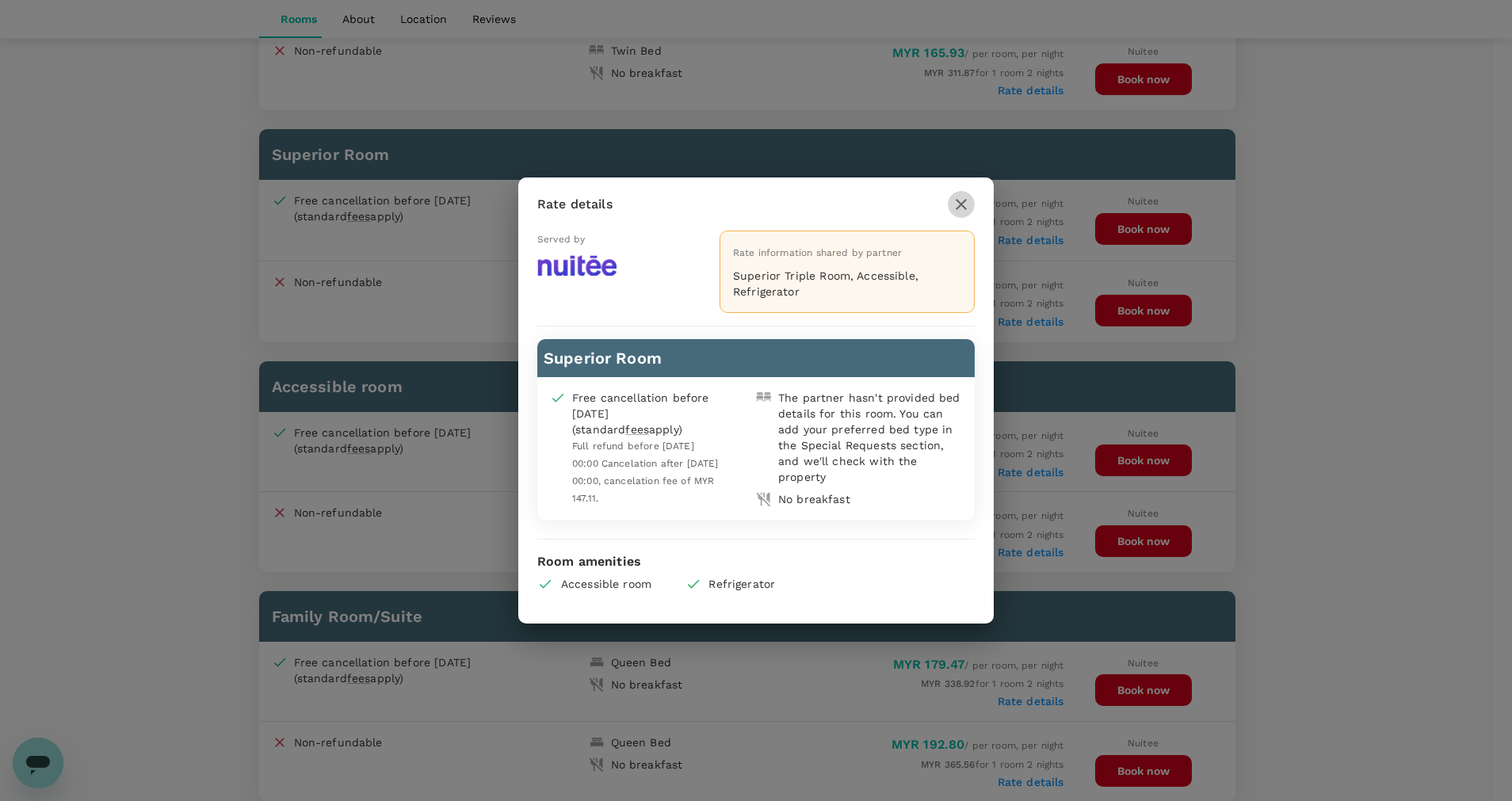
click at [968, 198] on icon "button" at bounding box center [961, 204] width 19 height 19
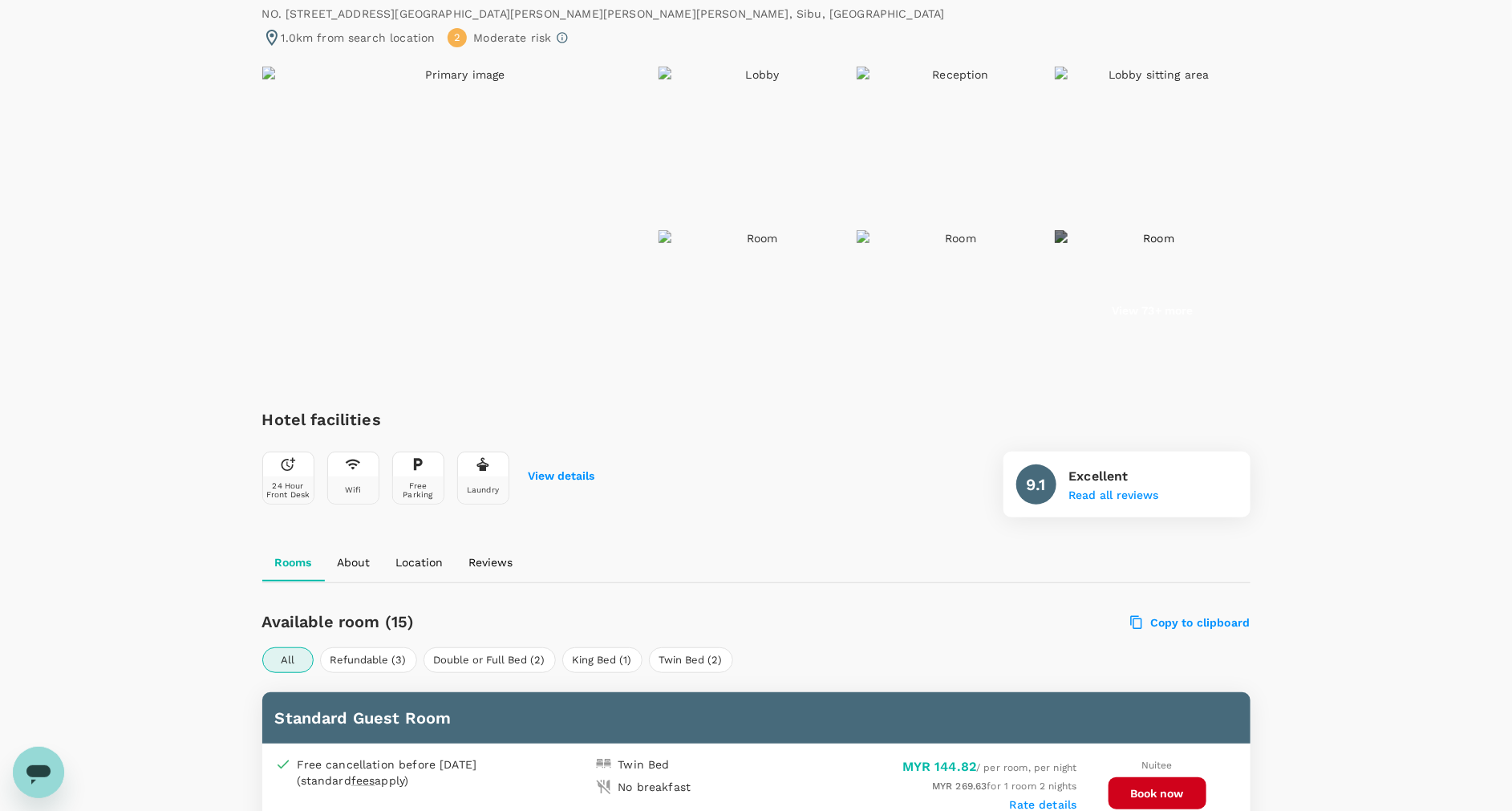
scroll to position [0, 0]
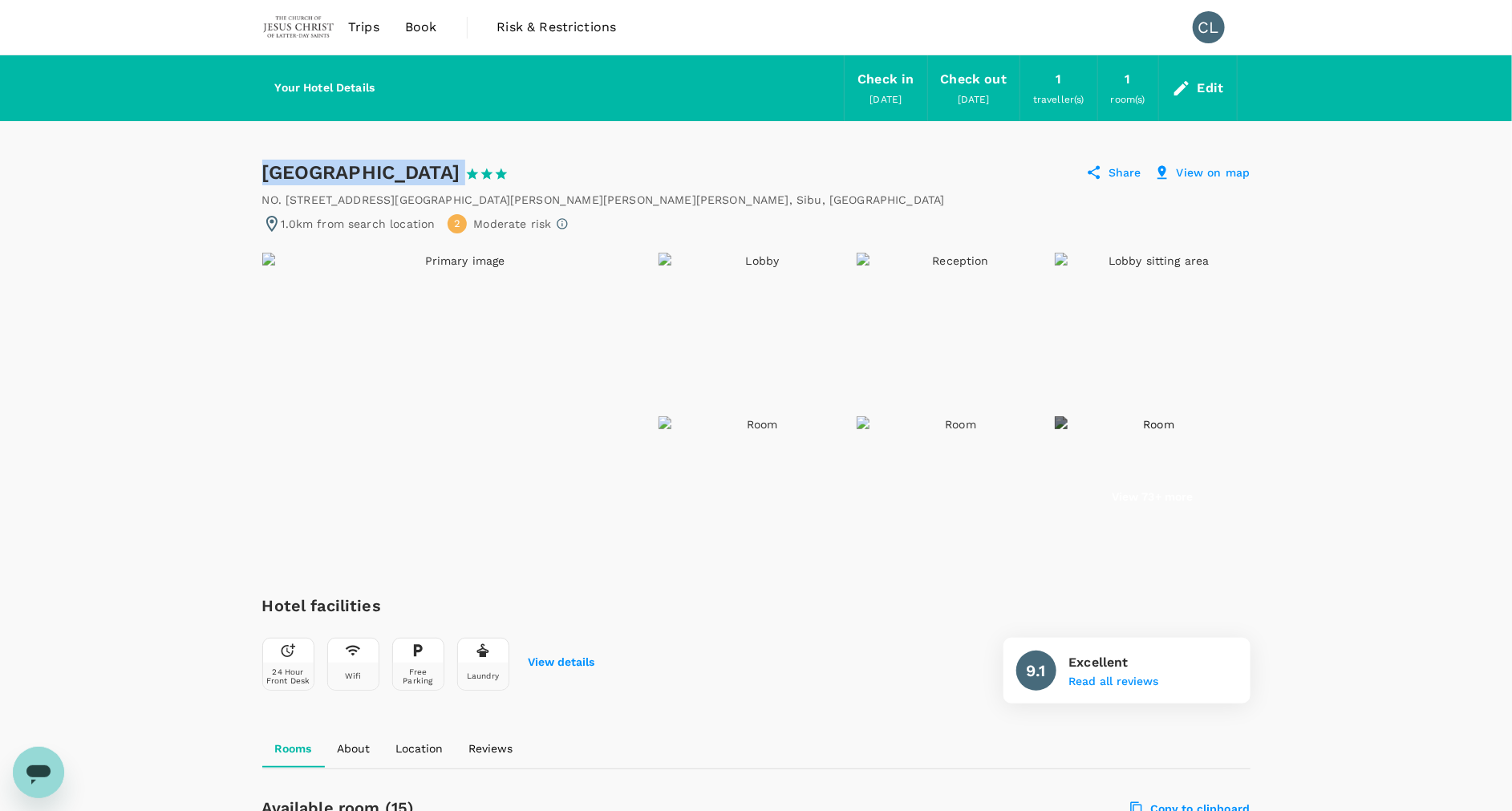
drag, startPoint x: 262, startPoint y: 168, endPoint x: 415, endPoint y: 181, distance: 153.6
click at [415, 181] on div "De House Hotel 1 Star 2 Stars 3 Stars 4 Stars 5 Stars" at bounding box center [400, 172] width 276 height 26
drag, startPoint x: 415, startPoint y: 181, endPoint x: 392, endPoint y: 171, distance: 25.1
click at [574, 182] on div "De House Hotel 1 Star 2 Stars 3 Stars 4 Stars 5 Stars Share View on map" at bounding box center [756, 172] width 988 height 26
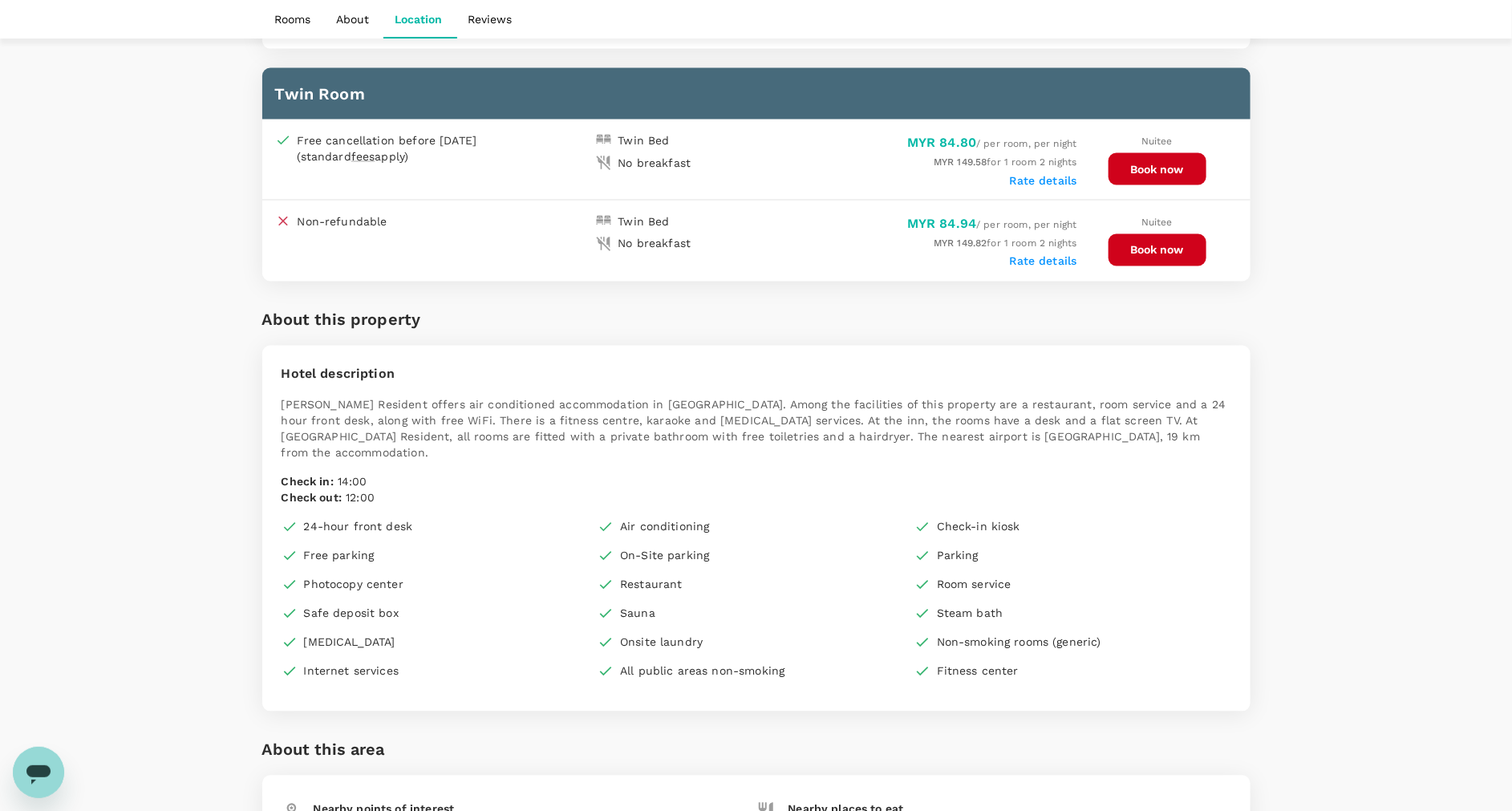
scroll to position [1286, 0]
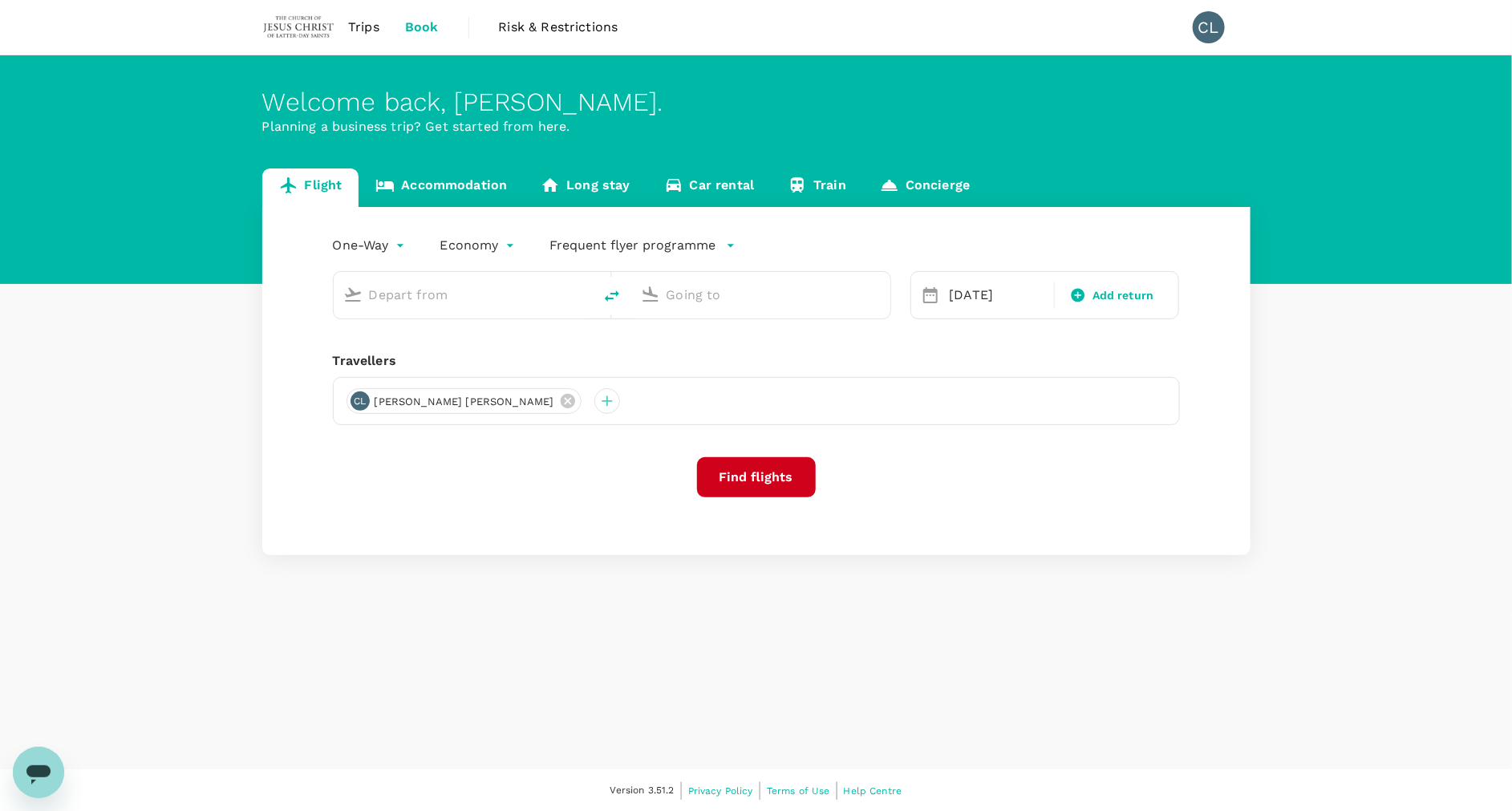
type input "Kuala Lumpur Intl ([GEOGRAPHIC_DATA])"
type input "Soekarno-Hatta Intl (CGK)"
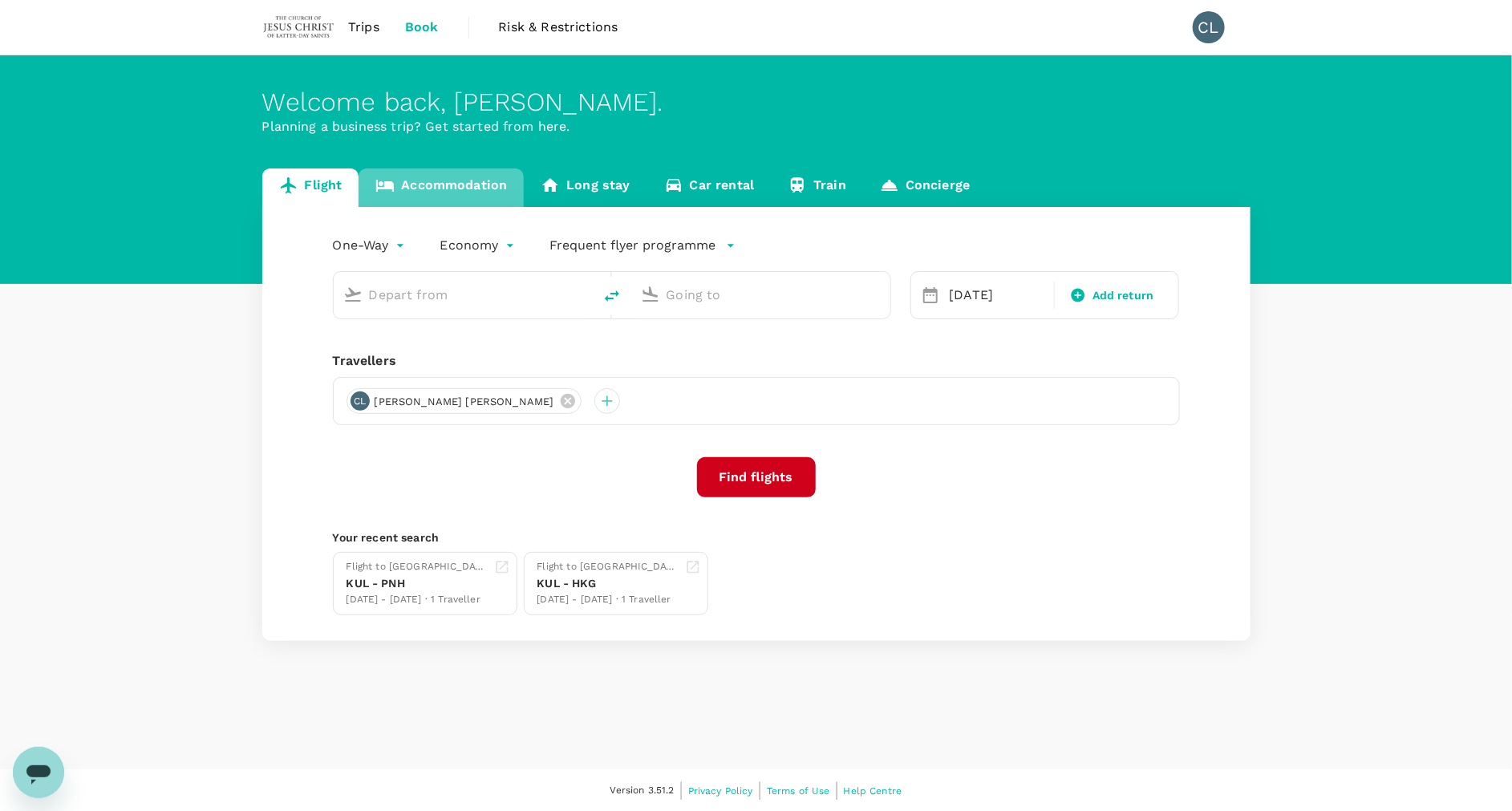
click at [450, 192] on link "Accommodation" at bounding box center [441, 188] width 165 height 39
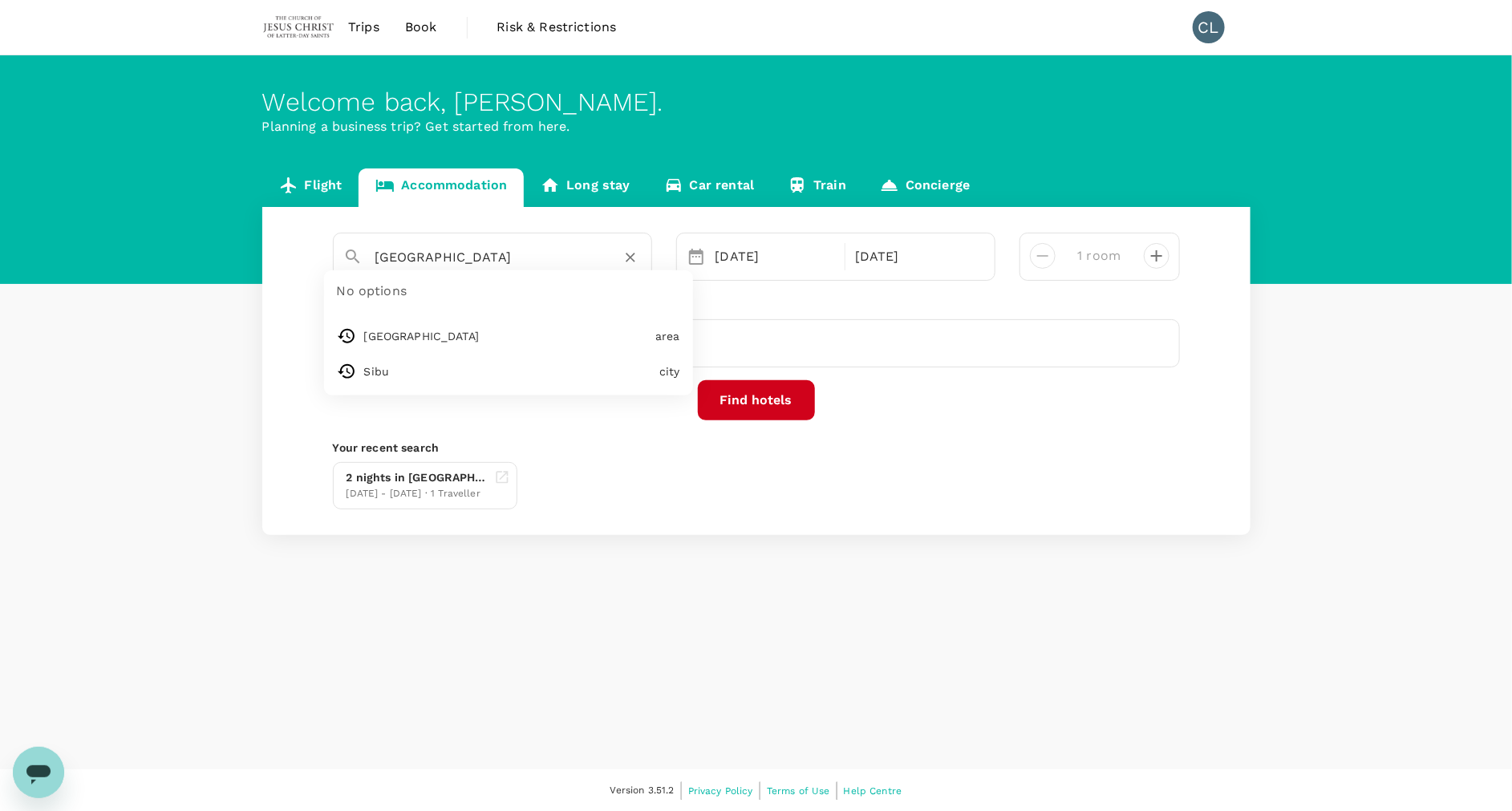
click at [496, 258] on input "Kingwood Hotel" at bounding box center [486, 257] width 221 height 25
click at [924, 173] on link "Concierge" at bounding box center [925, 188] width 124 height 39
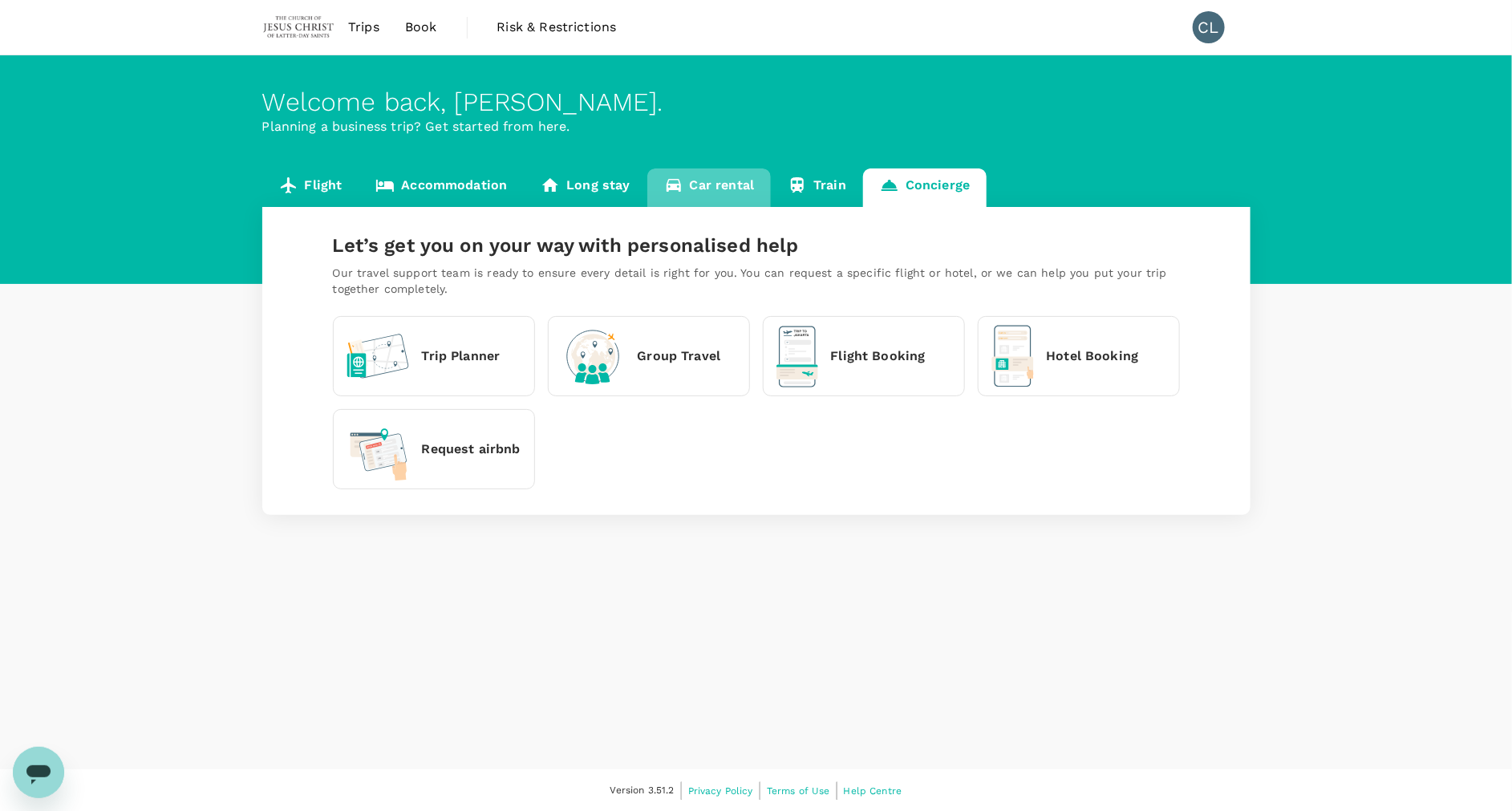
click at [683, 181] on link "Car rental" at bounding box center [709, 188] width 125 height 39
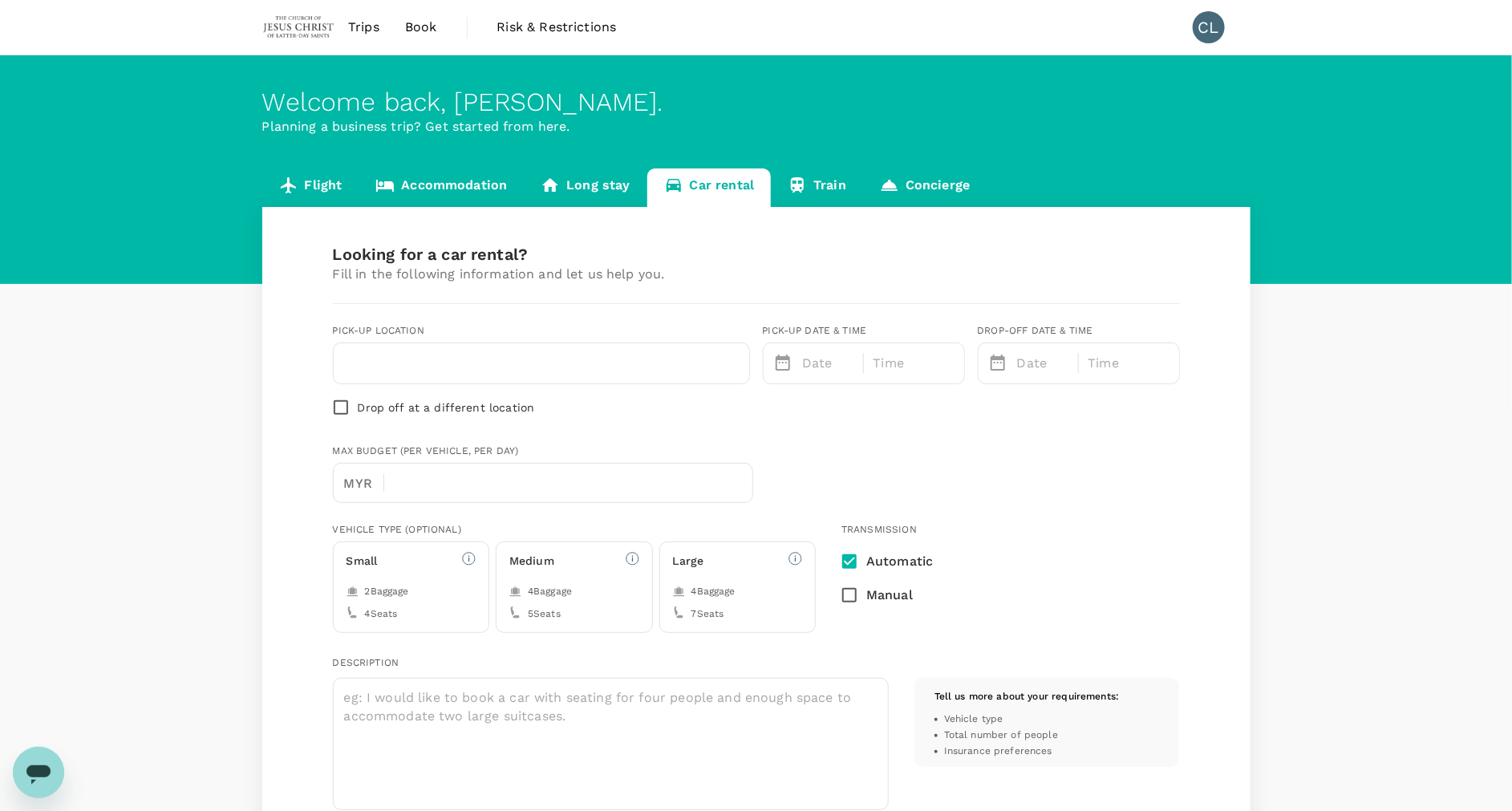
type input "Concierge booking - car-rental"
click at [594, 359] on input "text" at bounding box center [541, 363] width 396 height 26
type input "60"
type input "173660062"
type input "chenying.lee@churchofjesuschrist.org"
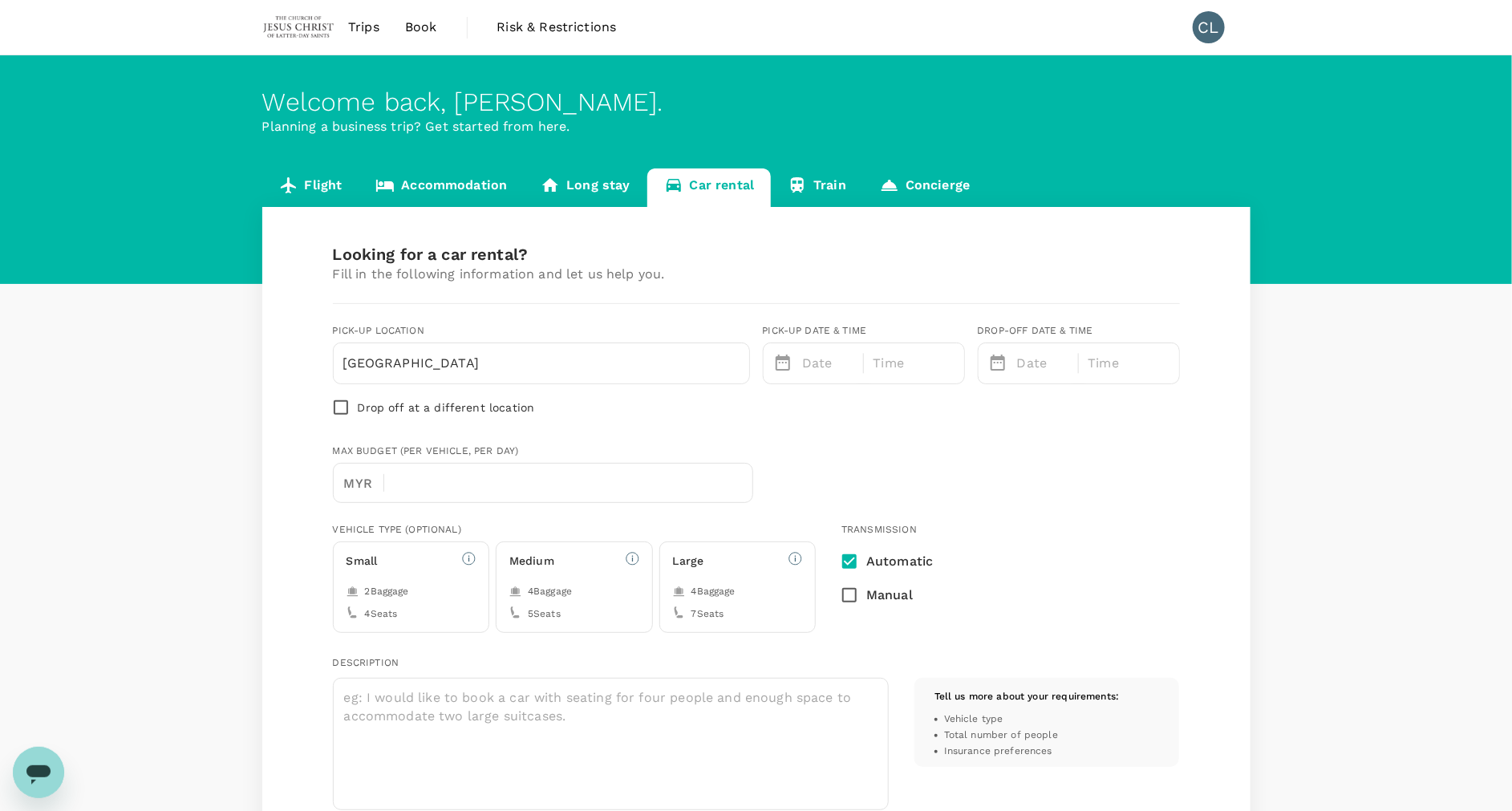
type input "sibu airport"
click at [821, 354] on p "Date" at bounding box center [828, 363] width 52 height 19
click at [1002, 404] on icon "Next month" at bounding box center [995, 408] width 19 height 19
click at [896, 559] on button "22" at bounding box center [892, 565] width 29 height 29
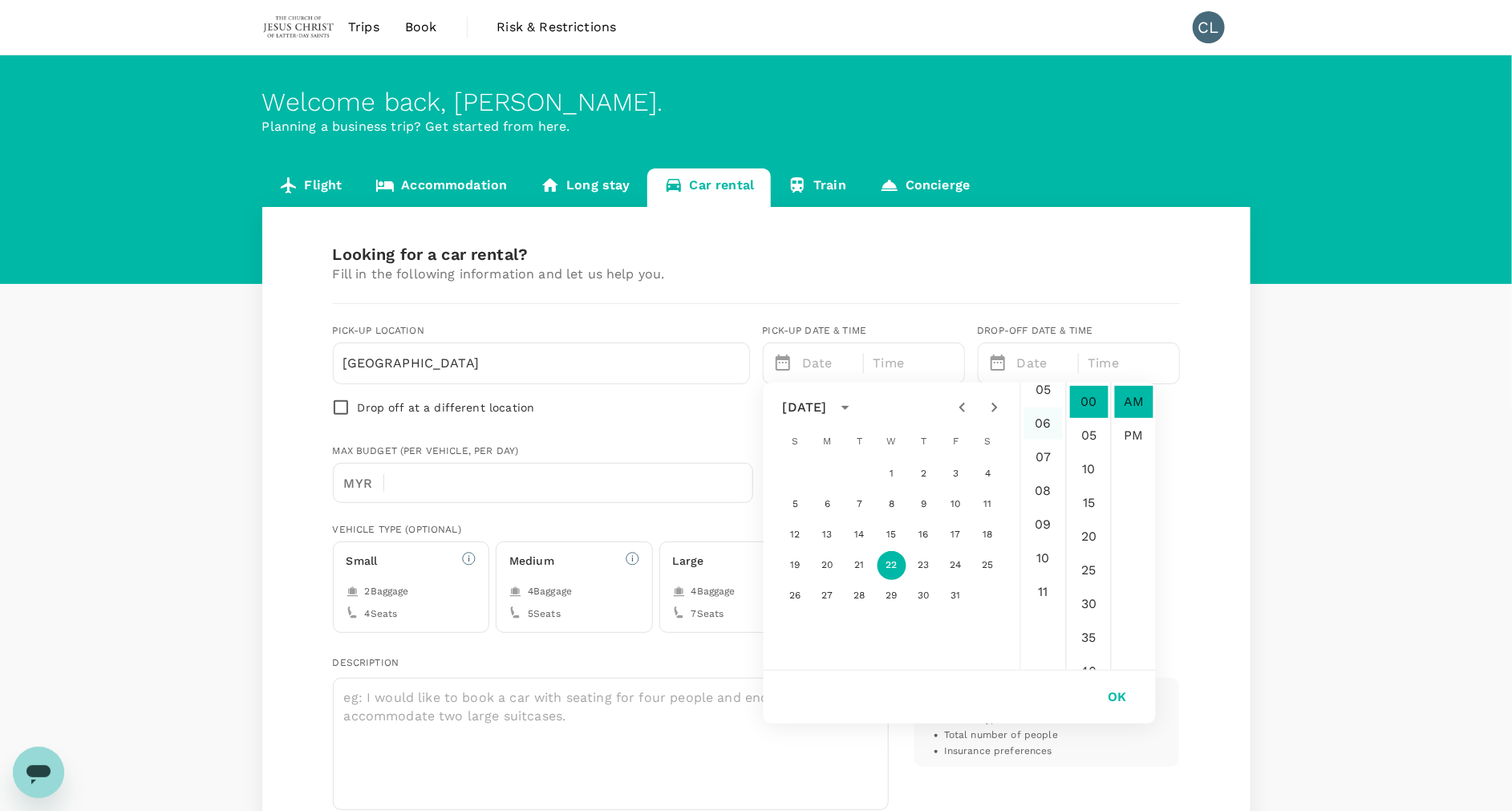
scroll to position [179, 0]
click at [1041, 565] on li "10" at bounding box center [1043, 560] width 39 height 32
click at [1082, 603] on li "30" at bounding box center [1090, 604] width 39 height 32
type input "10/22/2025 10:30 AM"
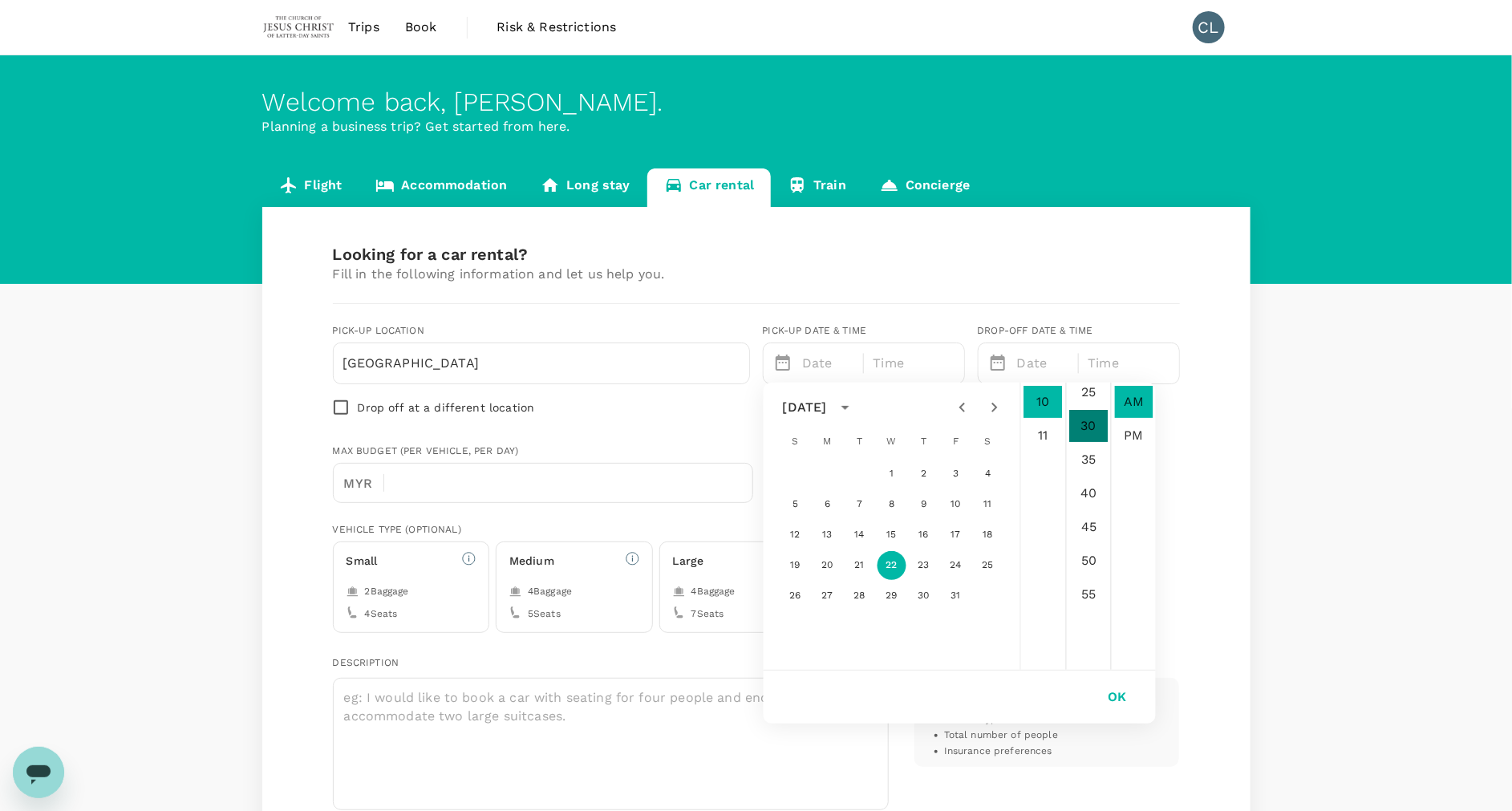
scroll to position [202, 0]
click at [1123, 695] on button "OK" at bounding box center [1118, 698] width 64 height 41
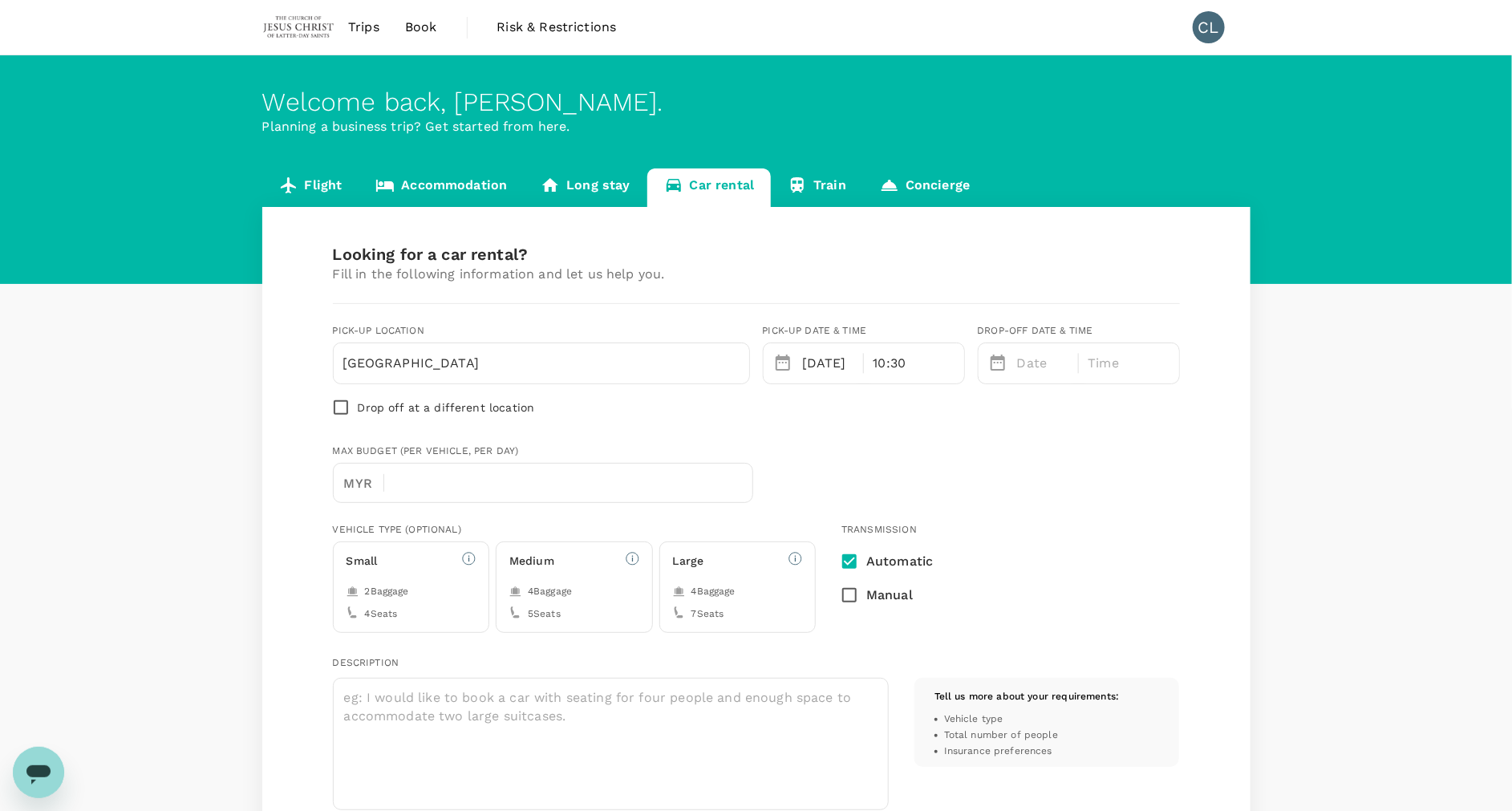
click at [1049, 371] on p "Date" at bounding box center [1043, 363] width 52 height 19
click at [1174, 574] on button "24" at bounding box center [1171, 565] width 29 height 29
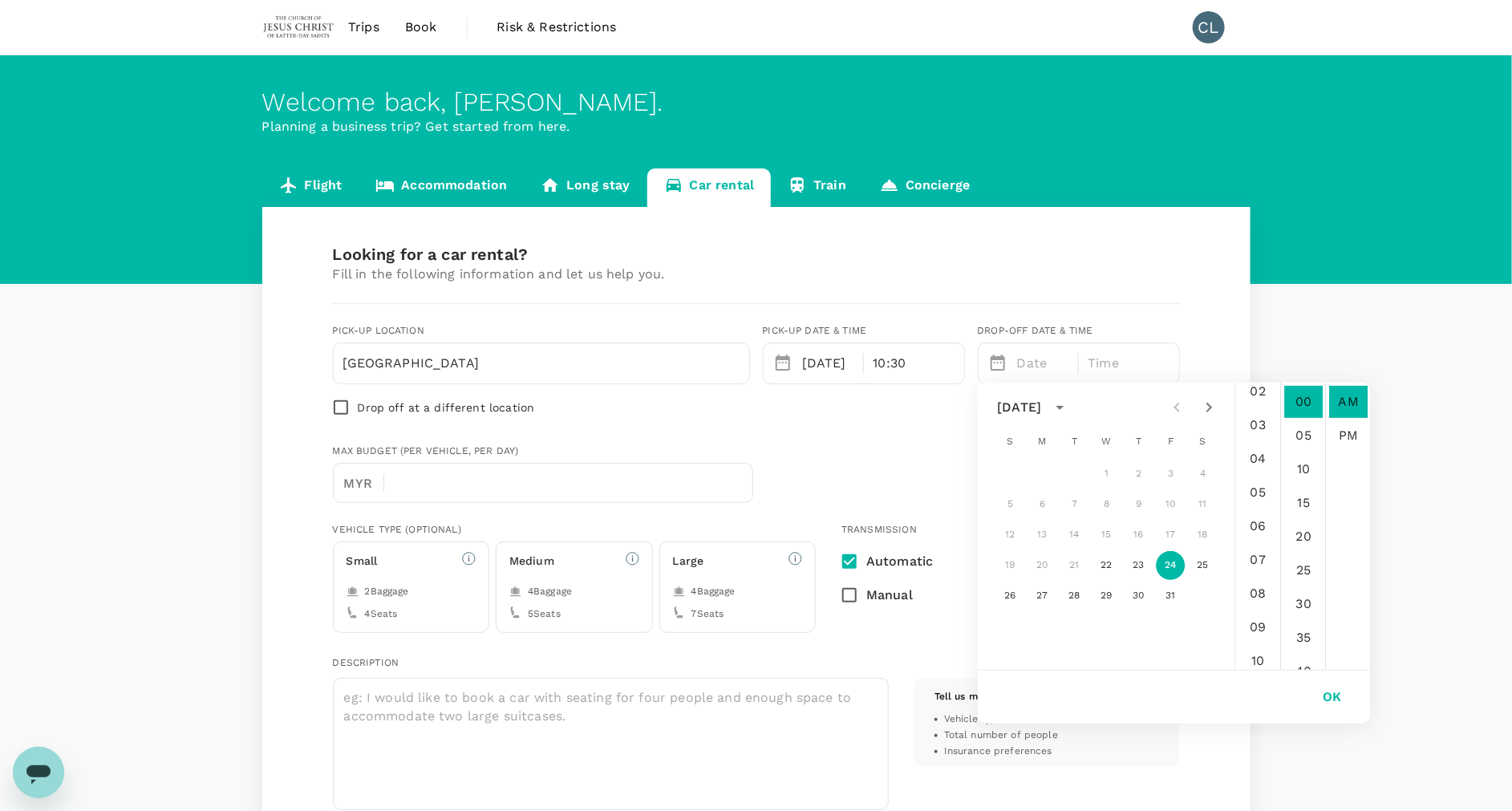
scroll to position [82, 0]
click at [1251, 621] on li "09" at bounding box center [1259, 623] width 39 height 32
type input "10/24/2025 09:00 AM"
click at [1336, 691] on button "OK" at bounding box center [1333, 698] width 64 height 41
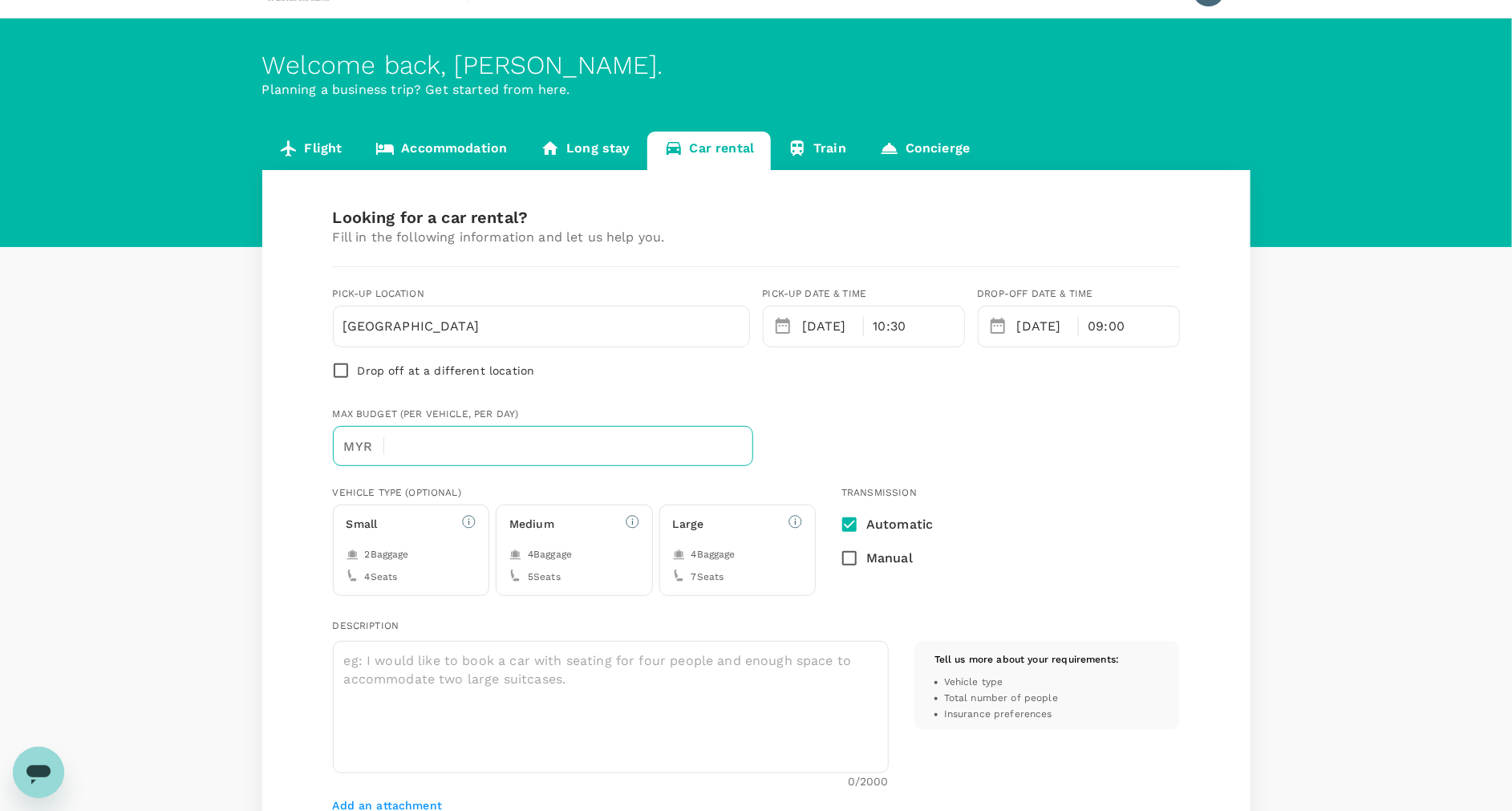
scroll to position [39, 0]
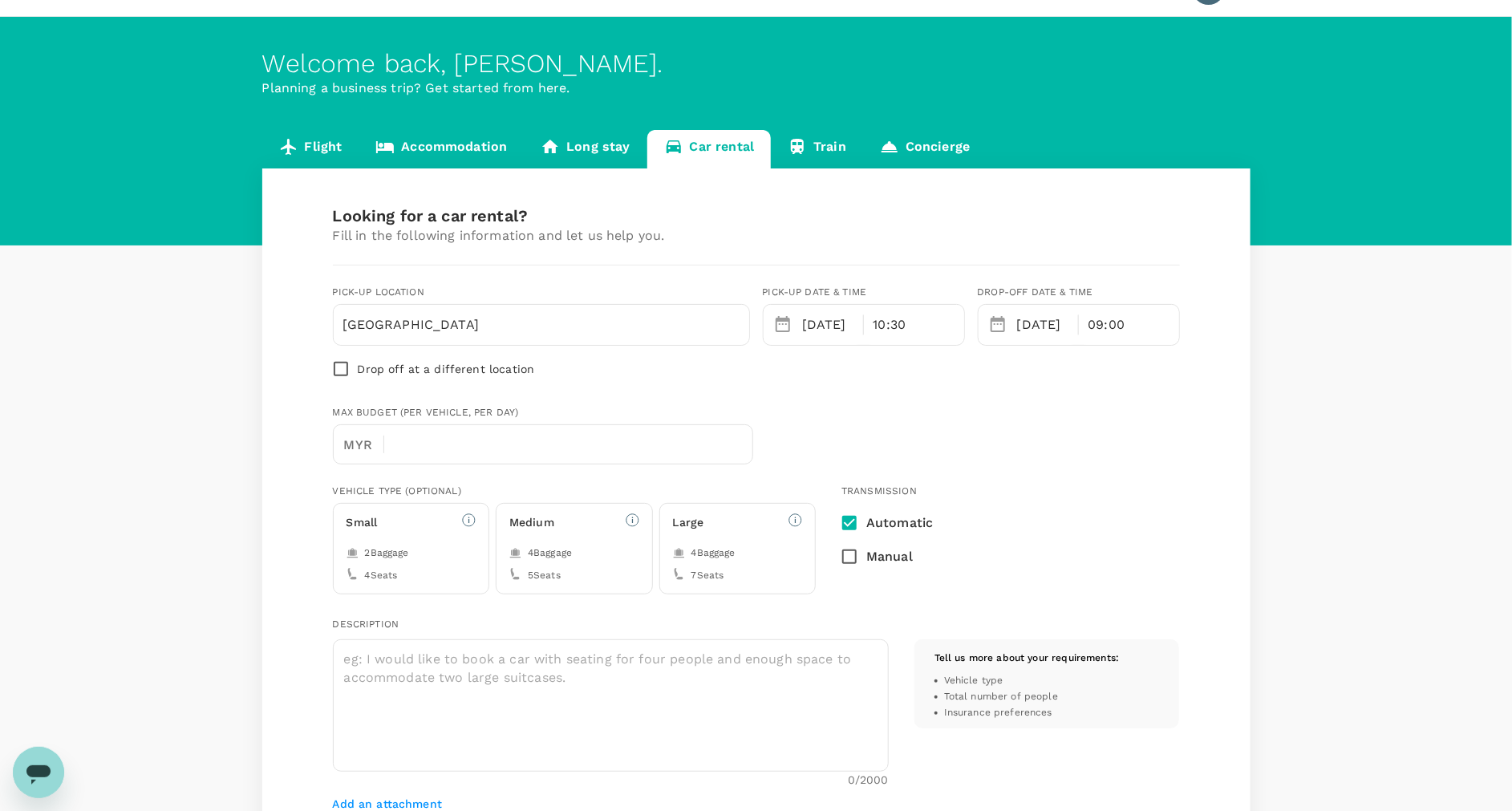
click at [565, 564] on div "4 Baggage 5 Seats" at bounding box center [574, 565] width 130 height 39
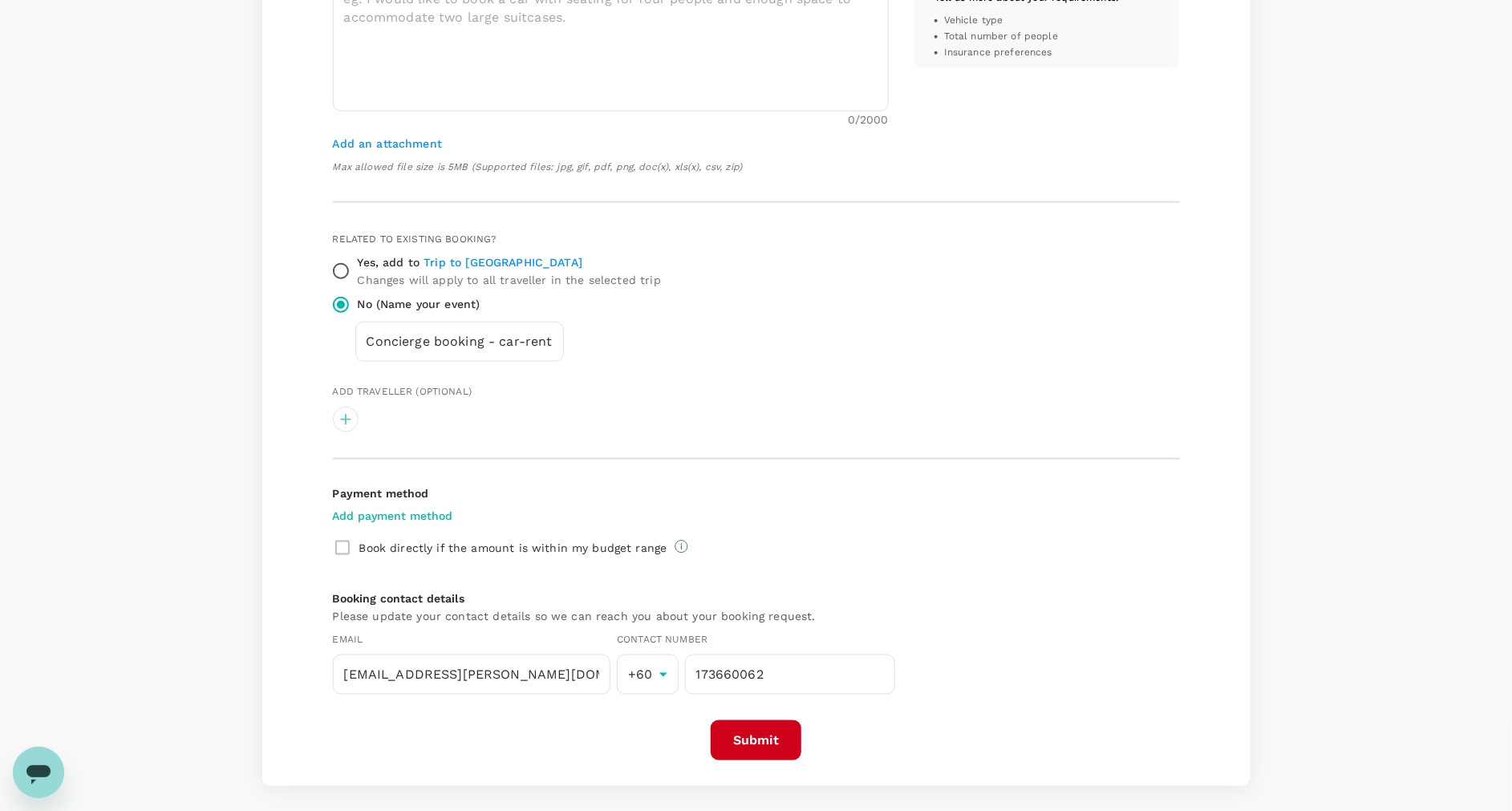
scroll to position [702, 0]
click at [455, 338] on input "Concierge booking - car-rental" at bounding box center [460, 341] width 209 height 41
drag, startPoint x: 494, startPoint y: 339, endPoint x: 394, endPoint y: 334, distance: 100.1
drag, startPoint x: 394, startPoint y: 334, endPoint x: 365, endPoint y: 354, distance: 35.2
click at [365, 354] on input "Concierge booking - car-rental" at bounding box center [460, 341] width 209 height 41
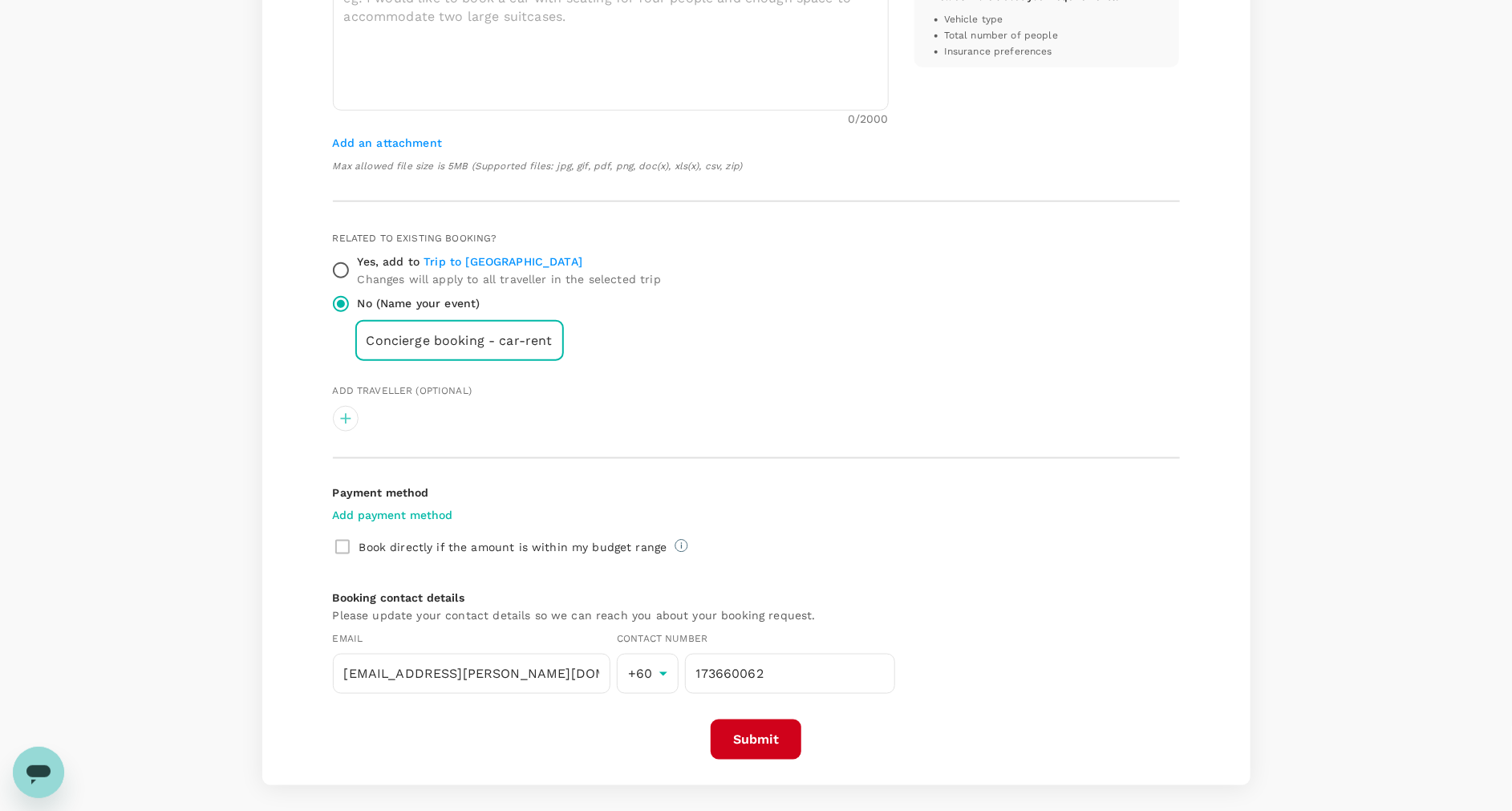
scroll to position [0, 10]
drag, startPoint x: 501, startPoint y: 340, endPoint x: 487, endPoint y: 340, distance: 14.0
click at [487, 340] on input "Concierge booking - car-rental" at bounding box center [460, 341] width 209 height 41
type input "Concierge booking - Sibu car-rental"
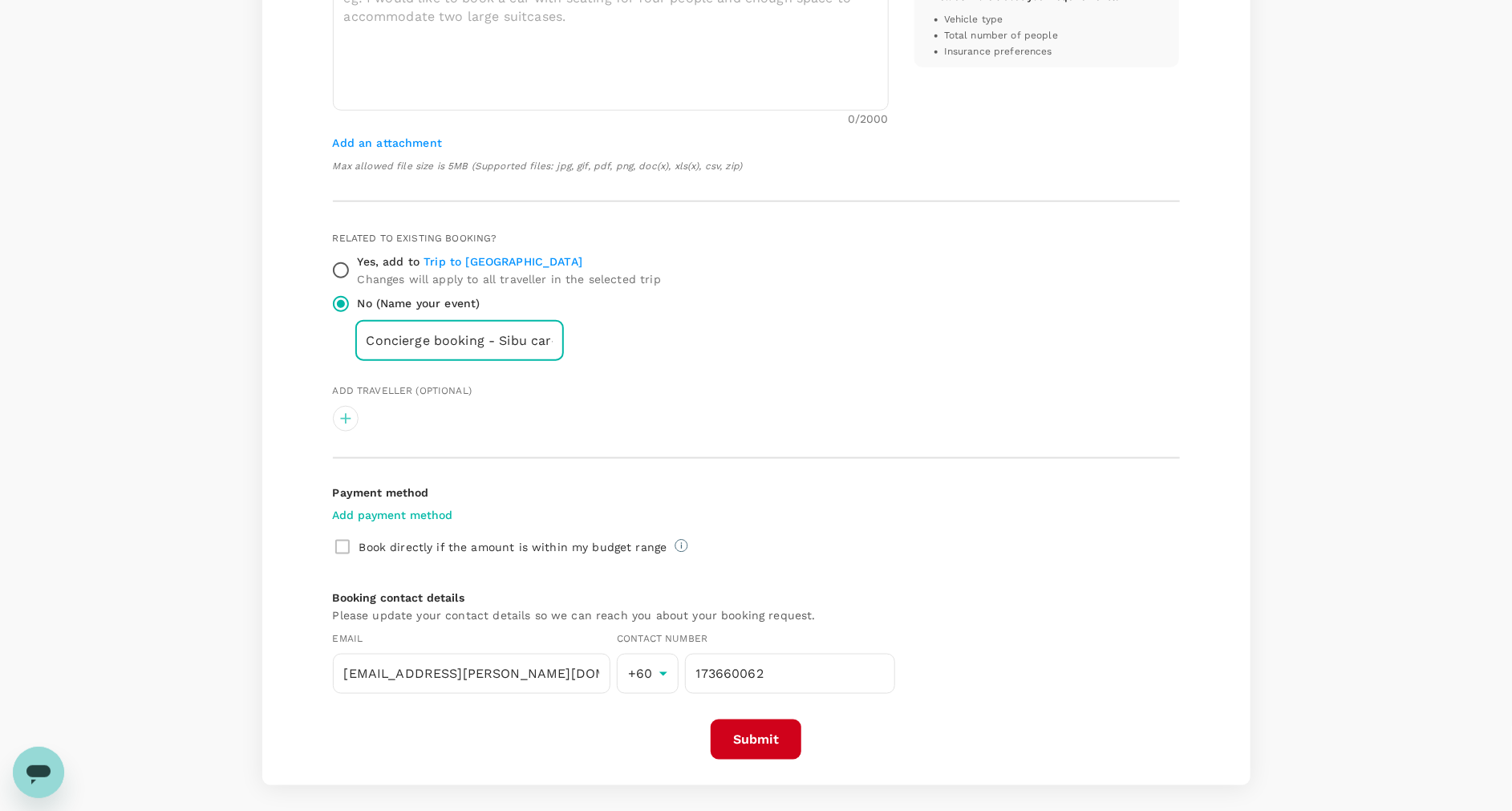
click at [775, 460] on div "Looking for a car rental? Fill in the following information and let us help you…" at bounding box center [756, 151] width 847 height 1215
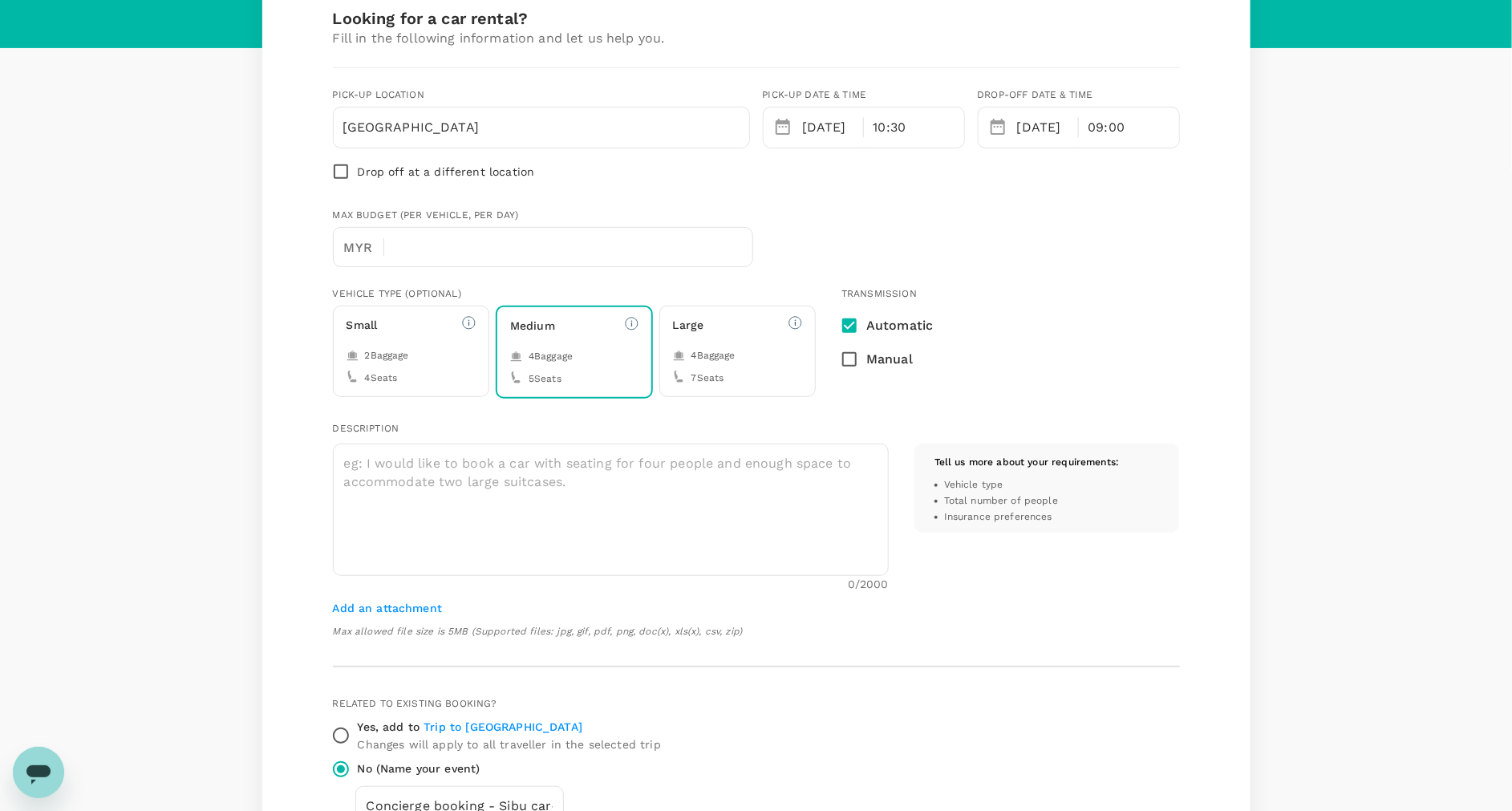
scroll to position [234, 0]
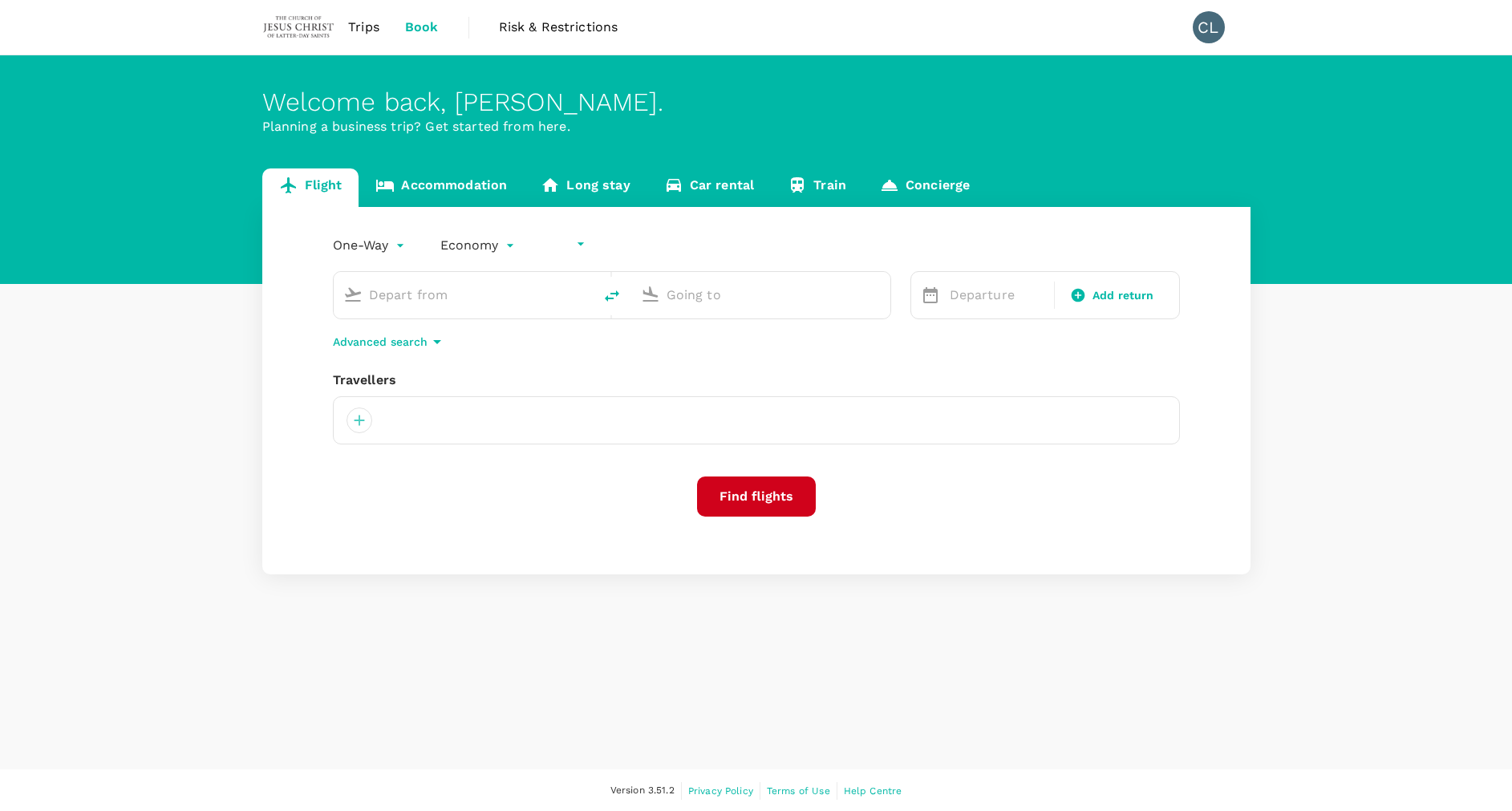
type input "undefined, undefined (any)"
type input "Kuala Lumpur Intl ([GEOGRAPHIC_DATA])"
type input "Soekarno-Hatta Intl (CGK)"
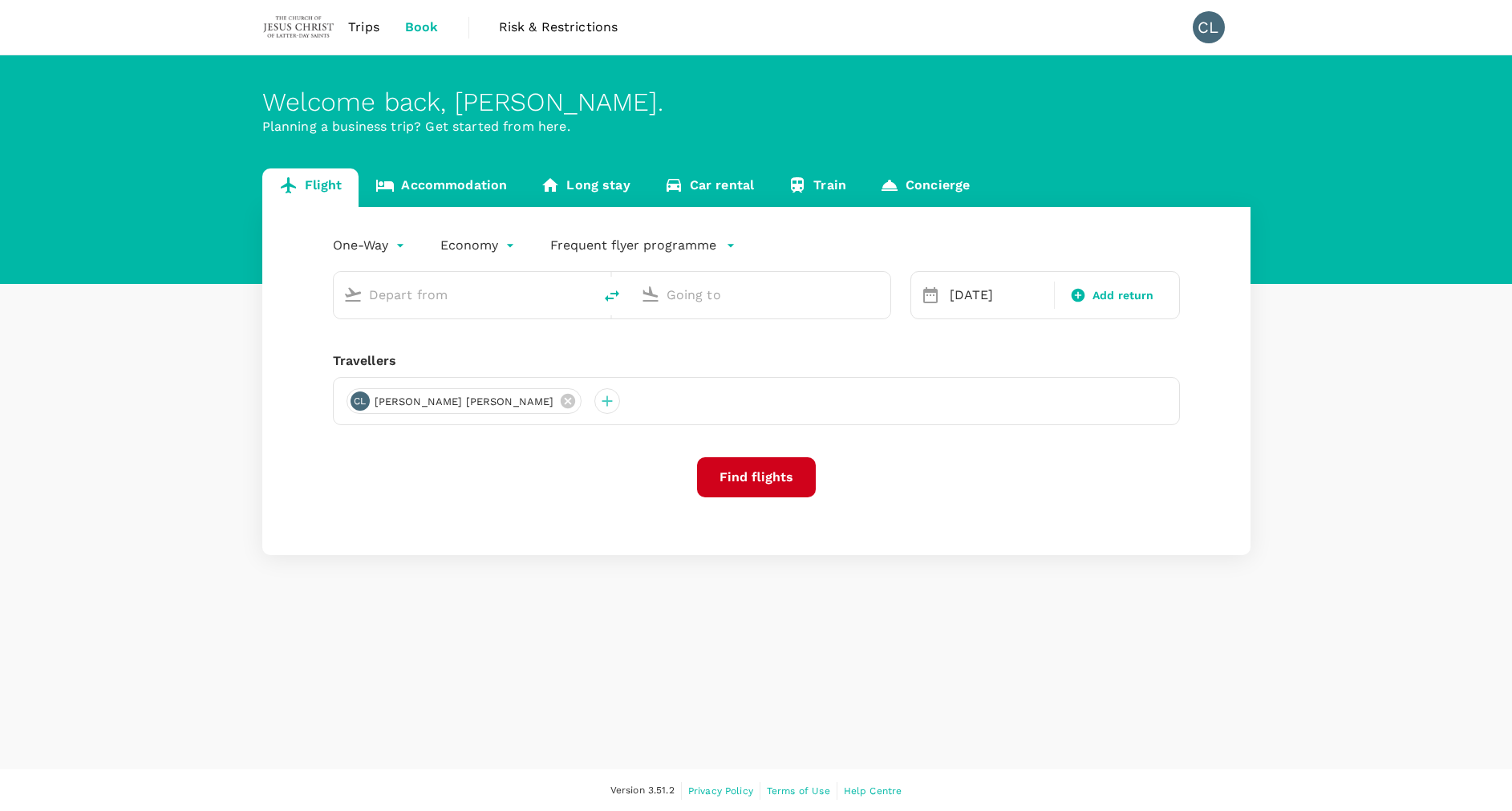
type input "Kuala Lumpur Intl ([GEOGRAPHIC_DATA])"
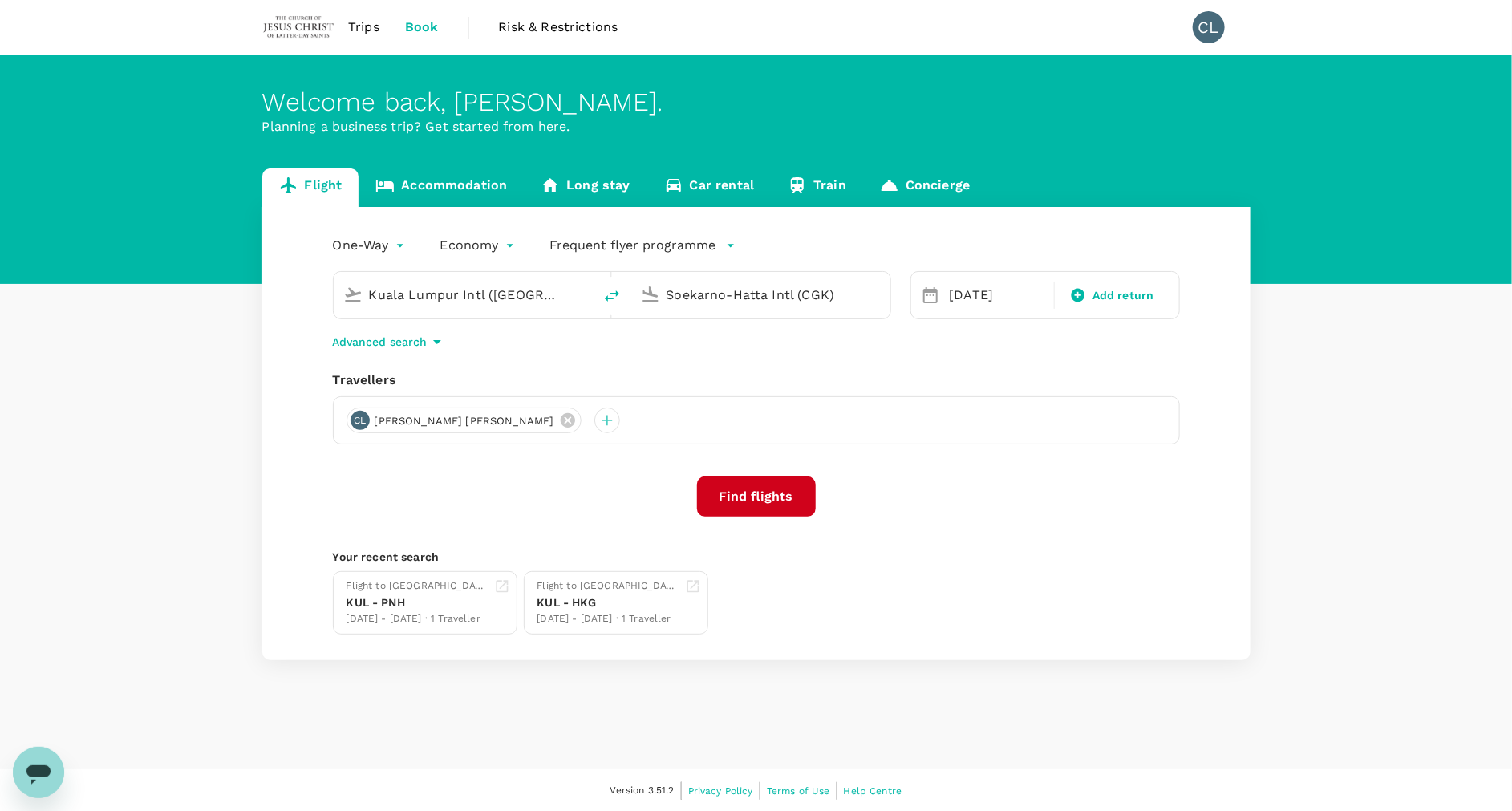
click at [785, 292] on input "Soekarno-Hatta Intl (CGK)" at bounding box center [761, 295] width 190 height 25
click at [770, 362] on p "Sibu" at bounding box center [783, 358] width 279 height 16
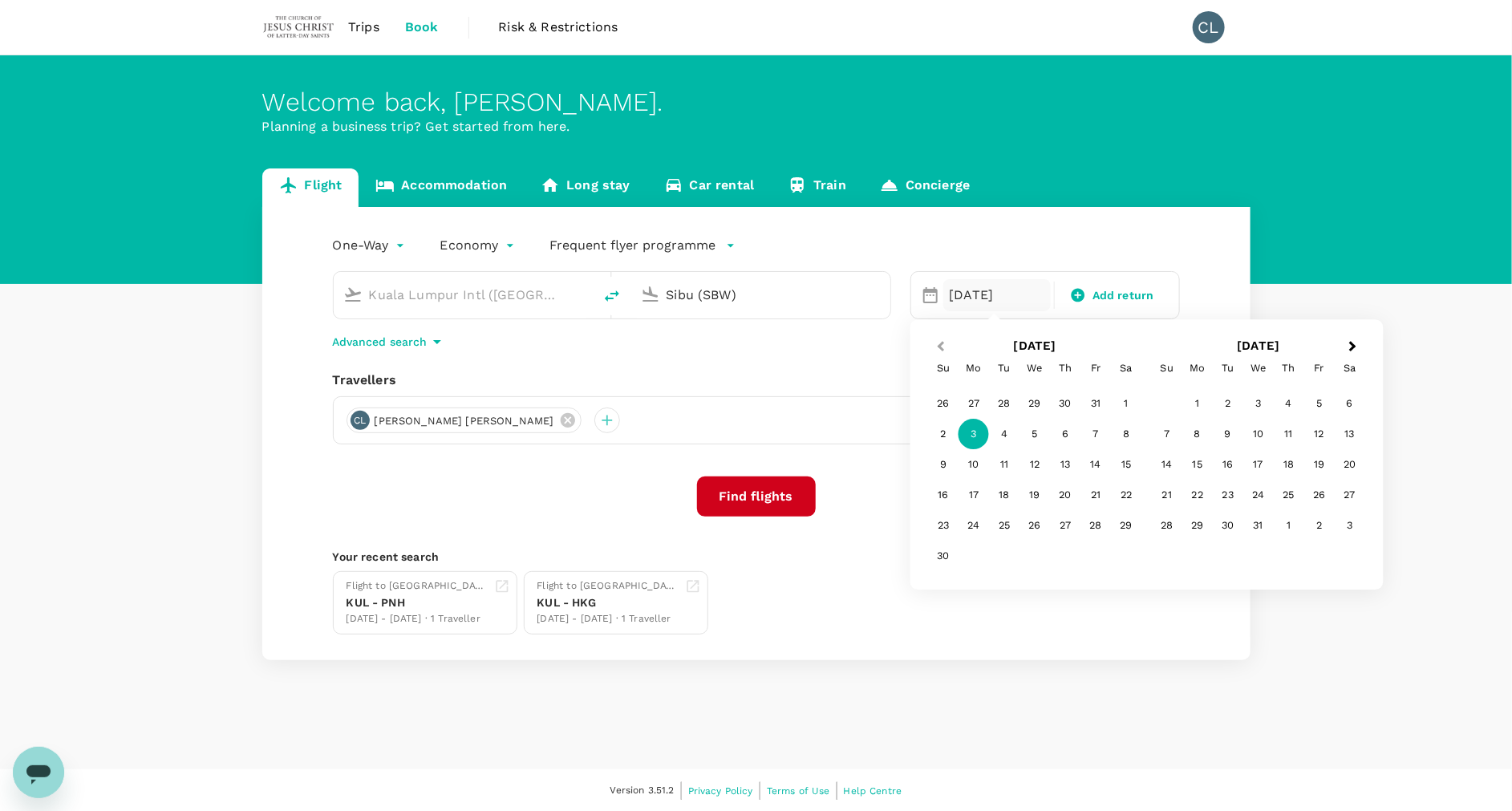
type input "Sibu (SBW)"
click at [940, 339] on button "Previous Month" at bounding box center [939, 347] width 26 height 26
click at [1044, 491] on div "22" at bounding box center [1035, 496] width 31 height 31
click at [1128, 303] on span "Add return" at bounding box center [1124, 295] width 62 height 16
type input "roundtrip"
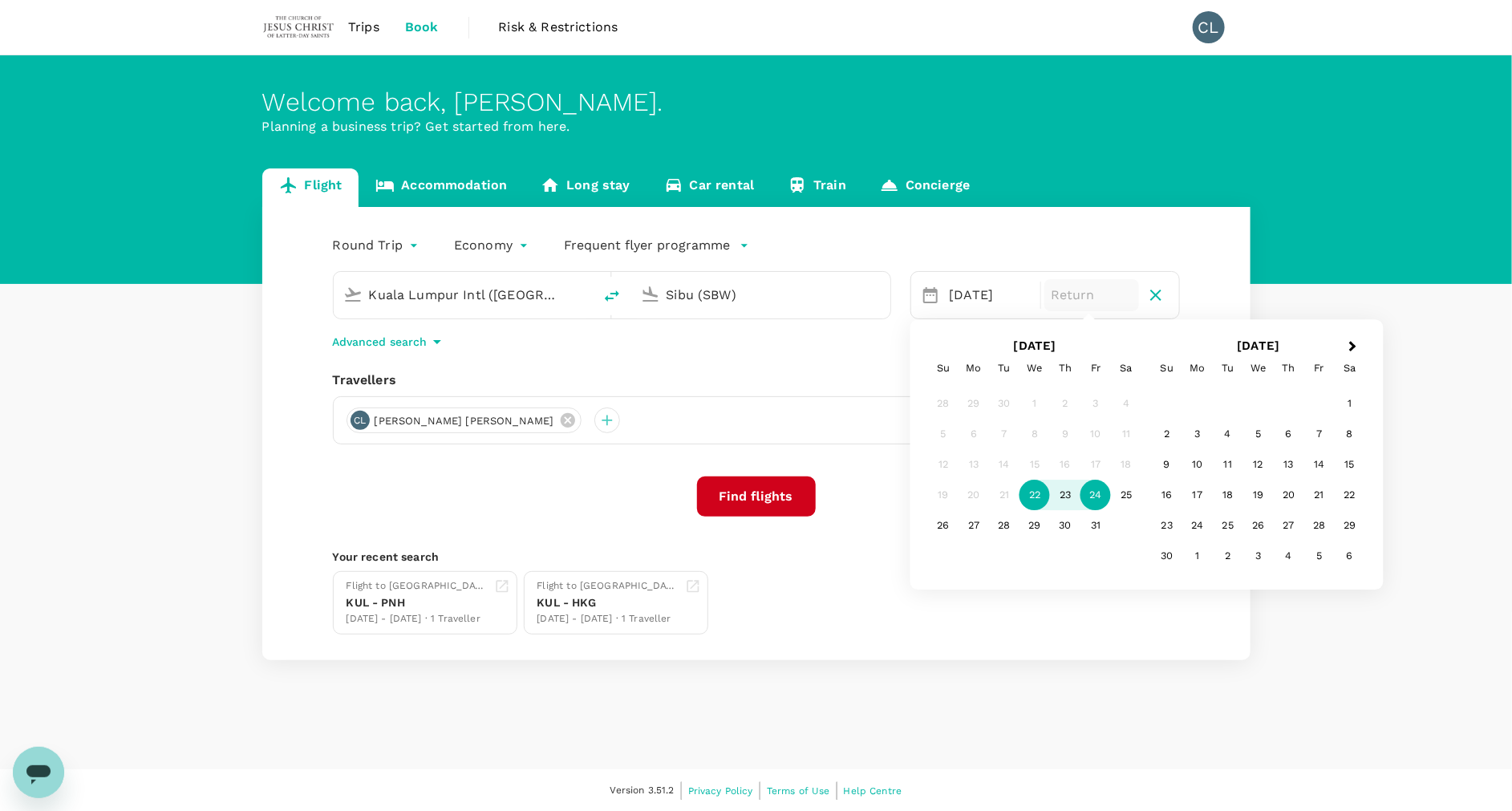
click at [1095, 489] on div "24" at bounding box center [1096, 496] width 31 height 31
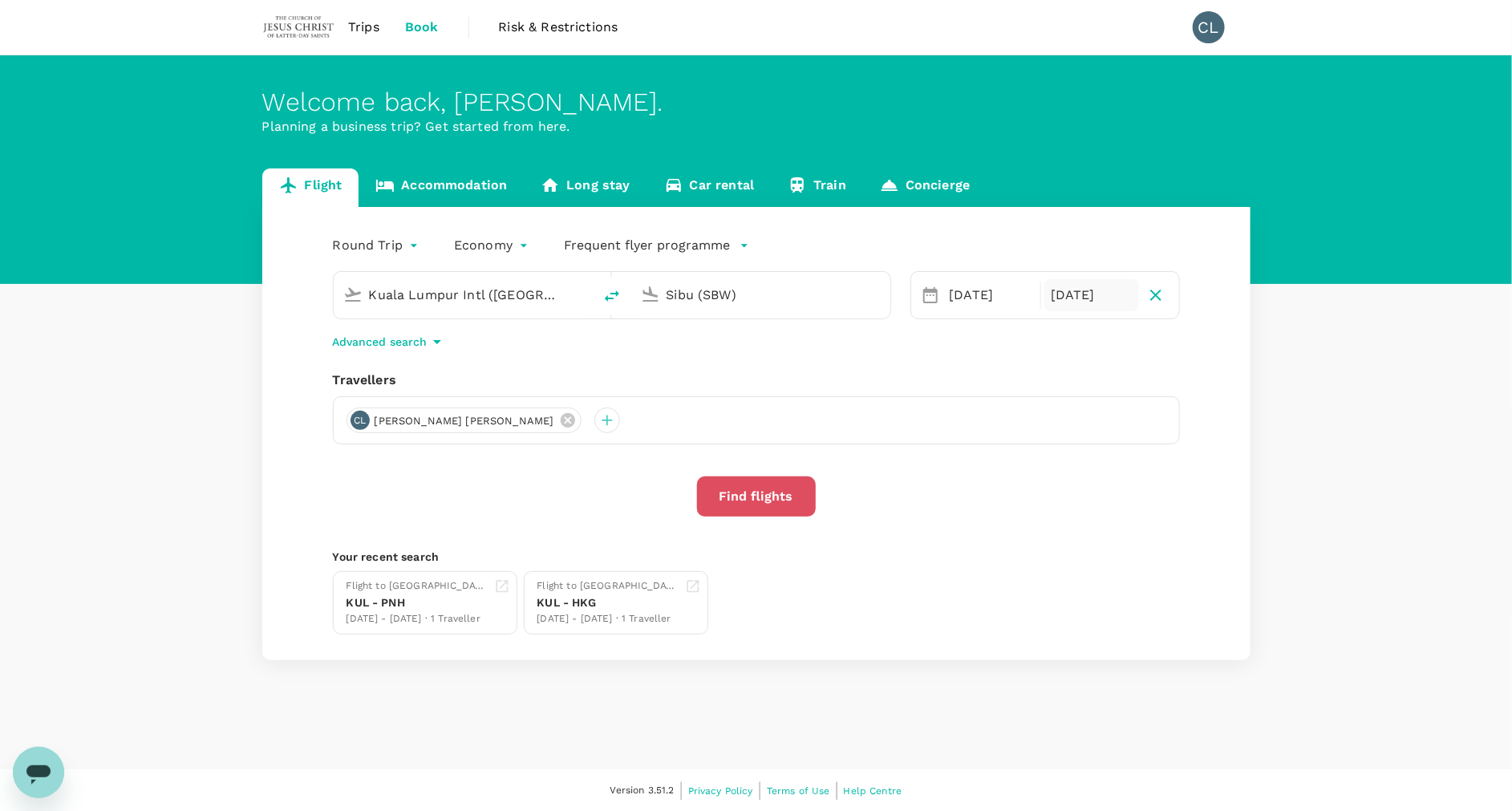
click at [705, 479] on button "Find flights" at bounding box center [756, 497] width 119 height 41
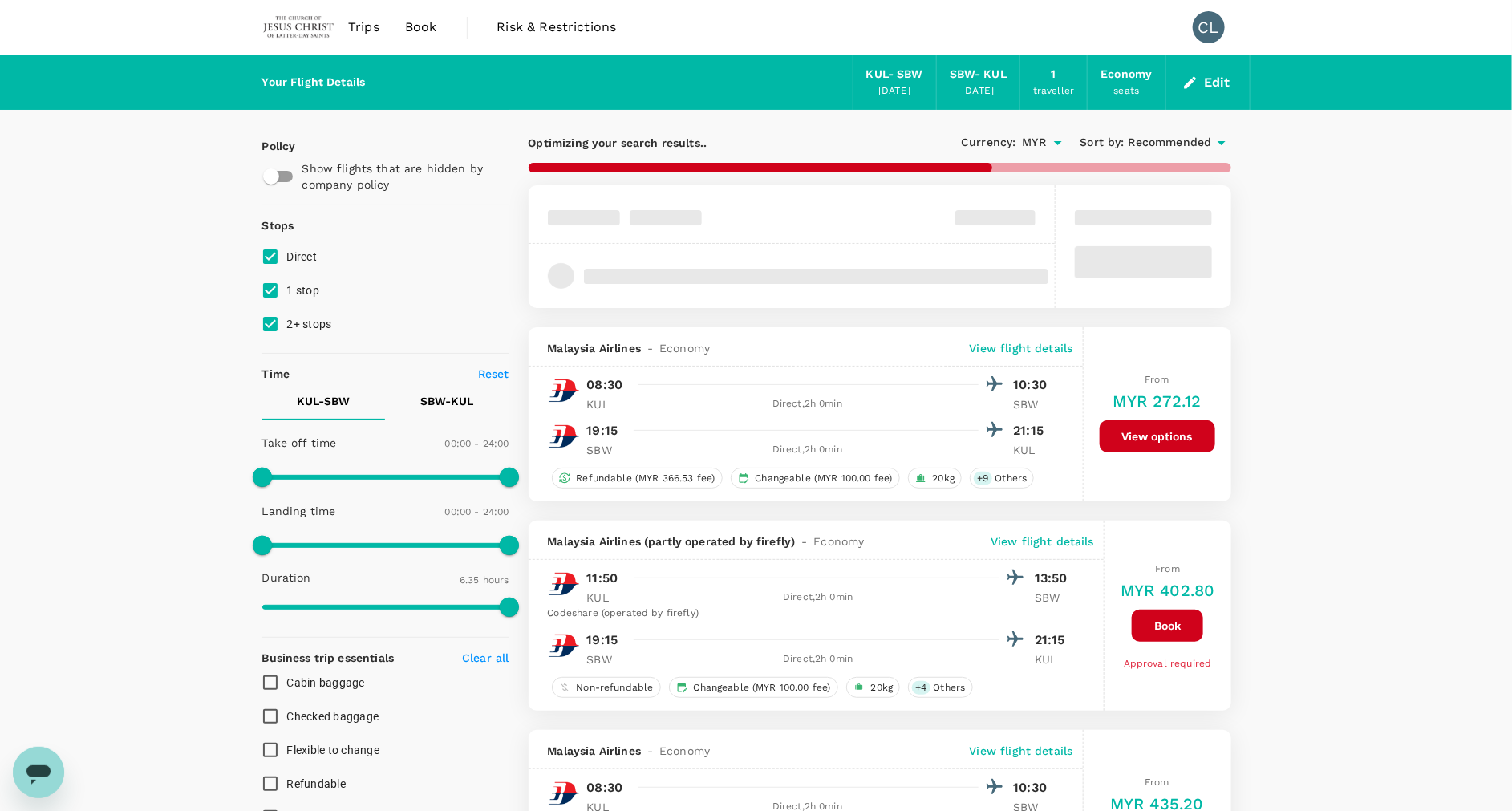
type input "975"
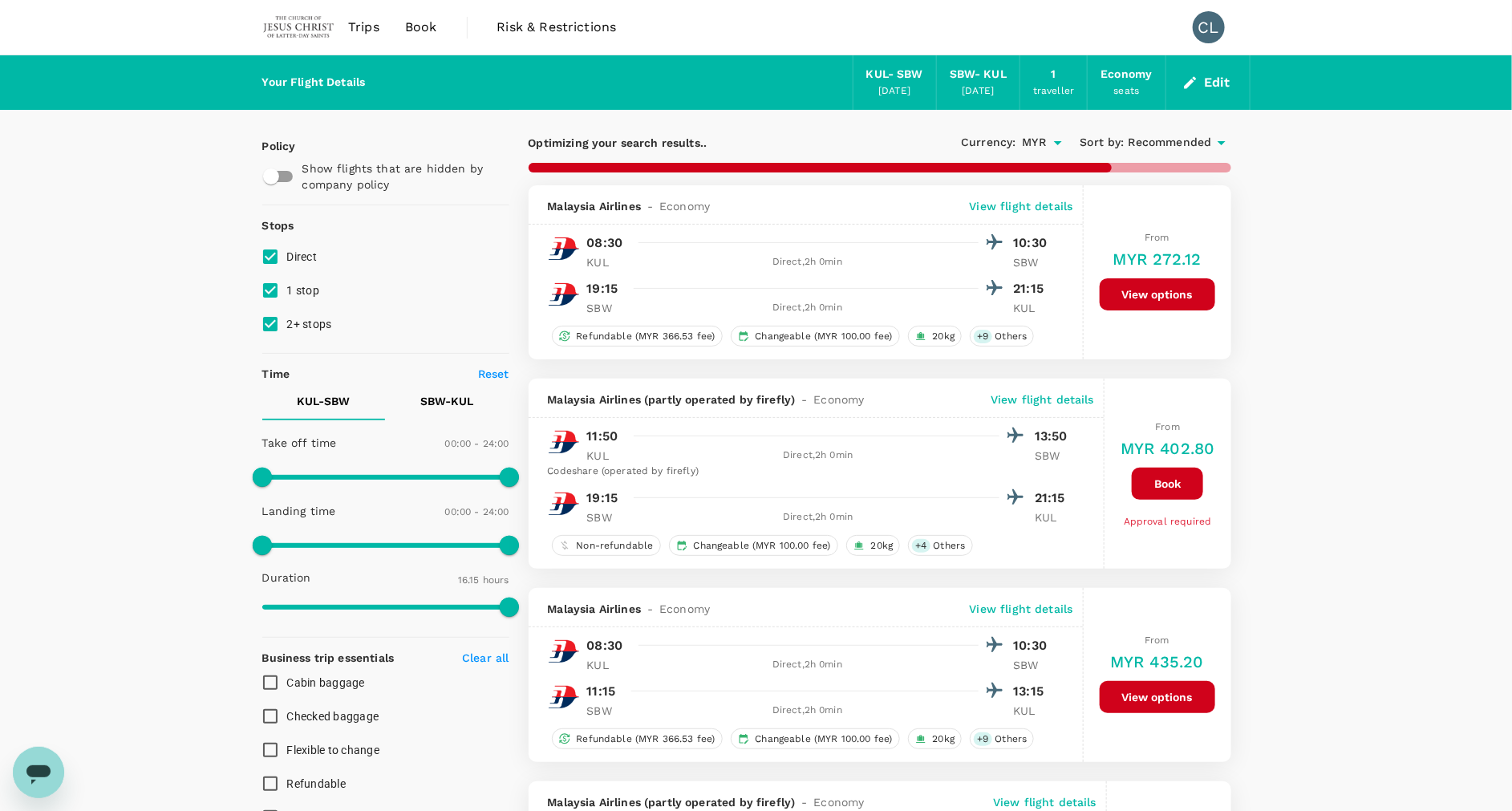
checkbox input "false"
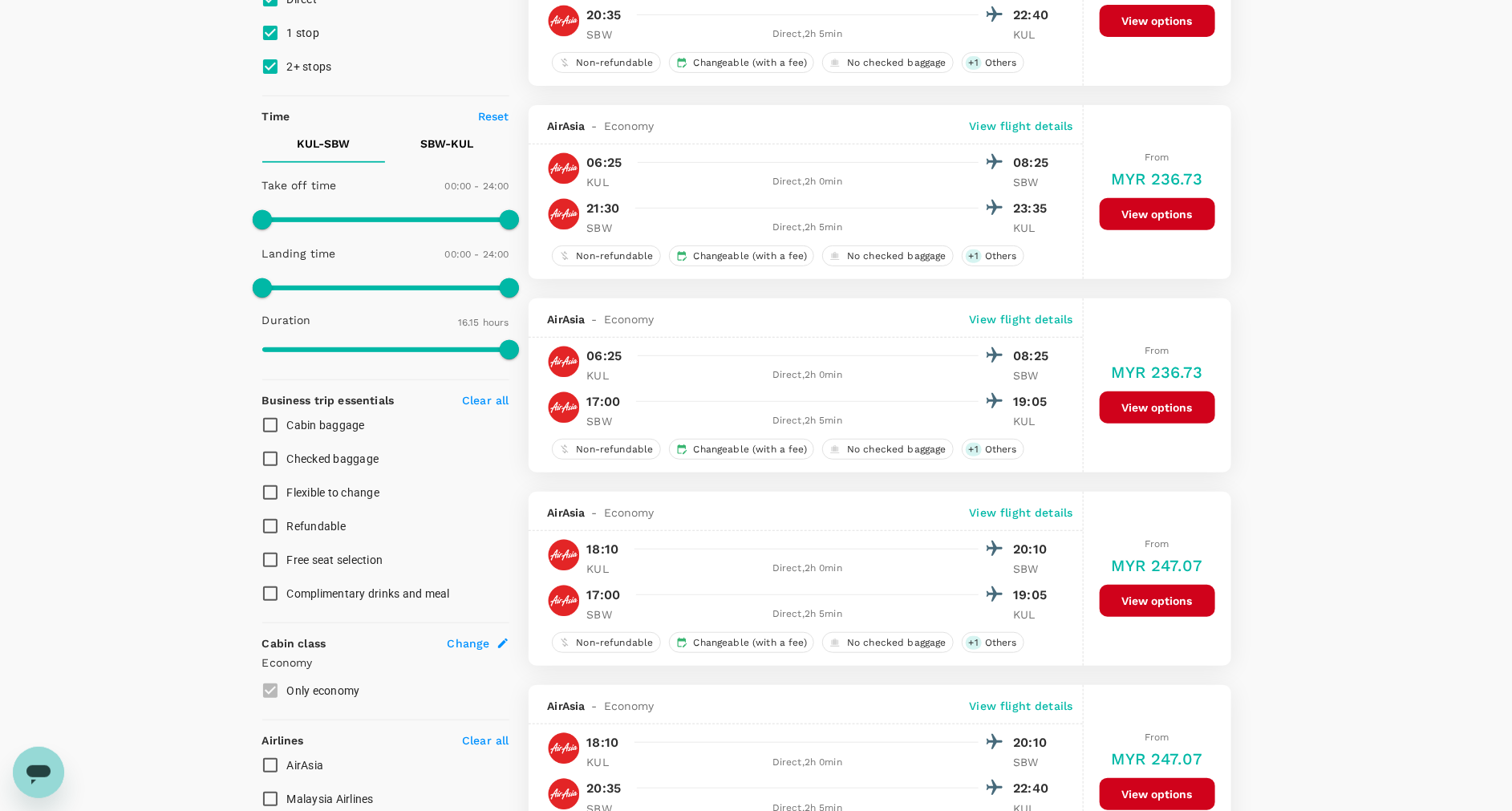
scroll to position [255, 0]
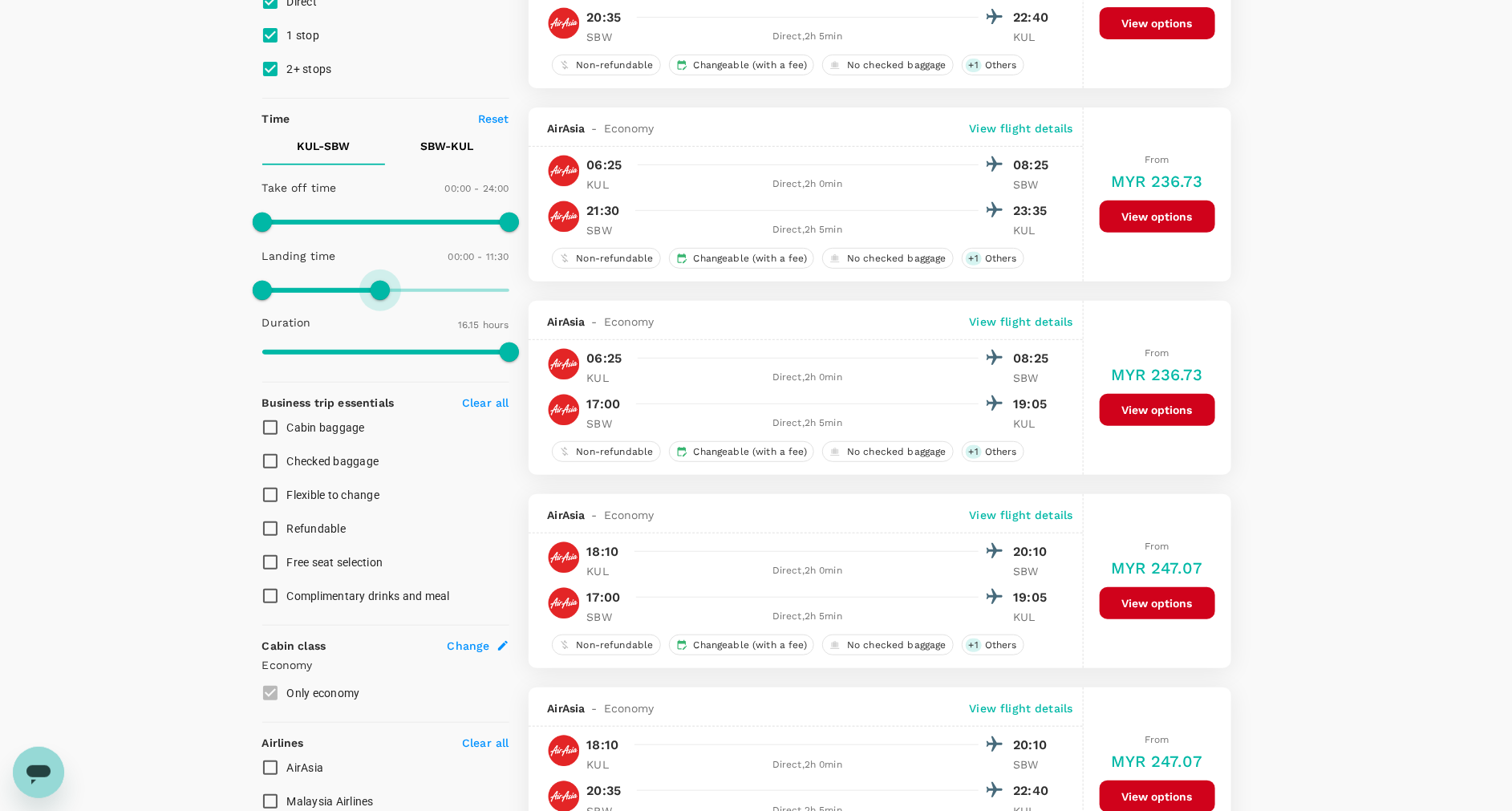
type input "660"
drag, startPoint x: 508, startPoint y: 292, endPoint x: 376, endPoint y: 294, distance: 132.0
click at [376, 294] on span at bounding box center [376, 291] width 19 height 19
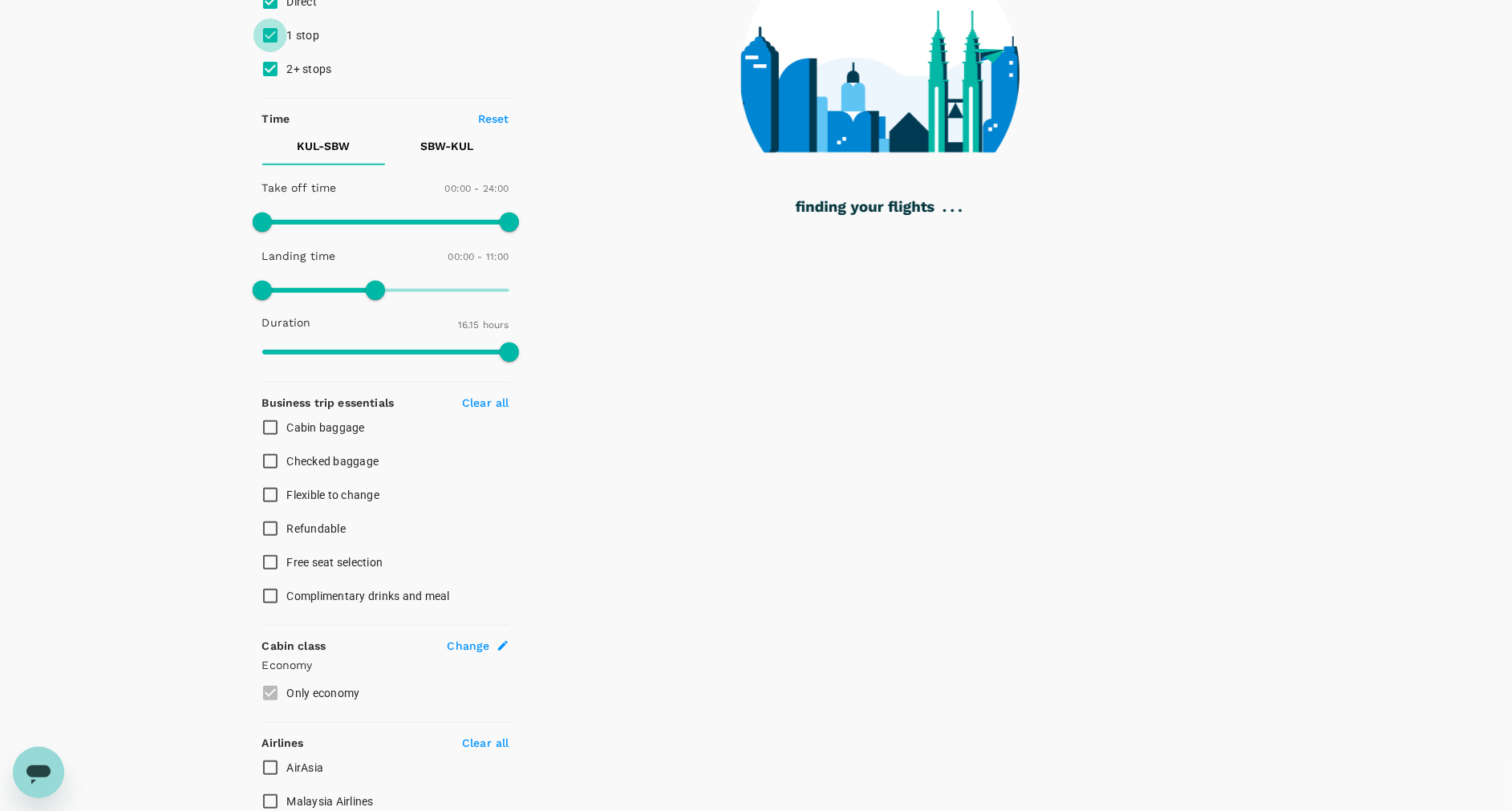
click at [273, 36] on input "1 stop" at bounding box center [270, 35] width 34 height 34
checkbox input "false"
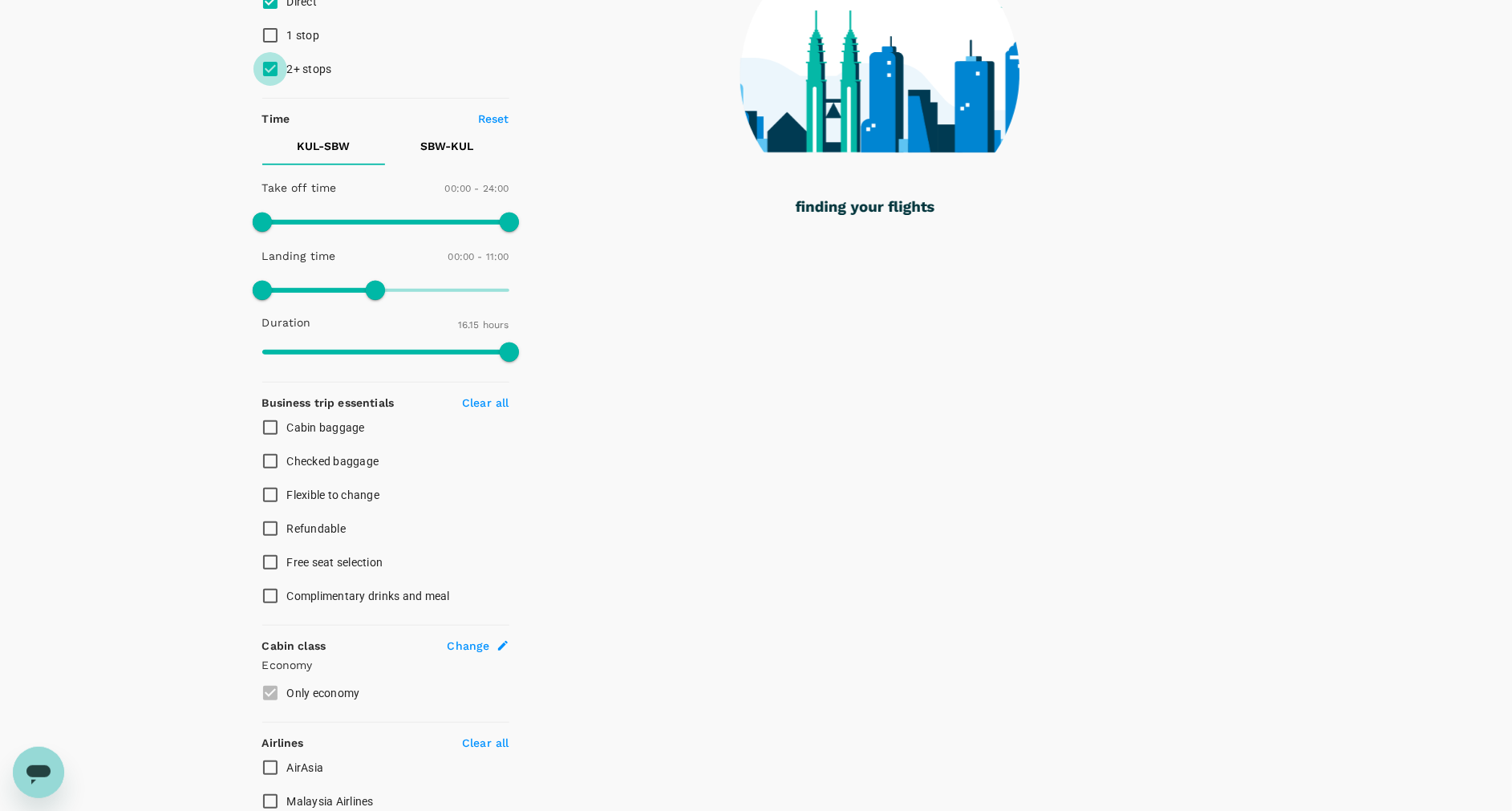
click at [271, 58] on input "2+ stops" at bounding box center [270, 69] width 34 height 34
checkbox input "false"
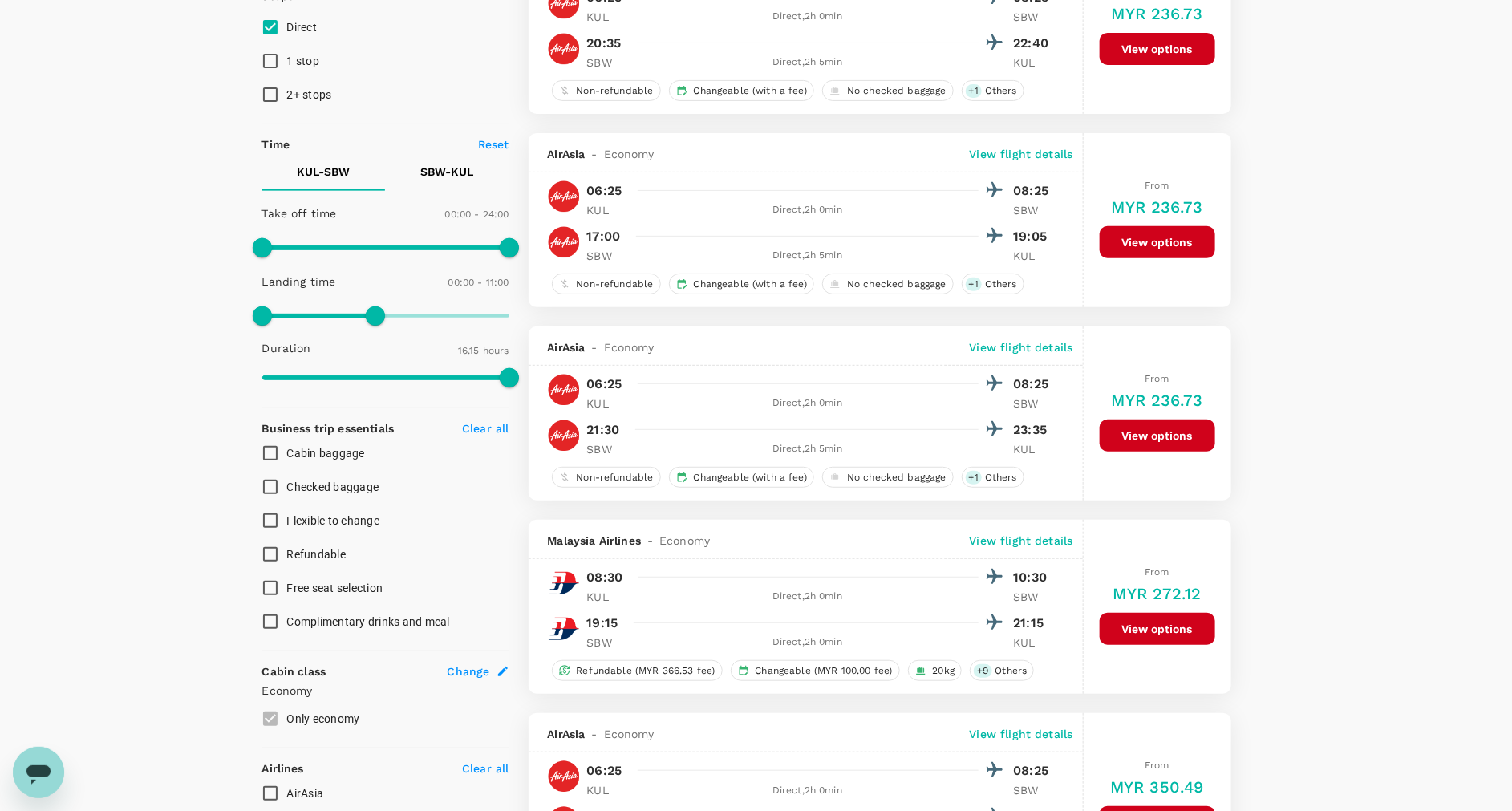
scroll to position [227, 0]
